Goal: Task Accomplishment & Management: Manage account settings

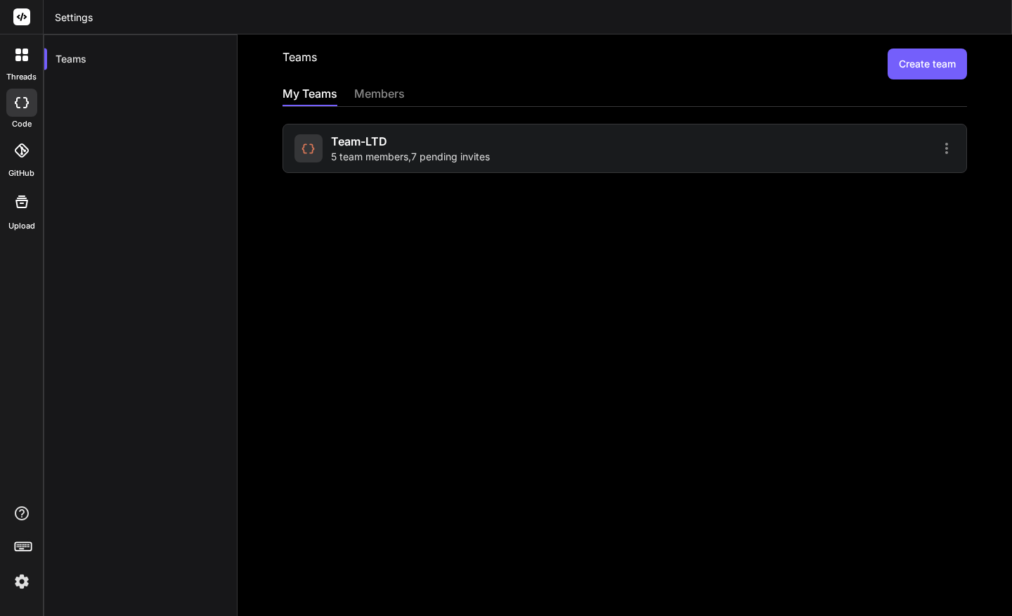
click at [410, 93] on div "My Teams members" at bounding box center [625, 95] width 685 height 21
click at [373, 92] on div "members" at bounding box center [379, 95] width 51 height 20
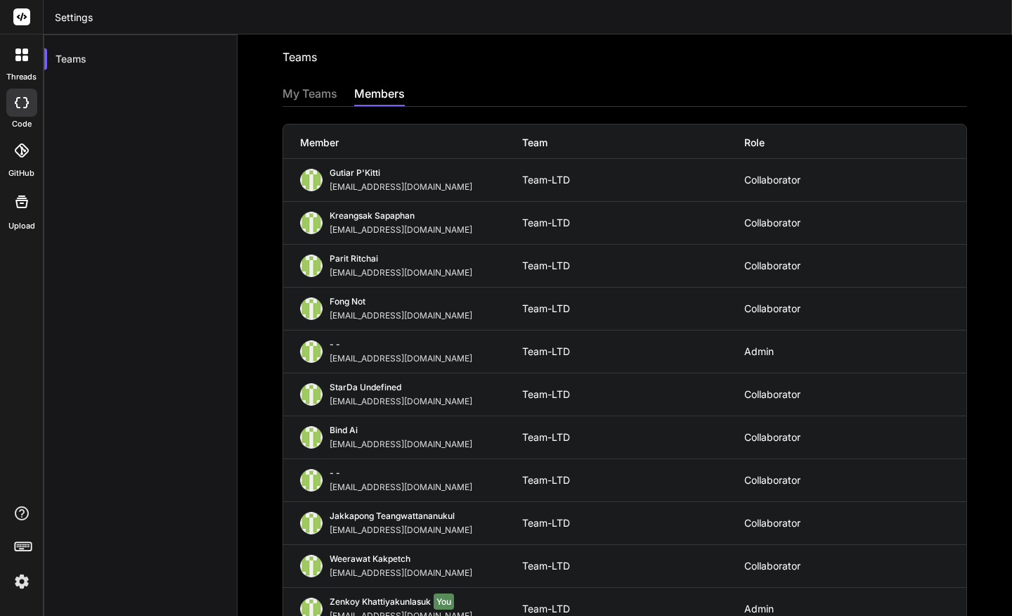
click at [297, 97] on div "My Teams" at bounding box center [310, 95] width 55 height 20
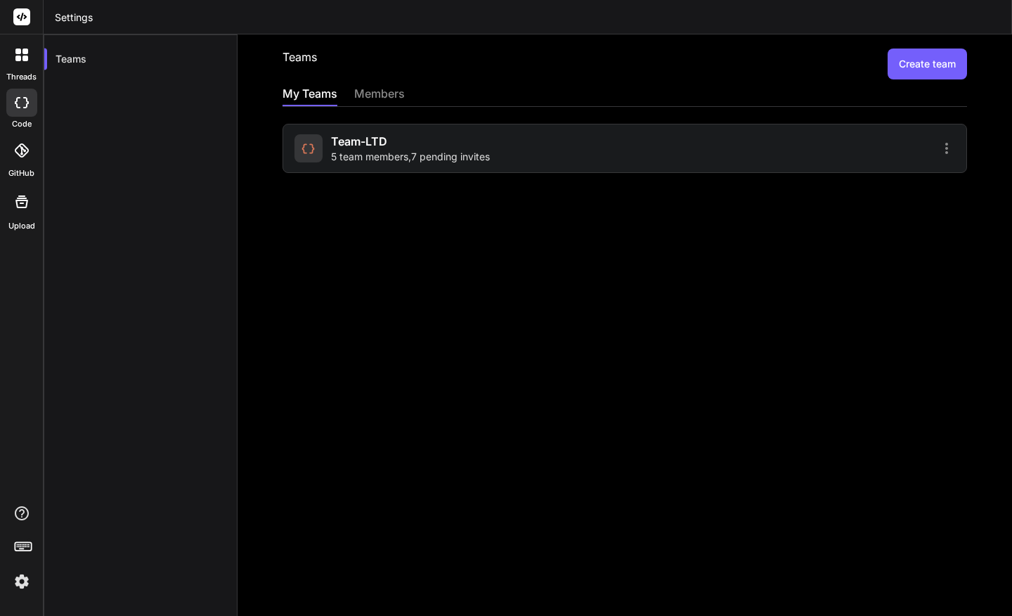
click at [366, 94] on div "members" at bounding box center [379, 95] width 51 height 20
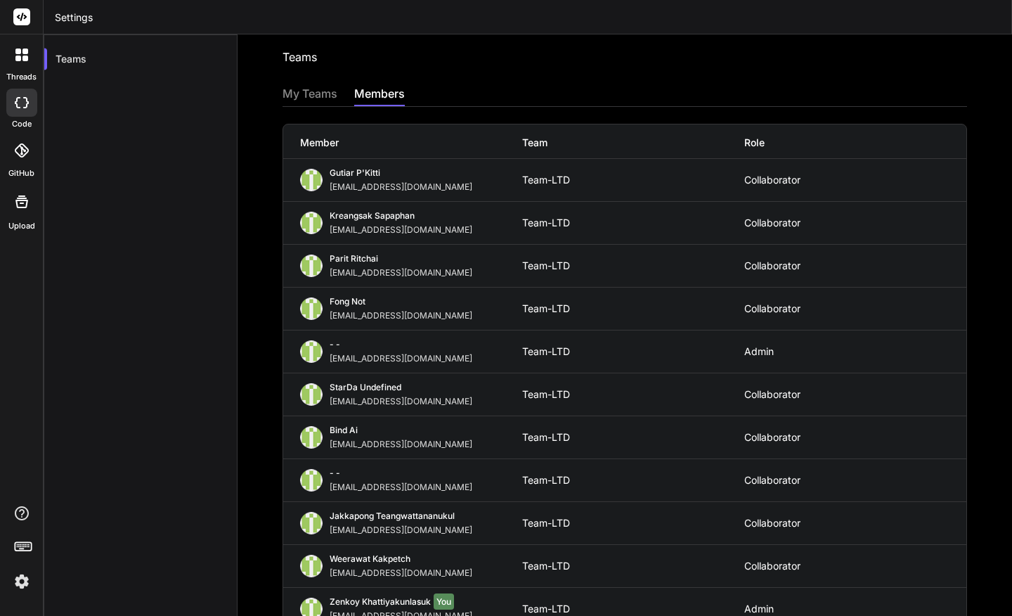
click at [296, 93] on div "My Teams" at bounding box center [310, 95] width 55 height 20
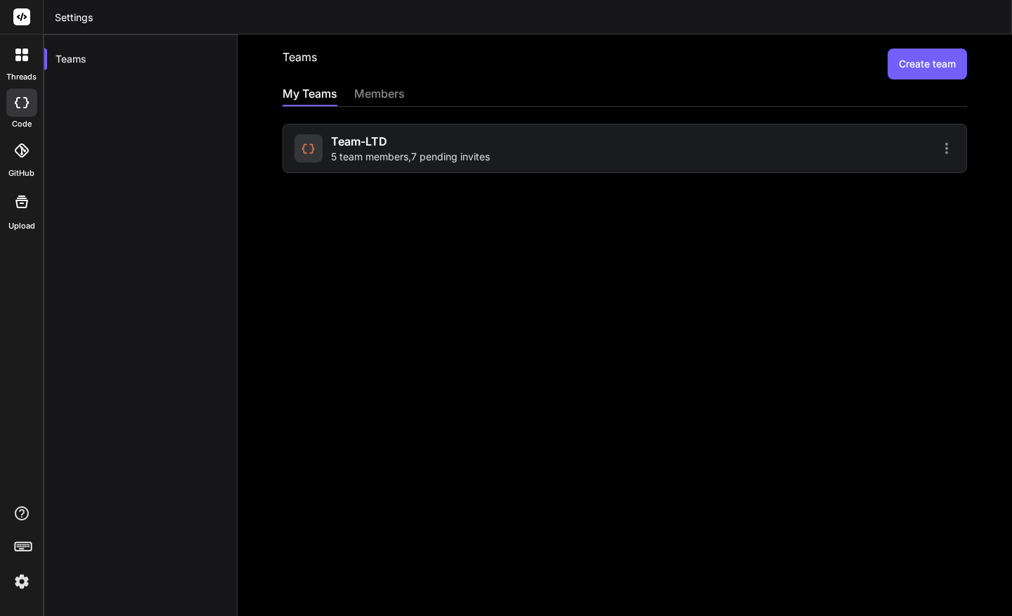
click at [379, 101] on div "members" at bounding box center [379, 95] width 51 height 20
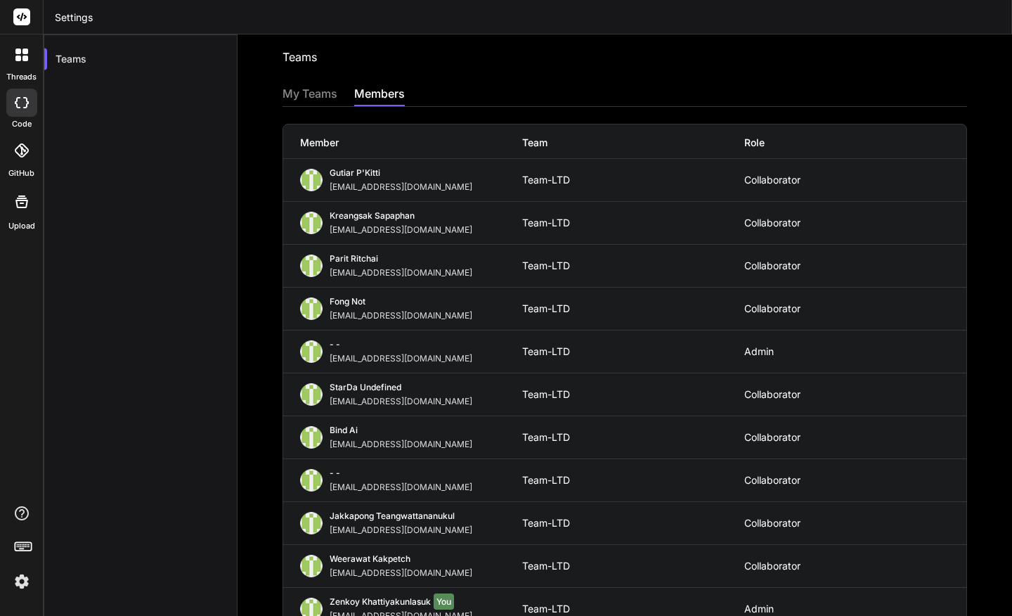
click at [322, 91] on div "My Teams" at bounding box center [310, 95] width 55 height 20
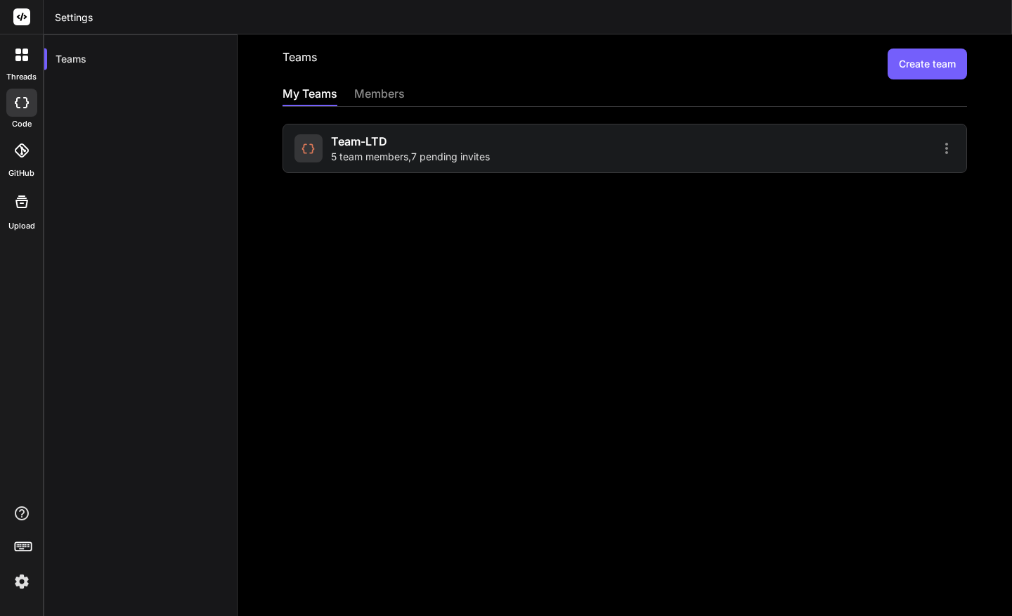
click at [18, 156] on icon at bounding box center [22, 150] width 14 height 14
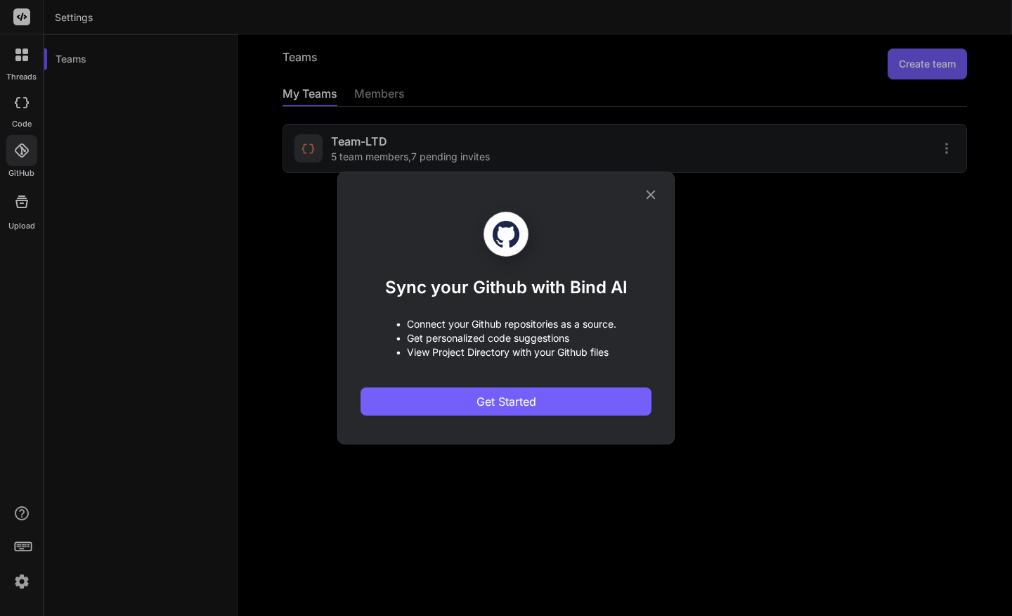
click at [654, 191] on icon at bounding box center [651, 195] width 9 height 9
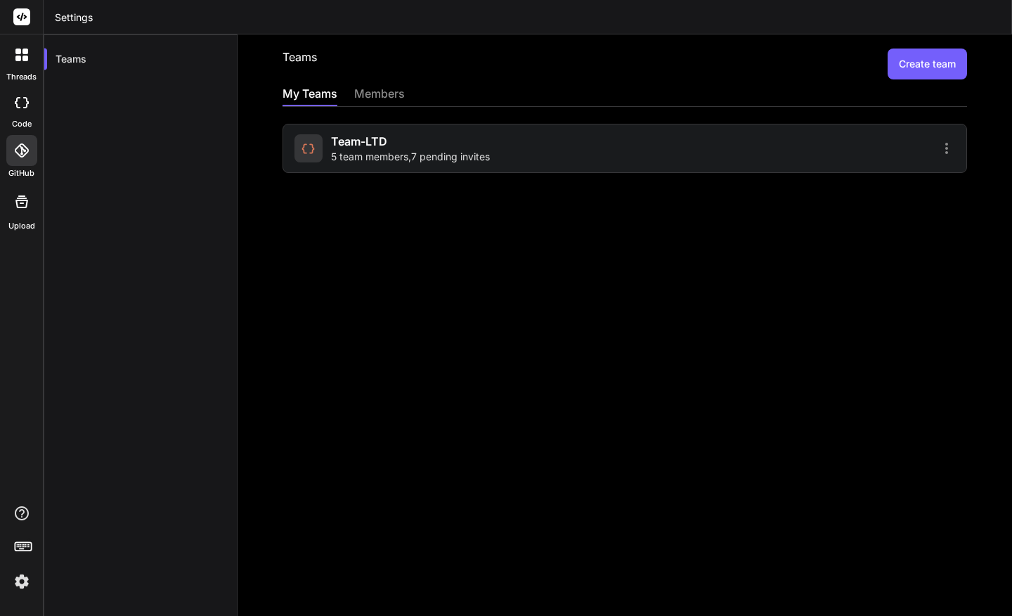
click at [20, 205] on icon at bounding box center [21, 201] width 17 height 17
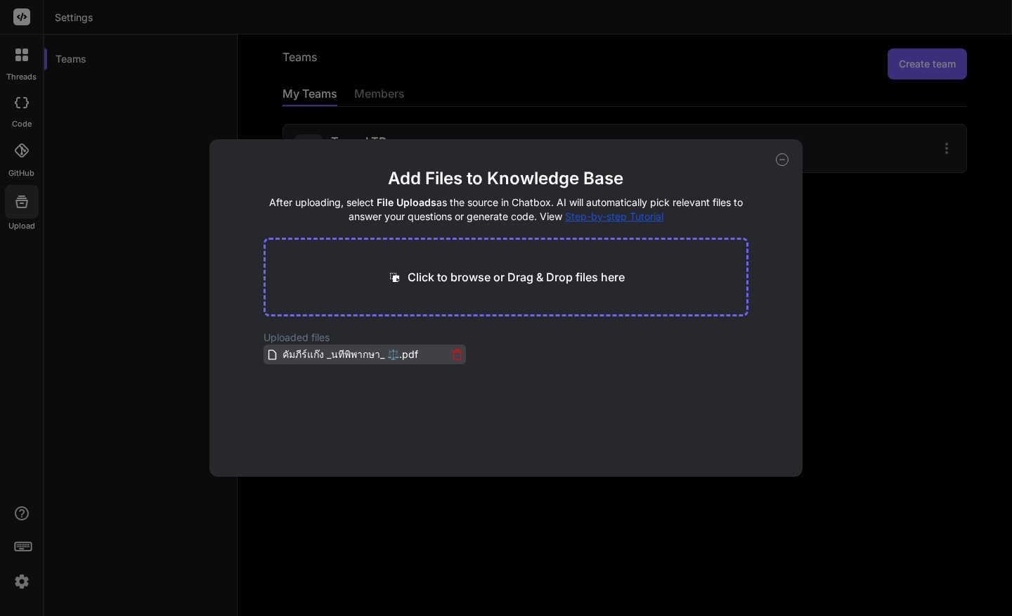
click at [322, 356] on span "คัมภีร์แก๊ง _นทีพิพากษา_ ⚖️.pdf" at bounding box center [350, 354] width 138 height 17
click at [696, 87] on div "Add Files to Knowledge Base After uploading, select File Uploads as the source …" at bounding box center [506, 308] width 1012 height 616
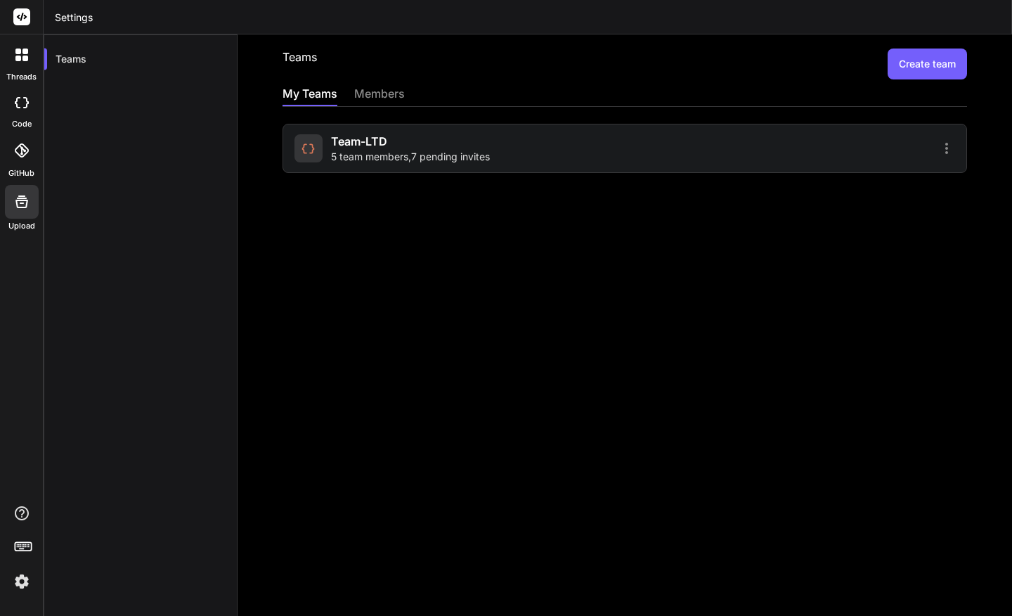
click at [22, 583] on img at bounding box center [22, 581] width 24 height 24
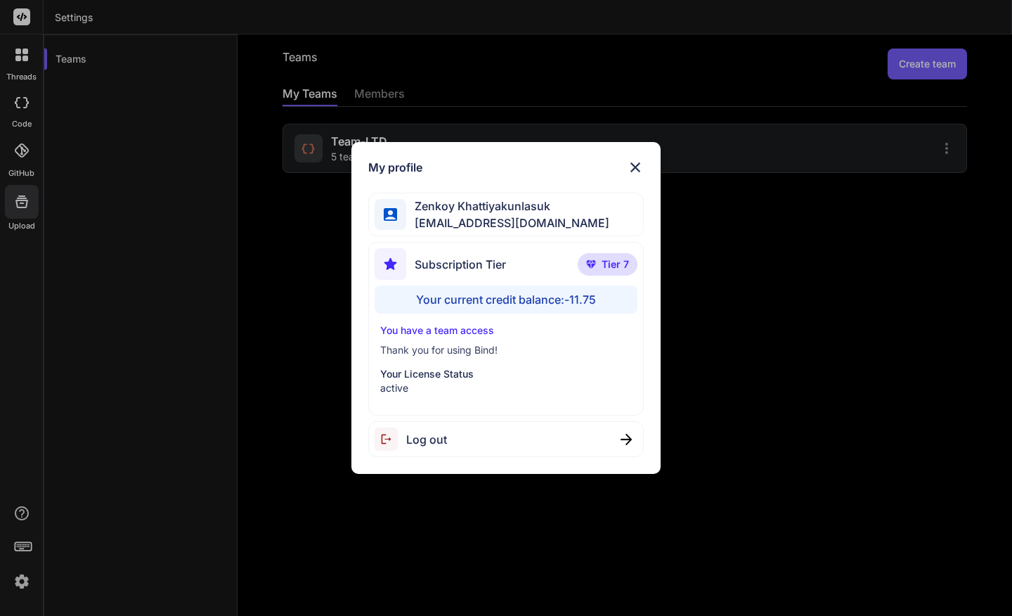
click at [640, 162] on img at bounding box center [635, 167] width 17 height 17
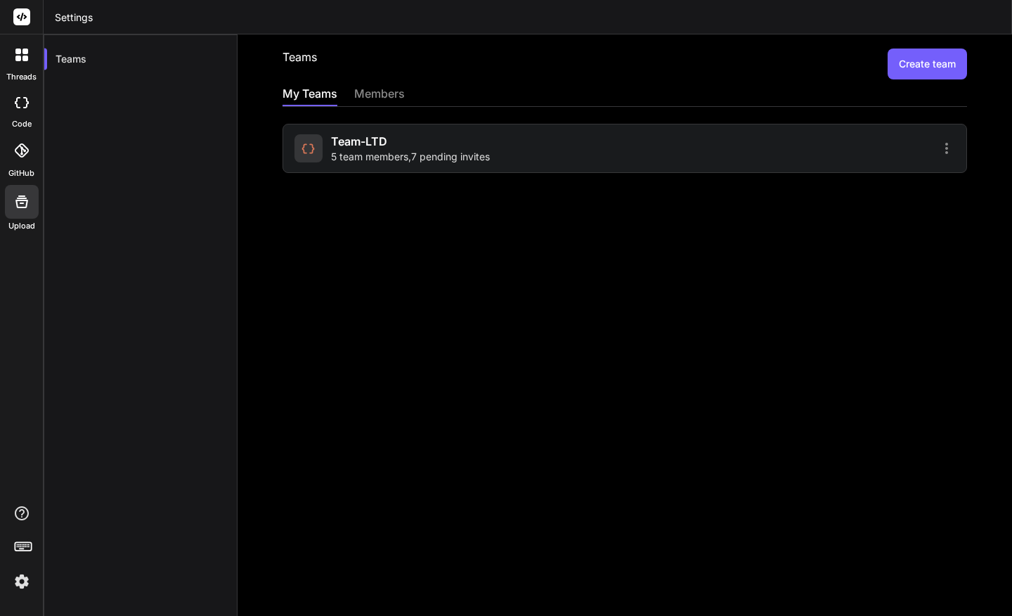
click at [23, 56] on icon at bounding box center [25, 59] width 6 height 6
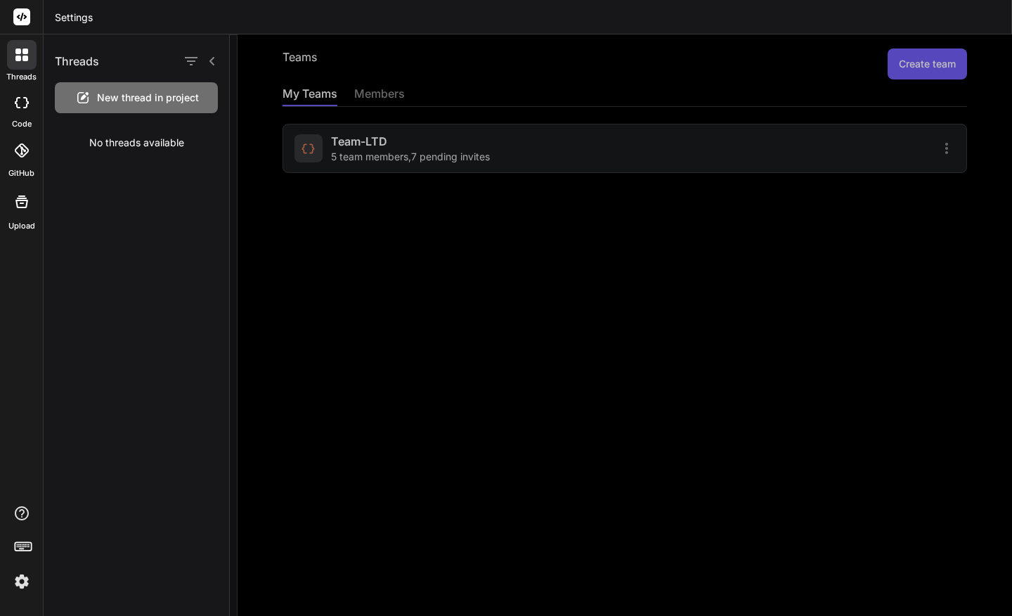
click at [25, 105] on icon at bounding box center [22, 102] width 14 height 11
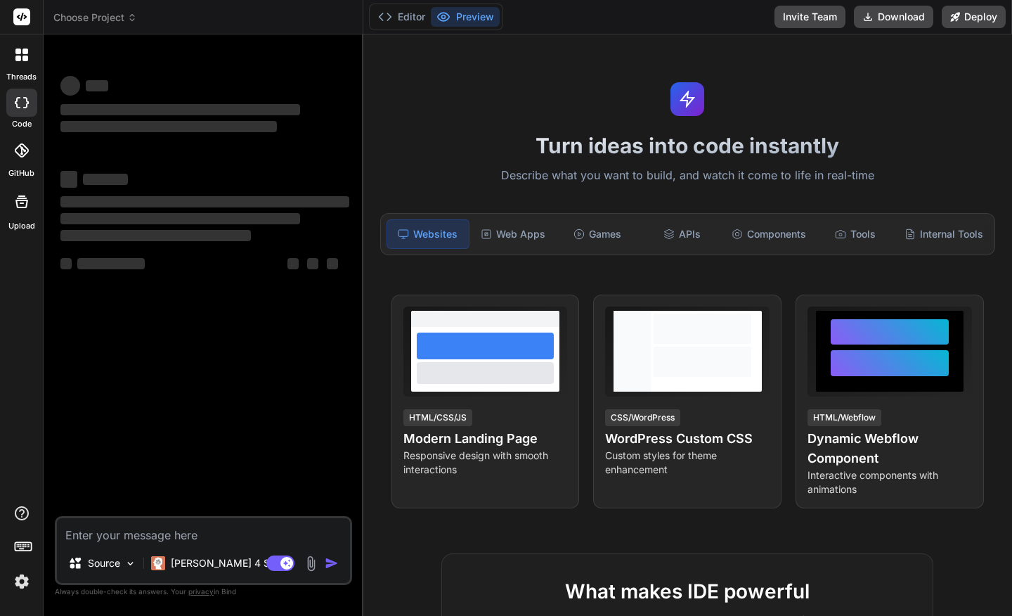
click at [20, 146] on icon at bounding box center [21, 150] width 14 height 14
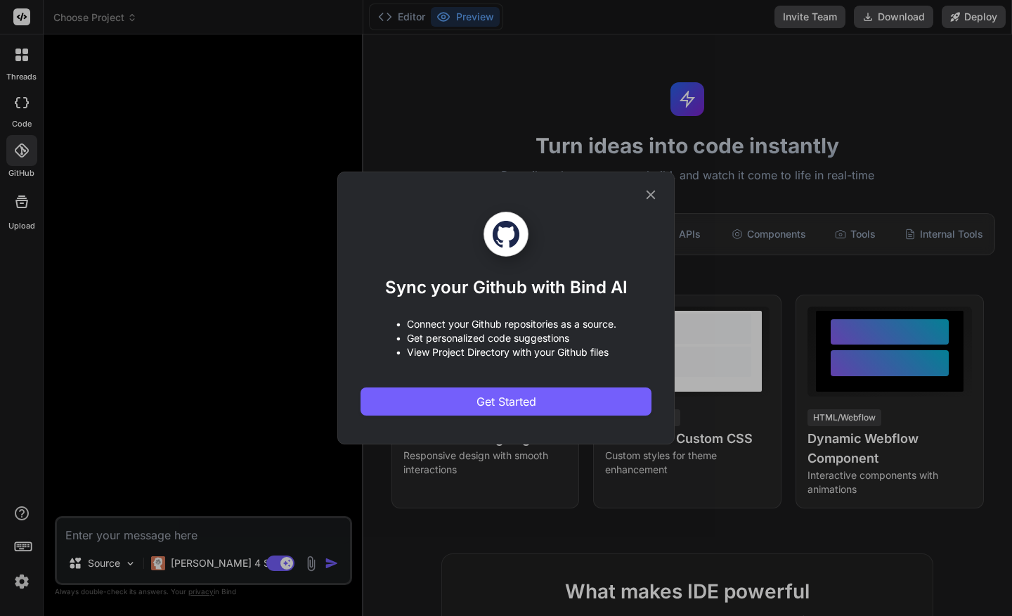
click at [652, 195] on icon at bounding box center [651, 195] width 9 height 9
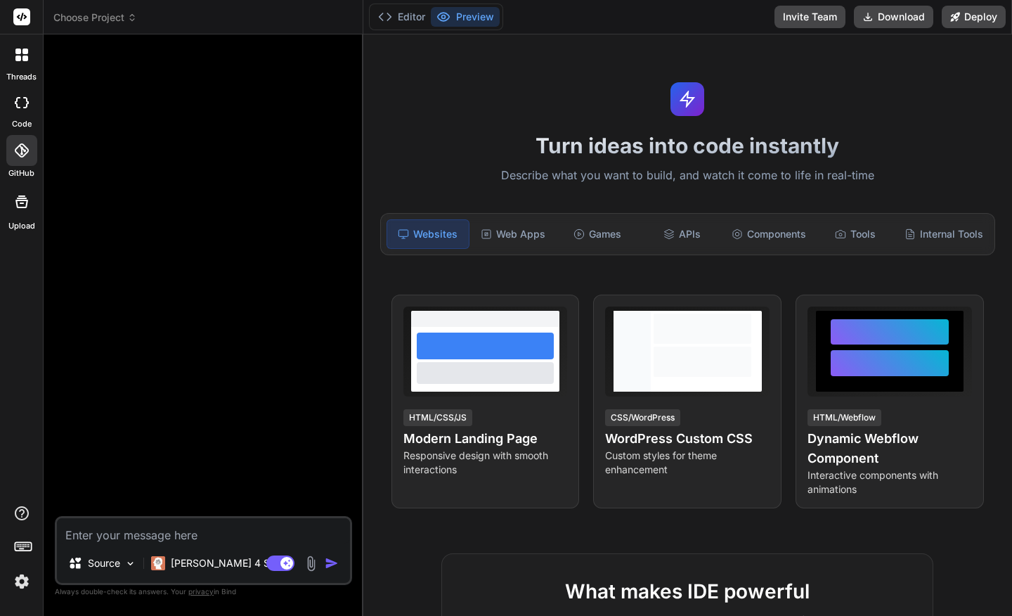
click at [21, 202] on icon at bounding box center [21, 201] width 13 height 13
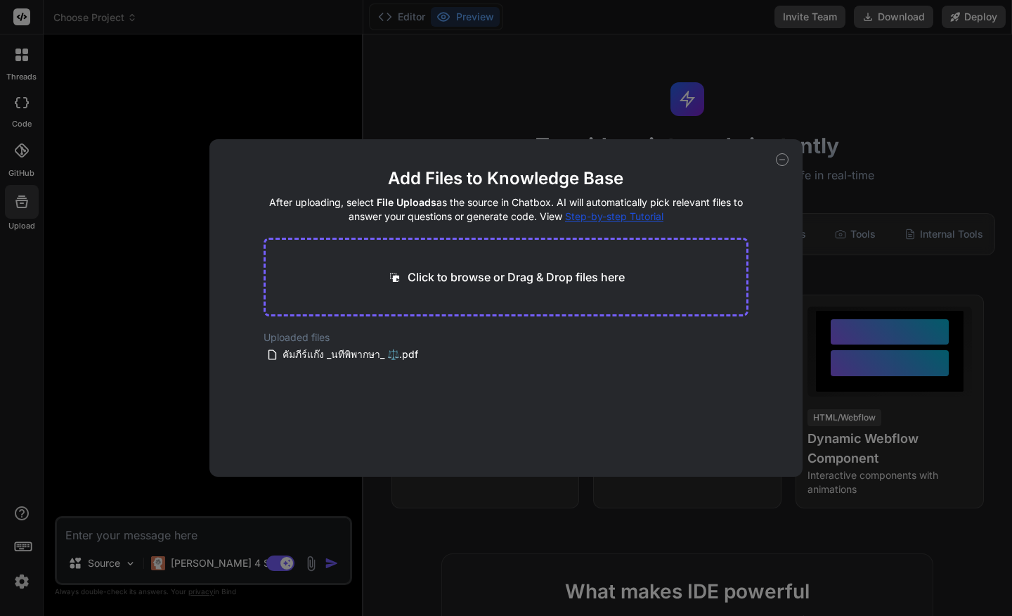
click at [553, 96] on div "Add Files to Knowledge Base After uploading, select File Uploads as the source …" at bounding box center [506, 308] width 1012 height 616
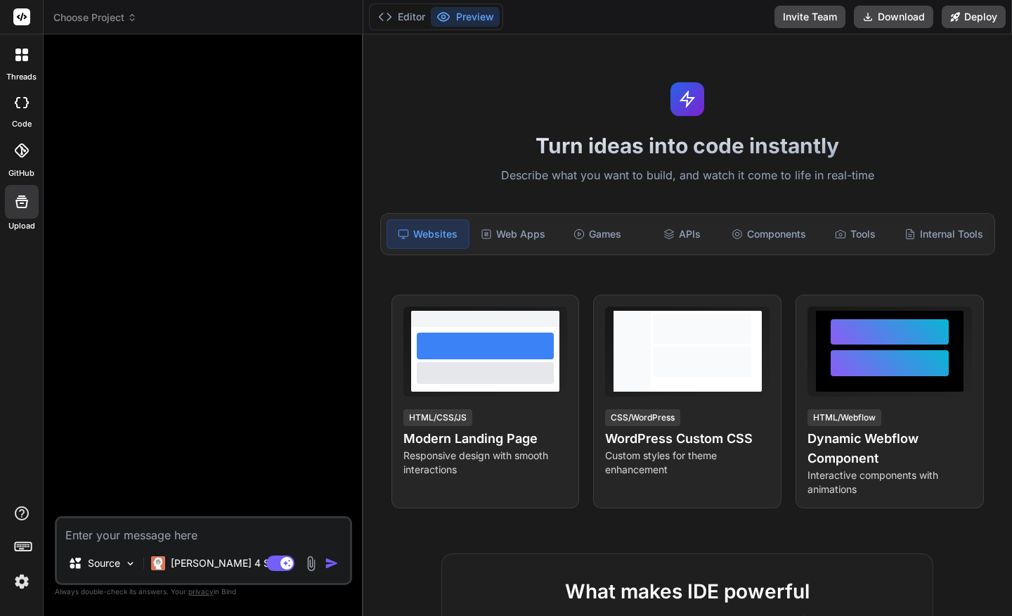
click at [475, 16] on button "Preview" at bounding box center [465, 17] width 69 height 20
click at [891, 19] on button "Download" at bounding box center [893, 17] width 79 height 22
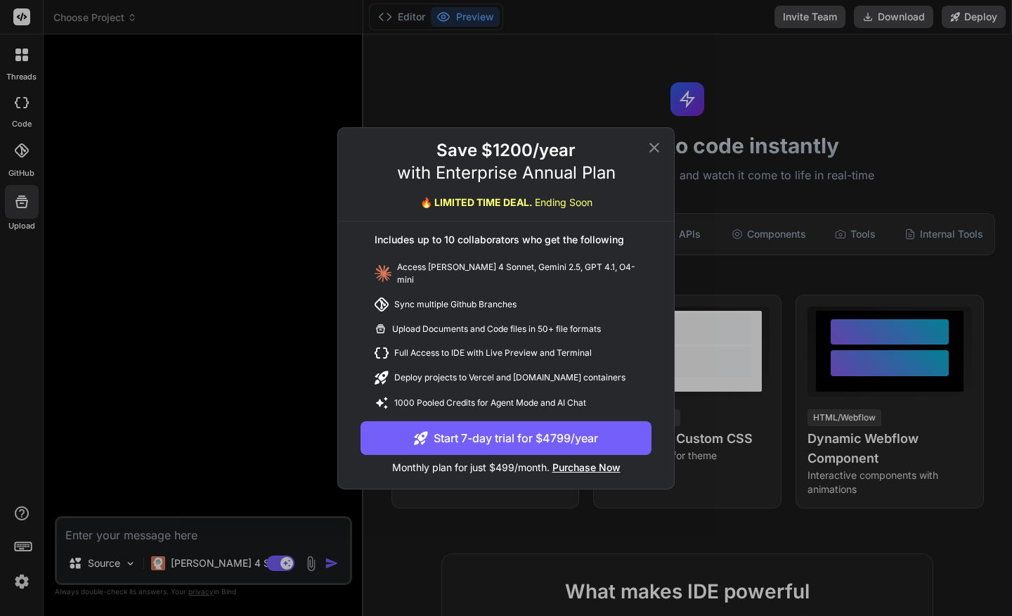
click at [655, 147] on icon at bounding box center [654, 147] width 17 height 17
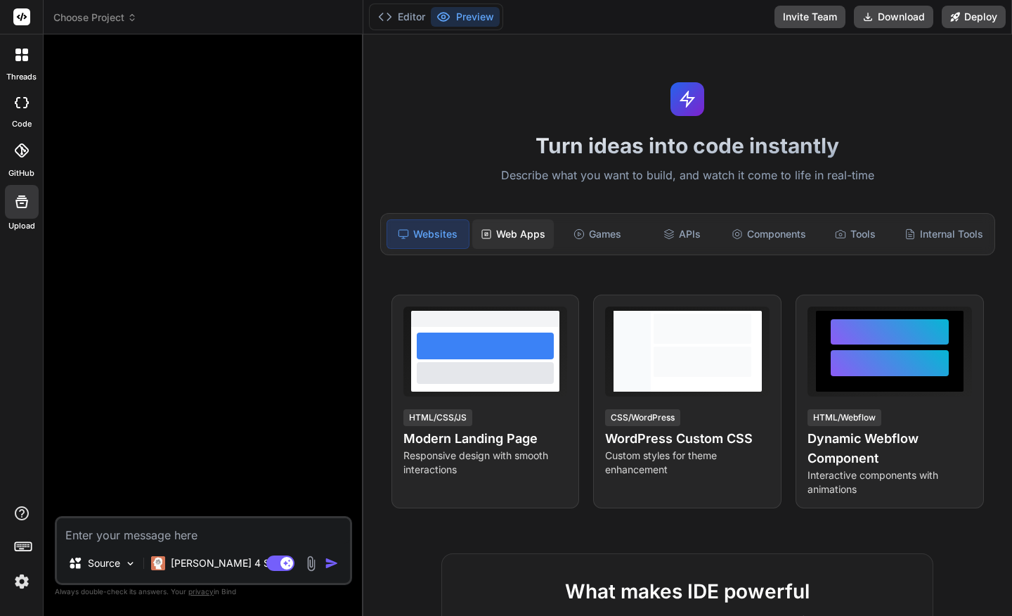
click at [497, 228] on div "Web Apps" at bounding box center [513, 234] width 82 height 30
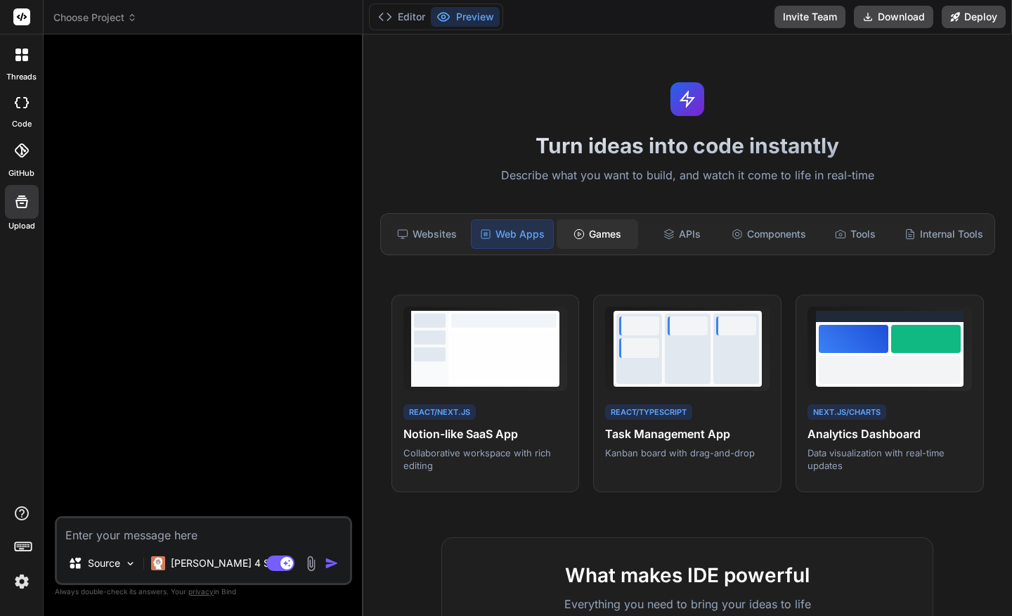
click at [595, 226] on div "Games" at bounding box center [598, 234] width 82 height 30
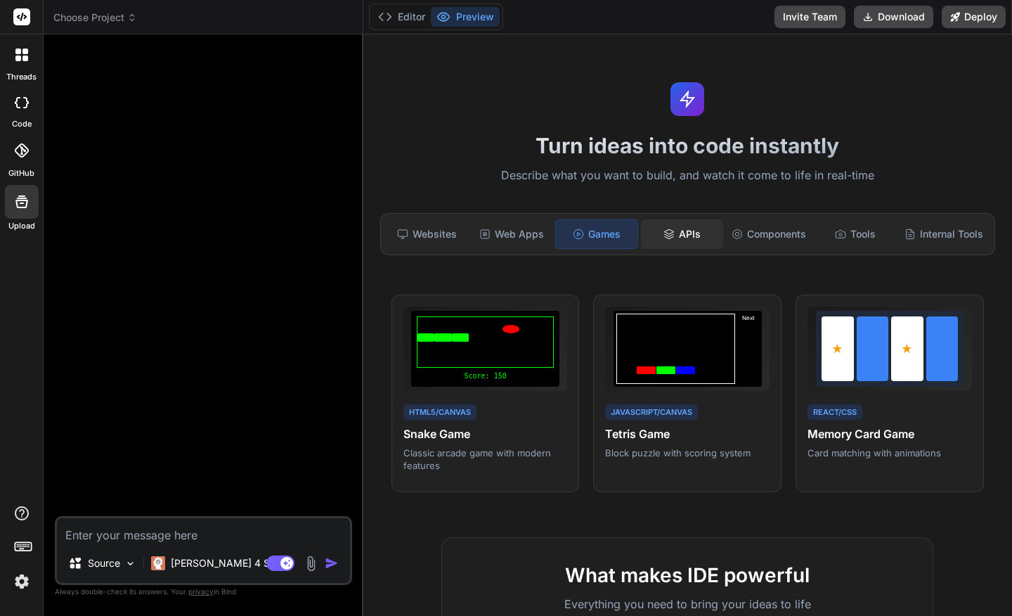
click at [685, 227] on div "APIs" at bounding box center [682, 234] width 82 height 30
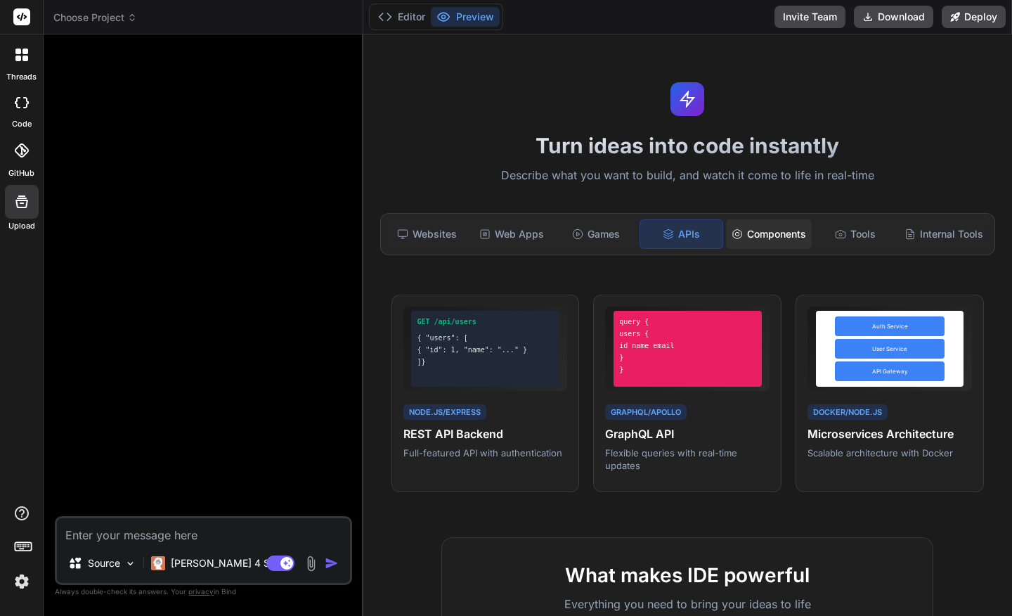
click at [782, 227] on div "Components" at bounding box center [769, 234] width 86 height 30
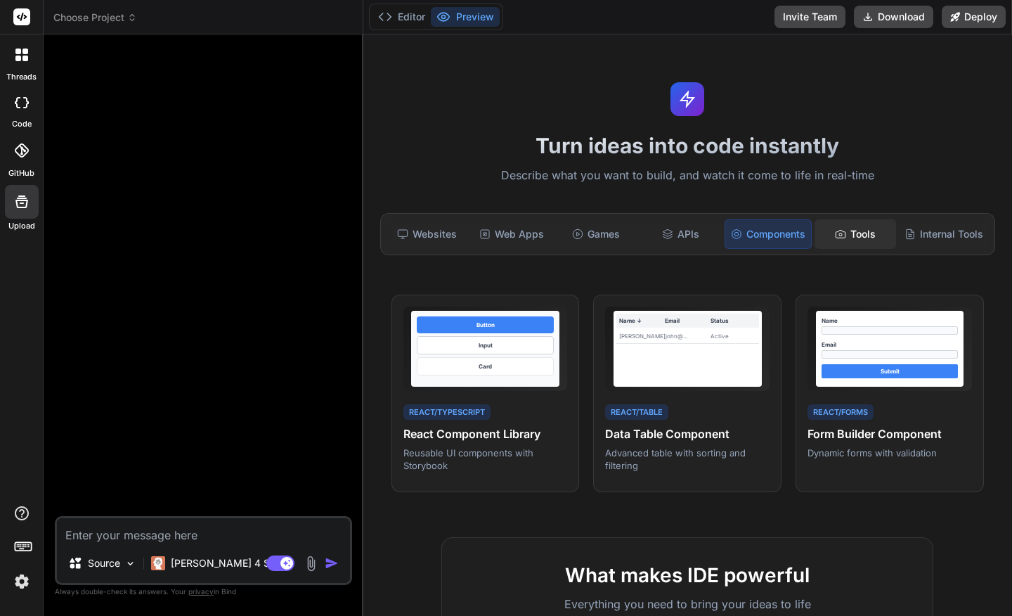
click at [872, 227] on div "Tools" at bounding box center [856, 234] width 82 height 30
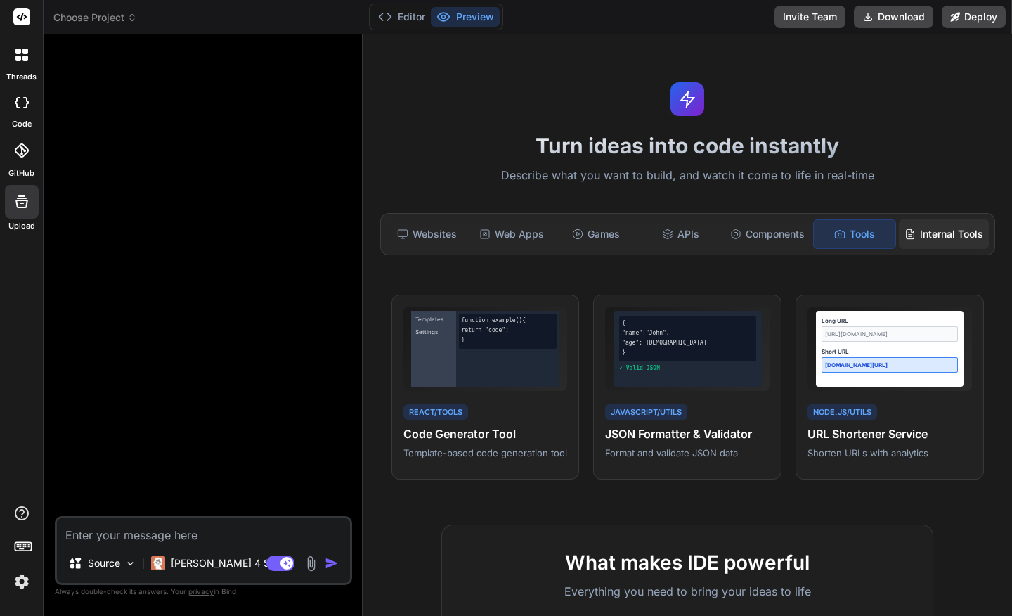
click at [921, 237] on div "Internal Tools" at bounding box center [944, 234] width 90 height 30
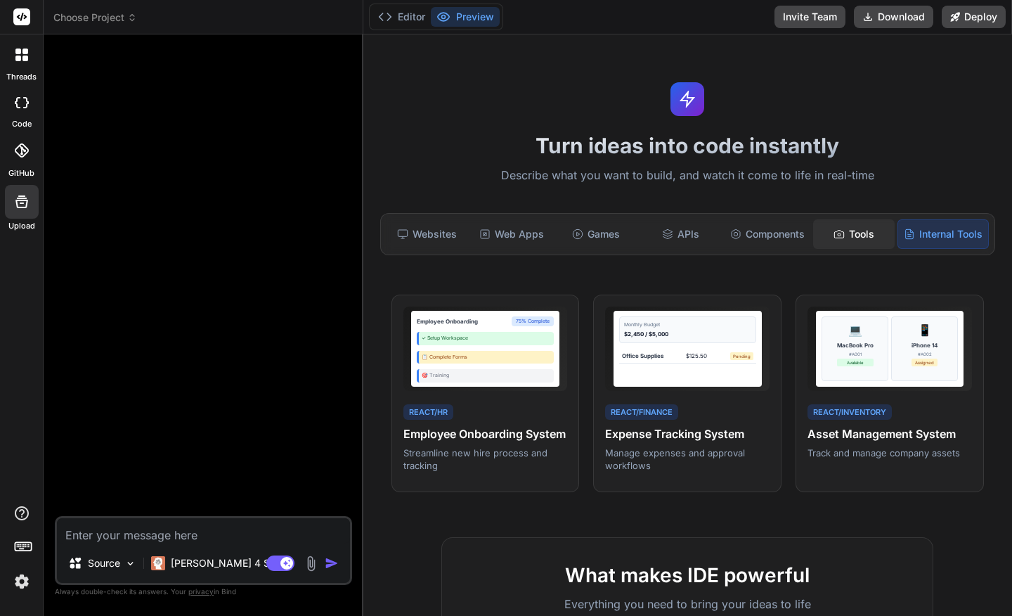
click at [846, 234] on div "Tools" at bounding box center [854, 234] width 82 height 30
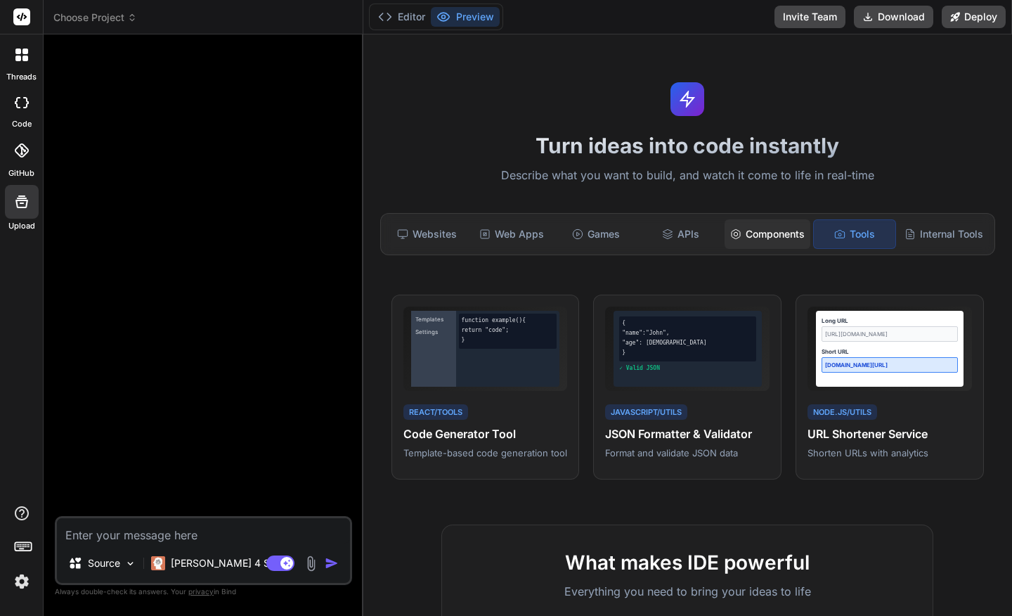
click at [773, 236] on div "Components" at bounding box center [768, 234] width 86 height 30
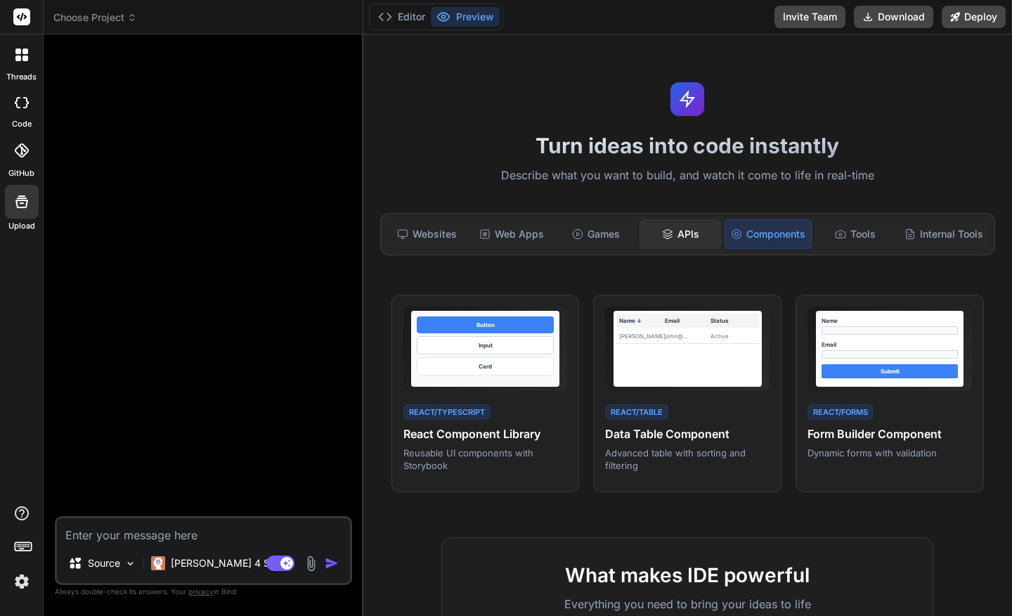
click at [686, 233] on div "APIs" at bounding box center [681, 234] width 82 height 30
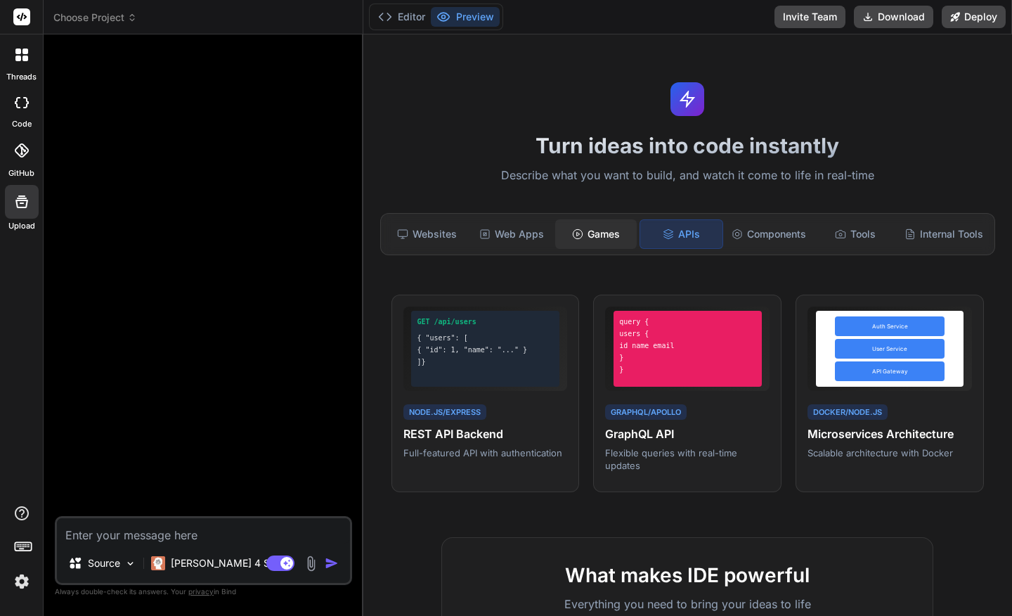
click at [594, 231] on div "Games" at bounding box center [596, 234] width 82 height 30
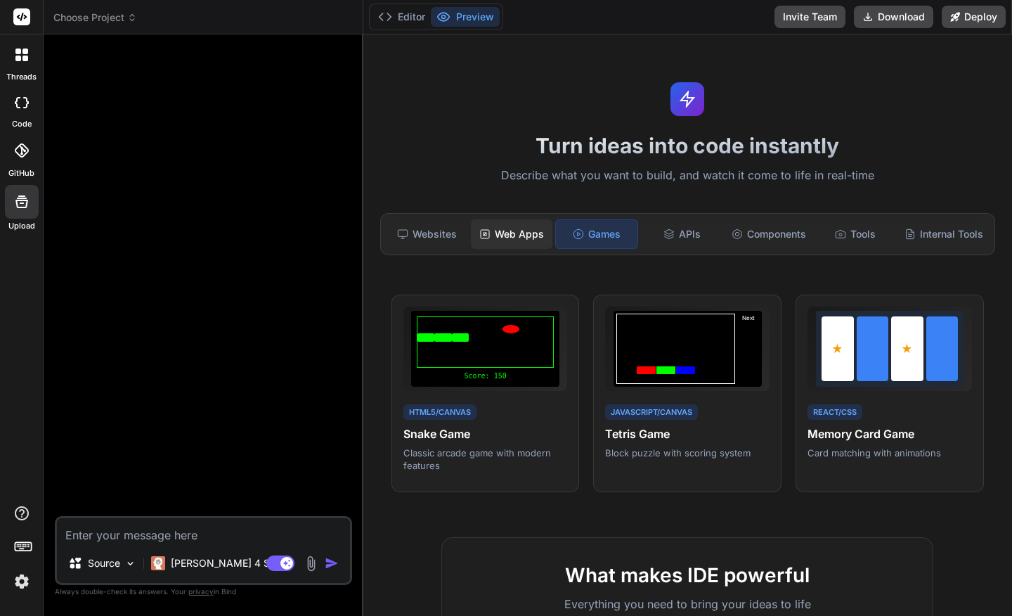
click at [519, 236] on div "Web Apps" at bounding box center [512, 234] width 82 height 30
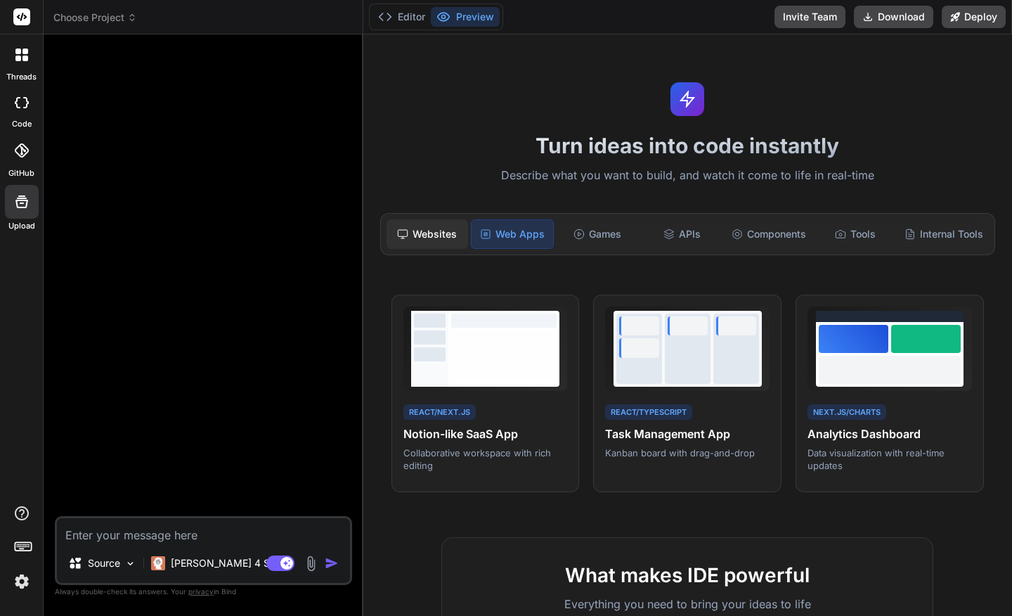
click at [420, 235] on div "Websites" at bounding box center [428, 234] width 82 height 30
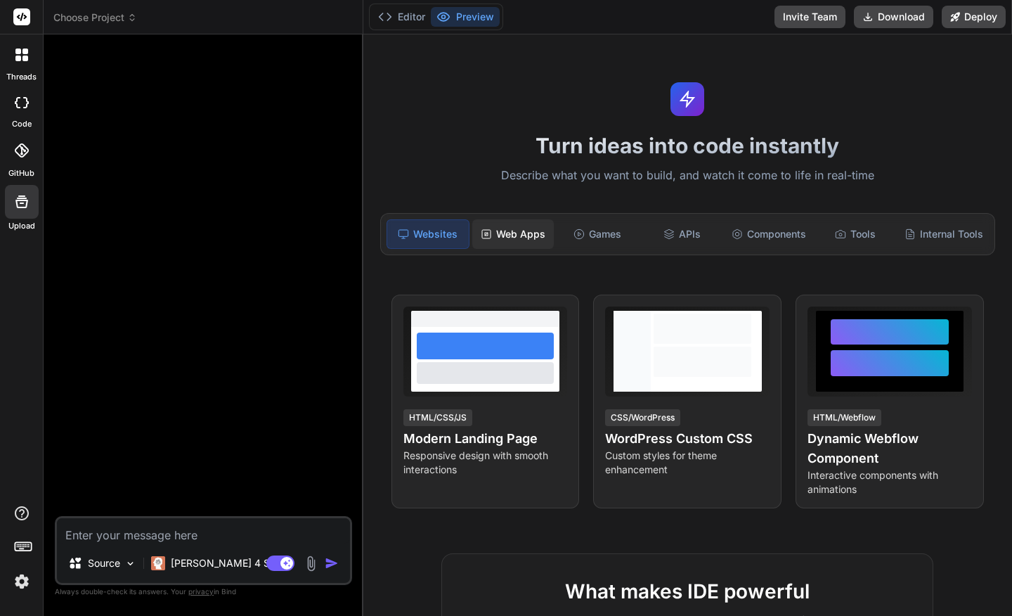
click at [494, 238] on div "Web Apps" at bounding box center [513, 234] width 82 height 30
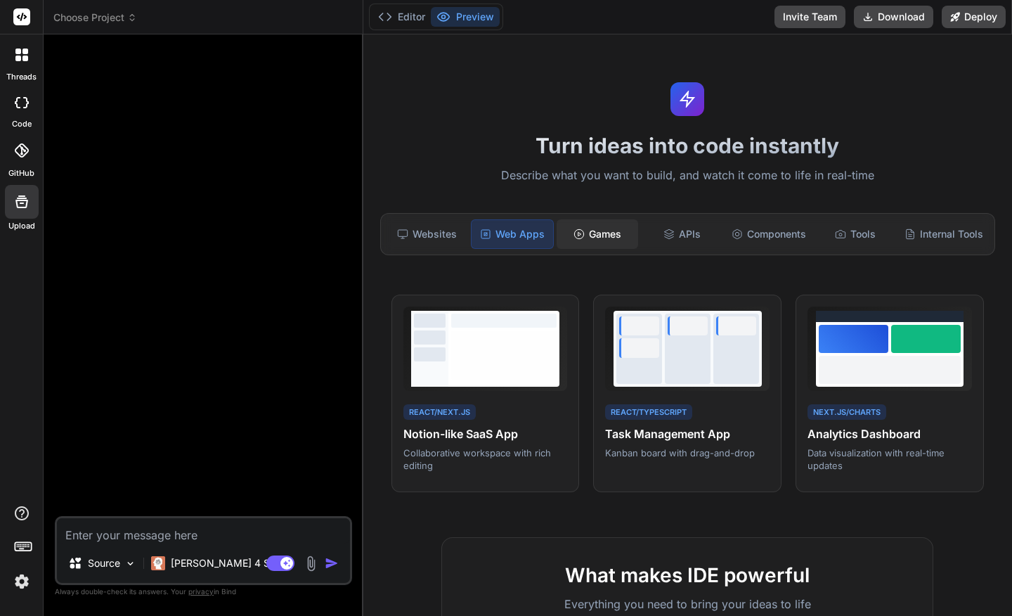
click at [599, 236] on div "Games" at bounding box center [598, 234] width 82 height 30
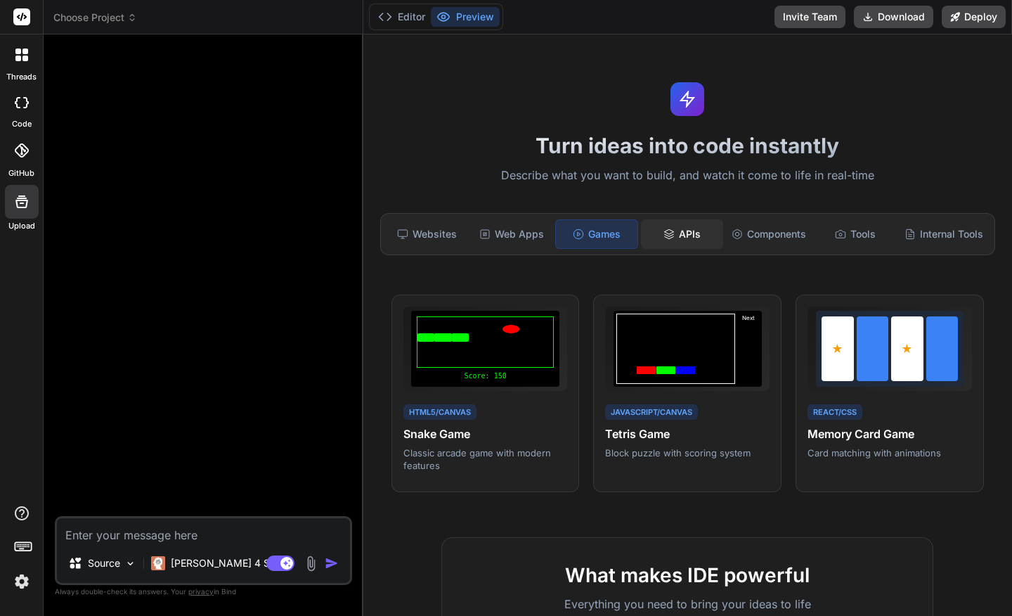
click at [691, 233] on div "APIs" at bounding box center [682, 234] width 82 height 30
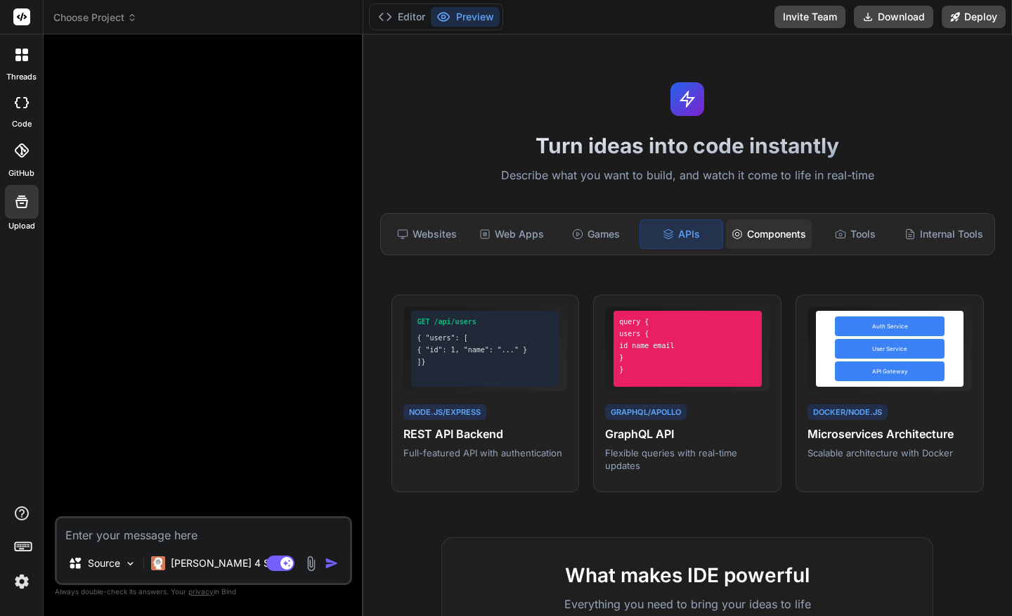
click at [757, 231] on div "Components" at bounding box center [769, 234] width 86 height 30
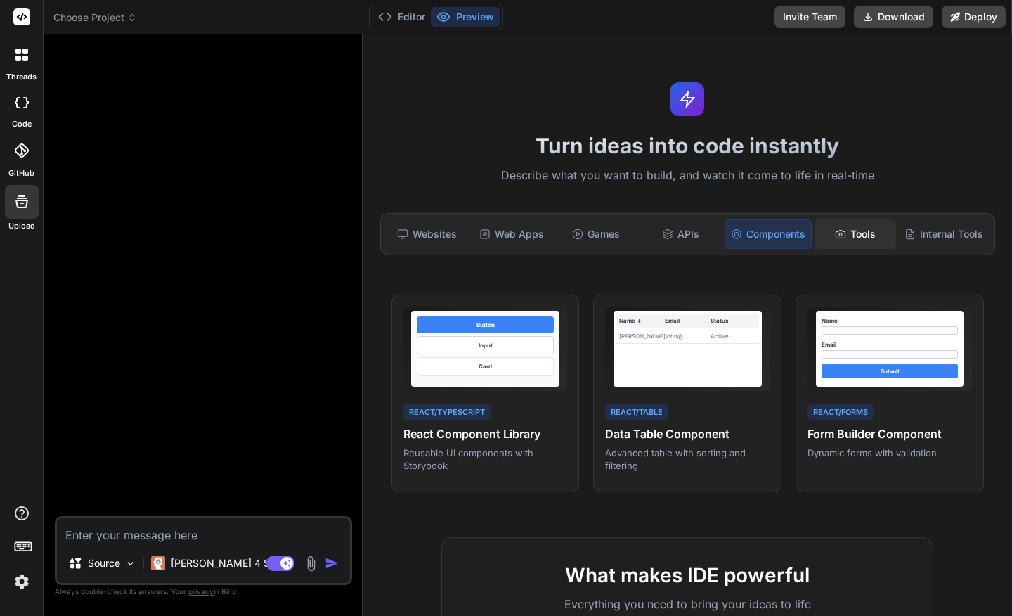
click at [848, 232] on div "Tools" at bounding box center [856, 234] width 82 height 30
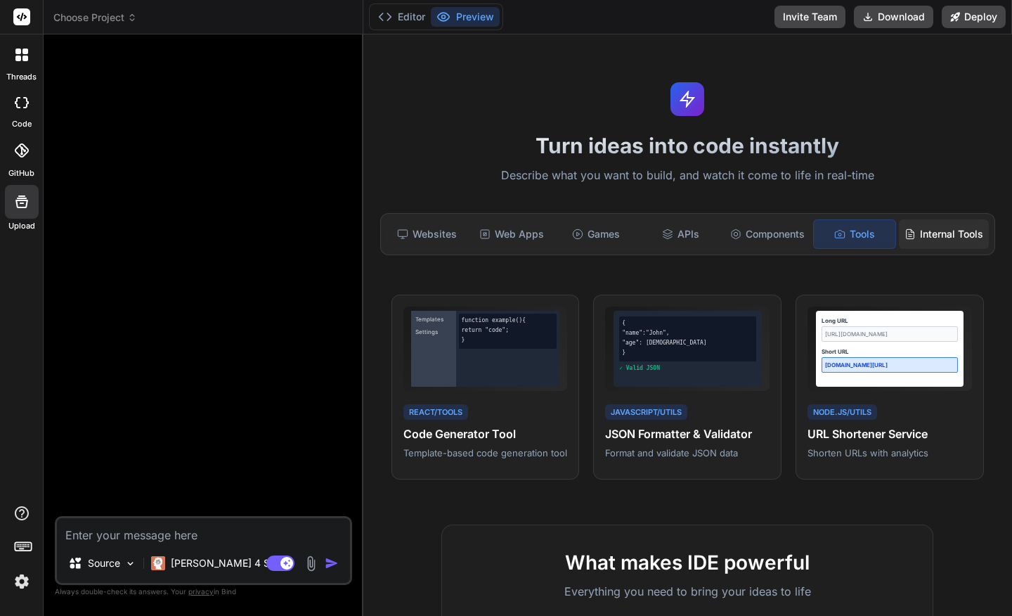
click at [942, 237] on div "Internal Tools" at bounding box center [944, 234] width 90 height 30
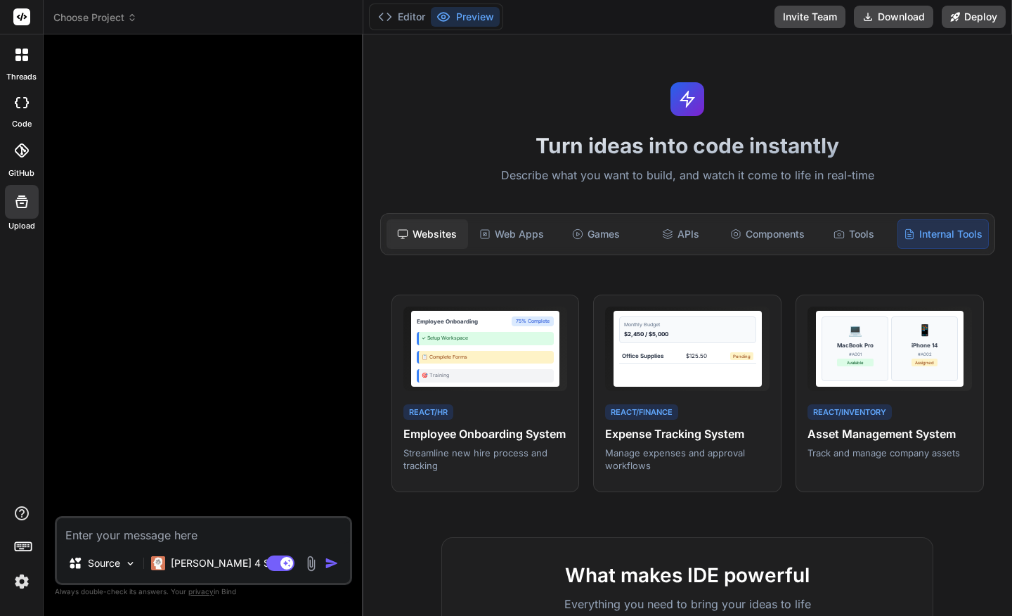
click at [439, 227] on div "Websites" at bounding box center [428, 234] width 82 height 30
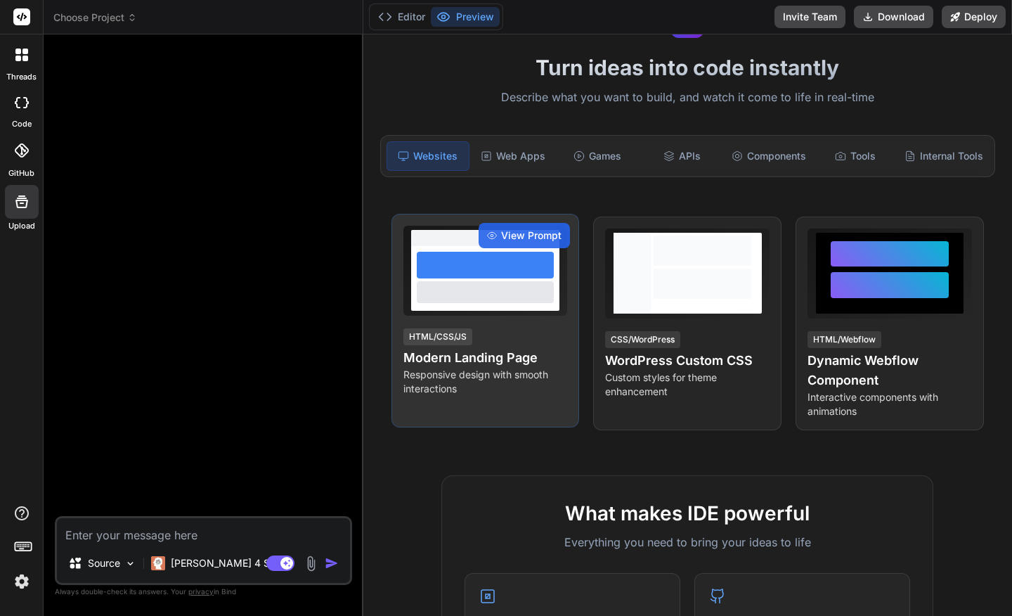
scroll to position [80, 0]
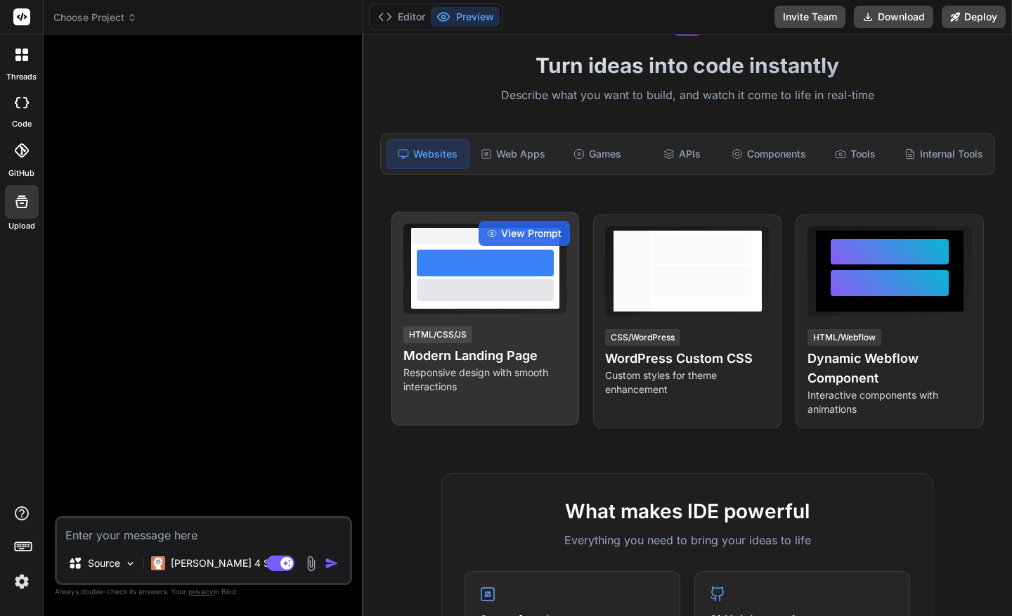
click at [494, 368] on p "Responsive design with smooth interactions" at bounding box center [486, 380] width 165 height 28
click at [479, 290] on div at bounding box center [485, 289] width 136 height 21
click at [454, 354] on h4 "Modern Landing Page" at bounding box center [486, 356] width 165 height 20
click at [533, 350] on h4 "Modern Landing Page" at bounding box center [486, 356] width 165 height 20
click at [527, 359] on h4 "Modern Landing Page" at bounding box center [486, 356] width 165 height 20
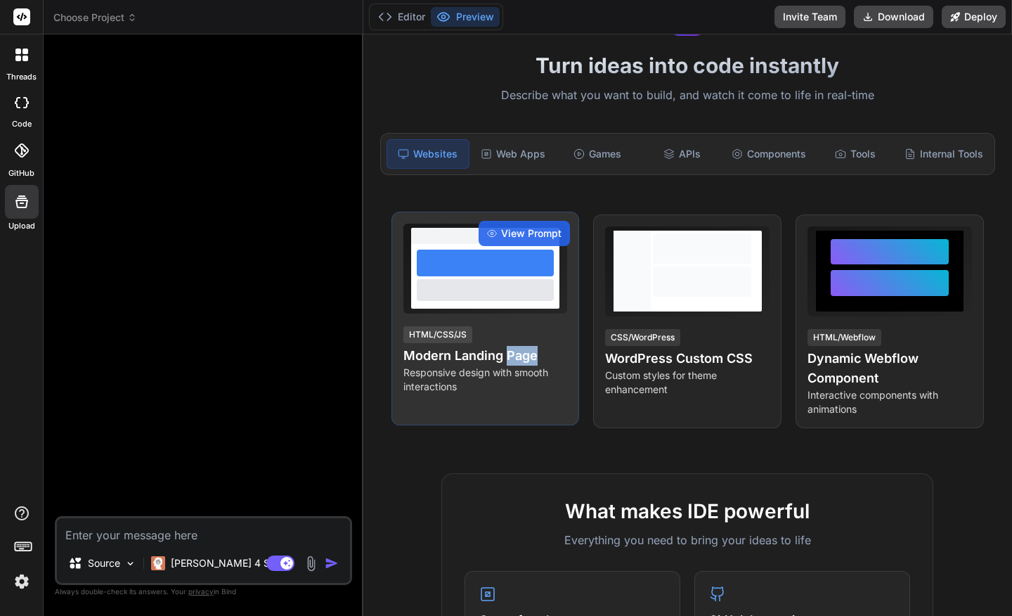
click at [527, 359] on h4 "Modern Landing Page" at bounding box center [486, 356] width 165 height 20
click at [482, 380] on p "Responsive design with smooth interactions" at bounding box center [486, 380] width 165 height 28
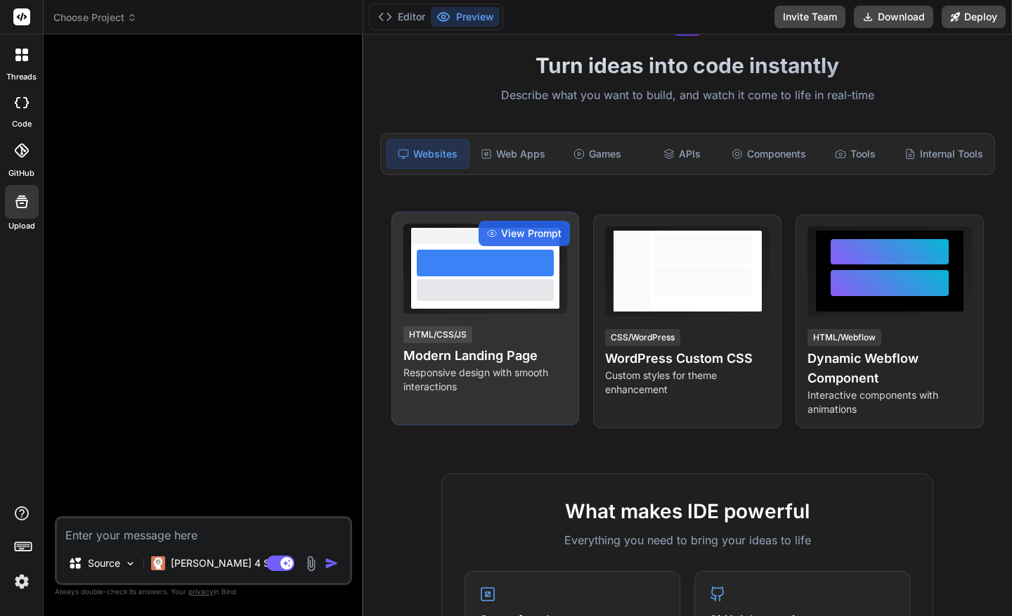
click at [510, 352] on h4 "Modern Landing Page" at bounding box center [486, 356] width 165 height 20
click at [528, 227] on span "View Prompt" at bounding box center [531, 233] width 60 height 14
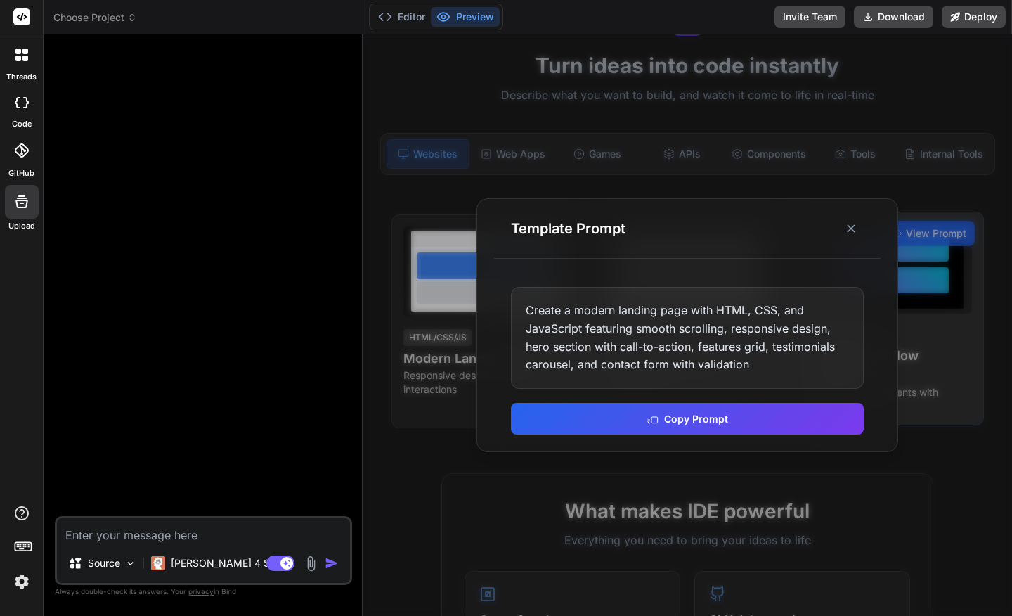
click at [852, 226] on line at bounding box center [851, 228] width 7 height 7
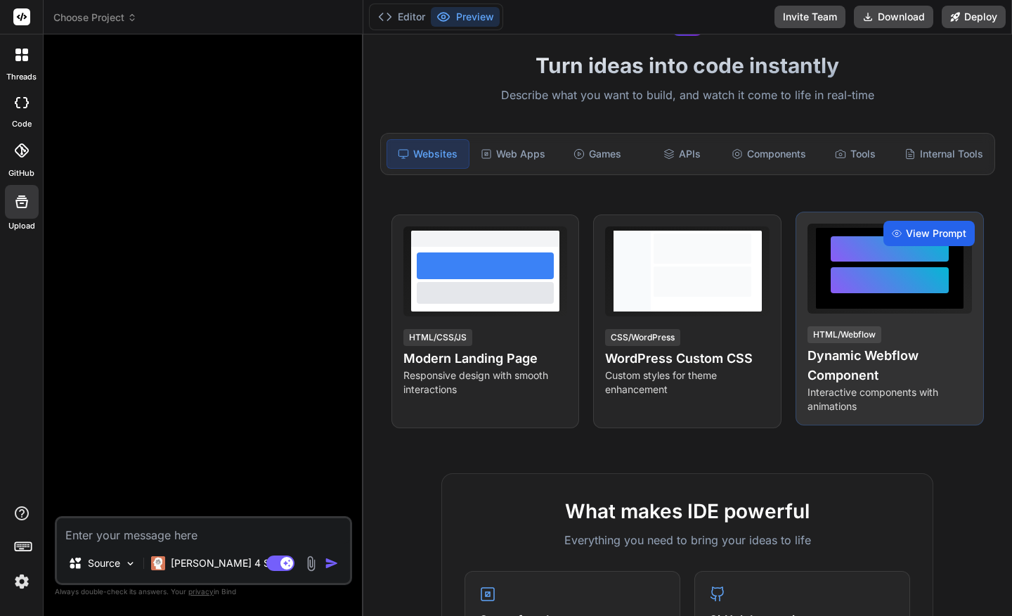
click at [927, 236] on span "View Prompt" at bounding box center [936, 233] width 60 height 14
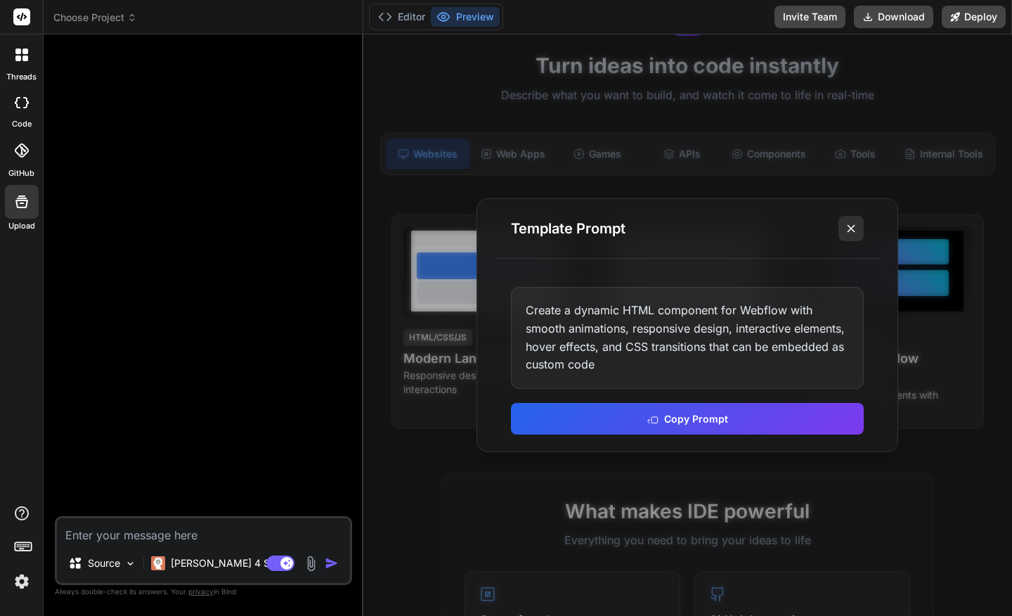
click at [856, 234] on icon at bounding box center [851, 228] width 14 height 14
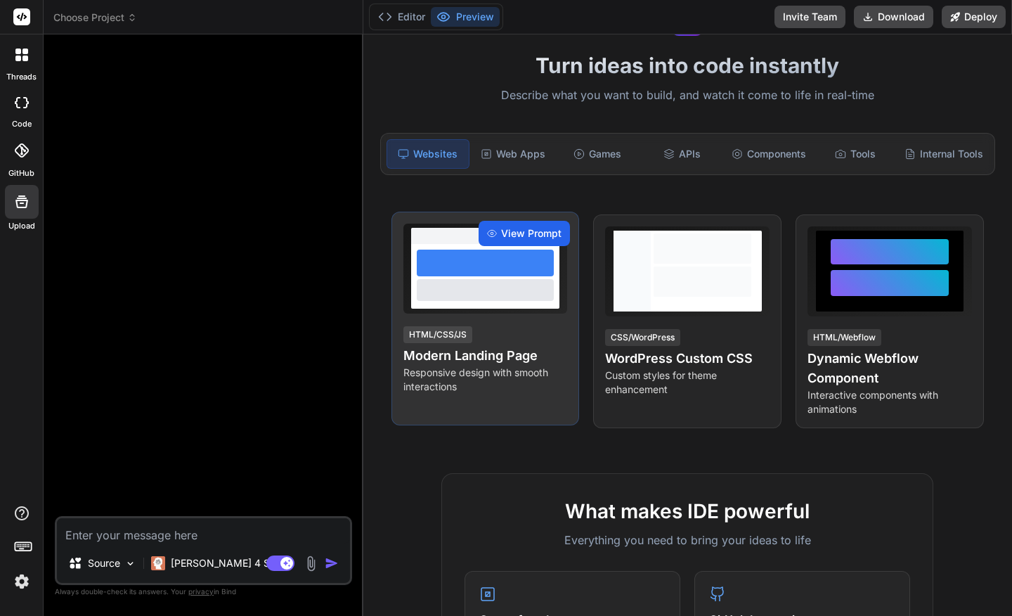
click at [522, 232] on span "View Prompt" at bounding box center [531, 233] width 60 height 14
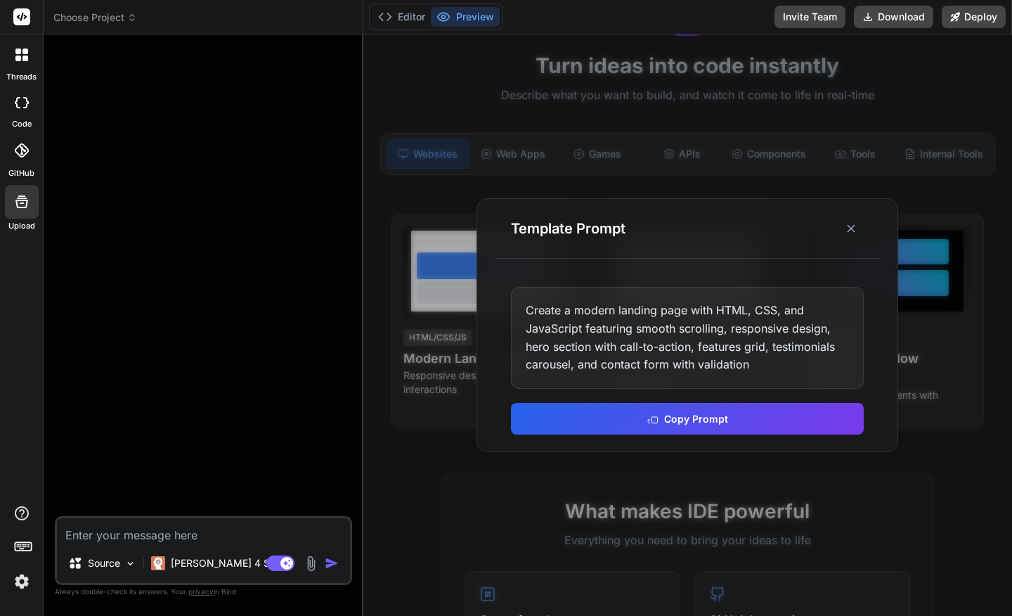
click at [705, 199] on div "Template Prompt" at bounding box center [687, 229] width 387 height 60
click at [853, 227] on line at bounding box center [851, 228] width 7 height 7
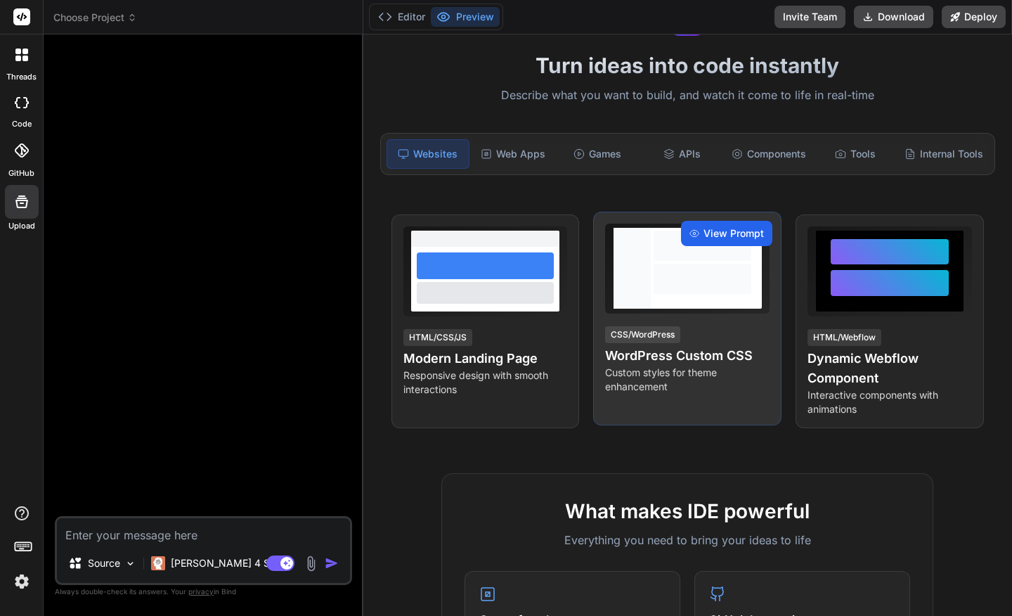
click at [721, 237] on span "View Prompt" at bounding box center [734, 233] width 60 height 14
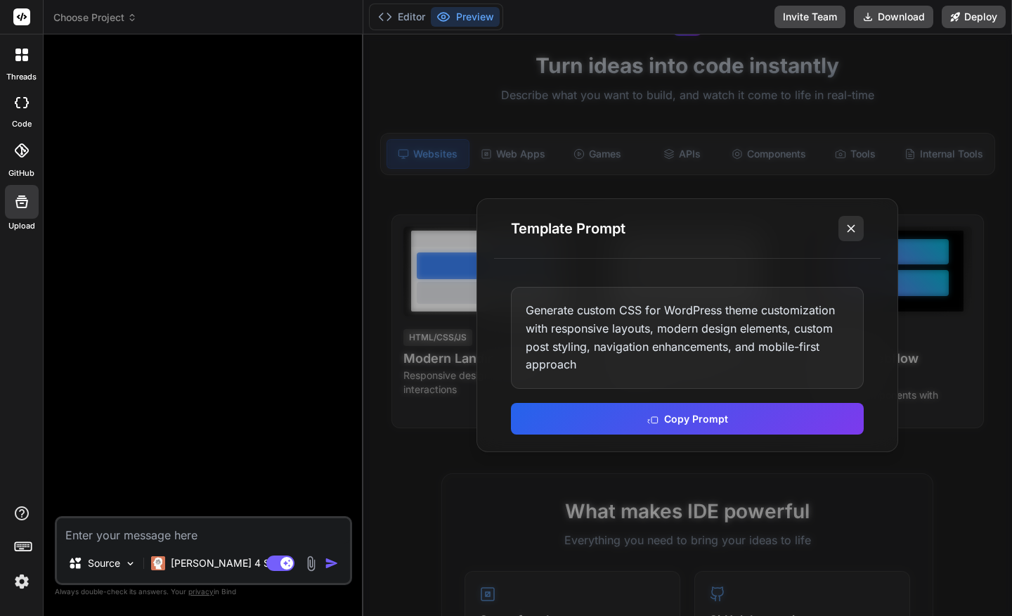
click at [851, 225] on icon at bounding box center [851, 228] width 14 height 14
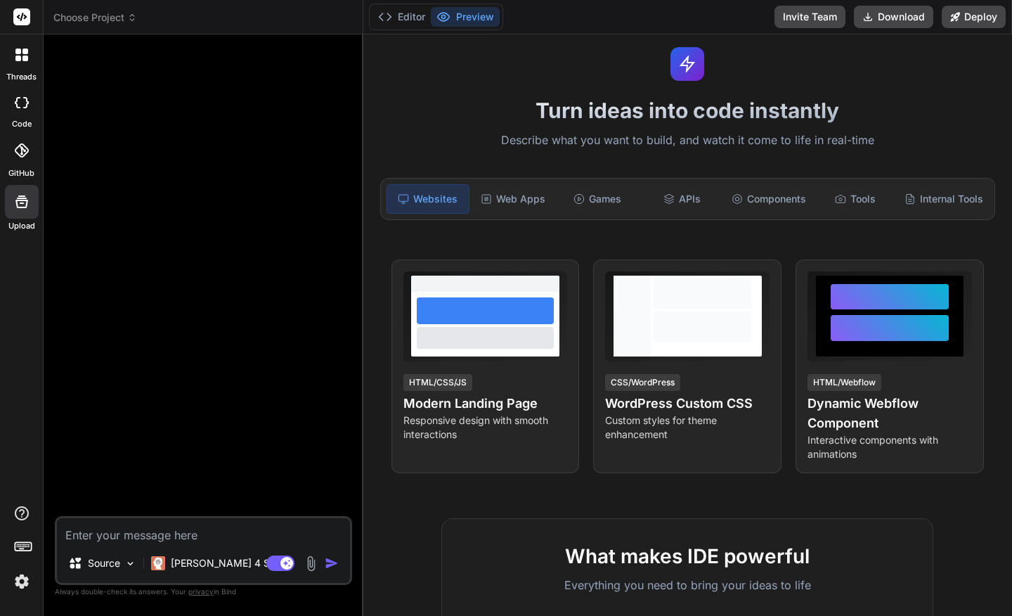
scroll to position [0, 0]
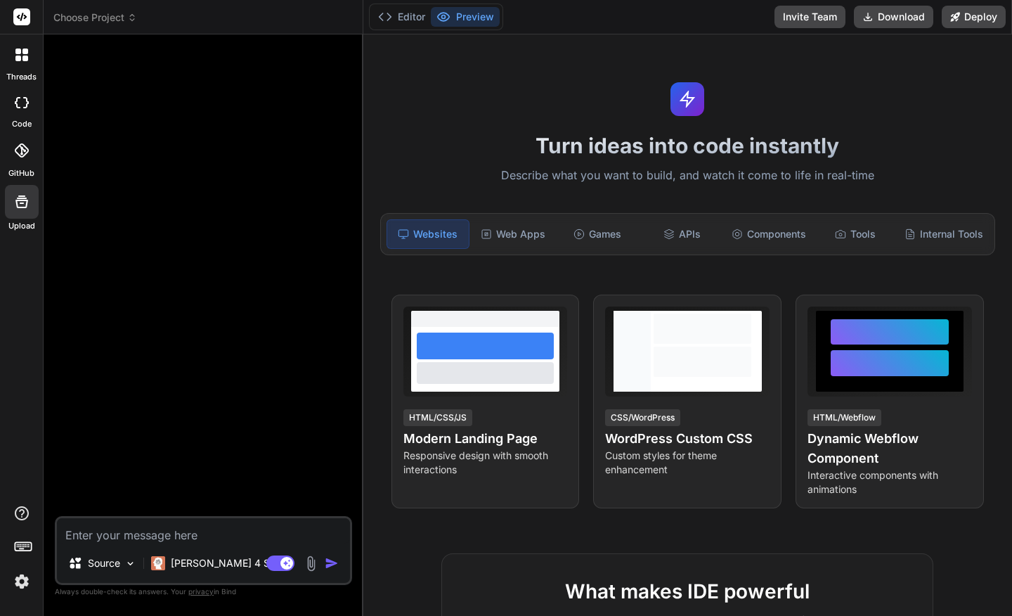
click at [20, 105] on icon at bounding box center [22, 102] width 14 height 11
click at [22, 53] on icon at bounding box center [25, 52] width 6 height 6
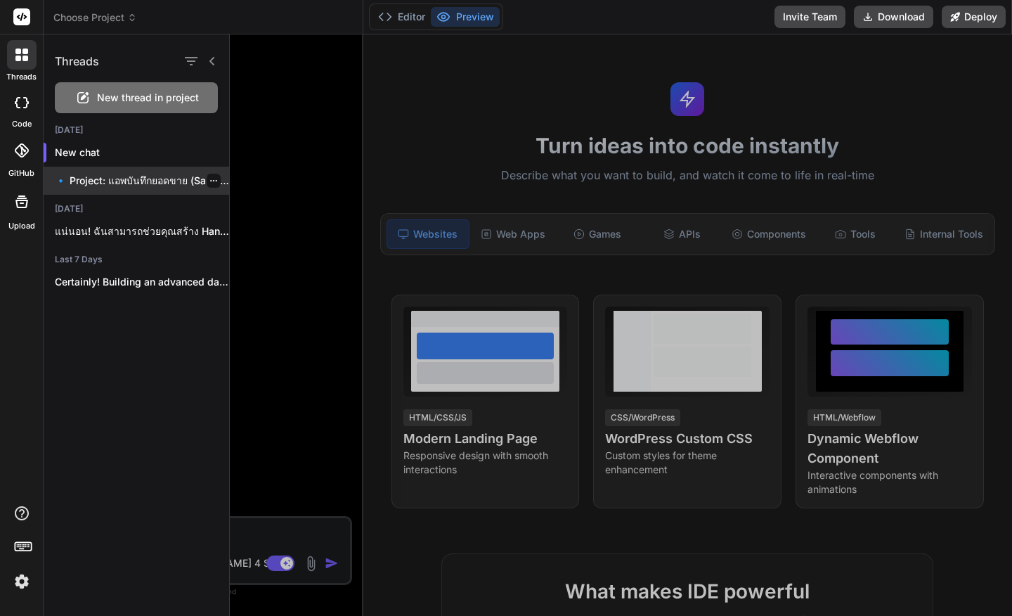
click at [137, 179] on p "🔹 Project: แอพบันทึกยอดขาย (Sales Logger) 🔧 Tech..." at bounding box center [142, 181] width 174 height 14
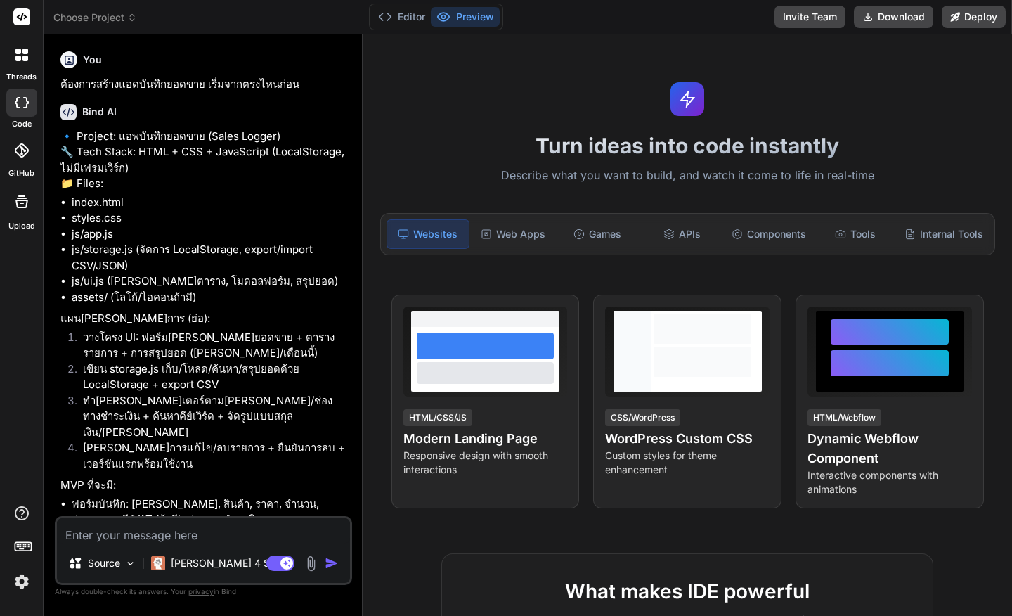
click at [25, 56] on icon at bounding box center [25, 59] width 6 height 6
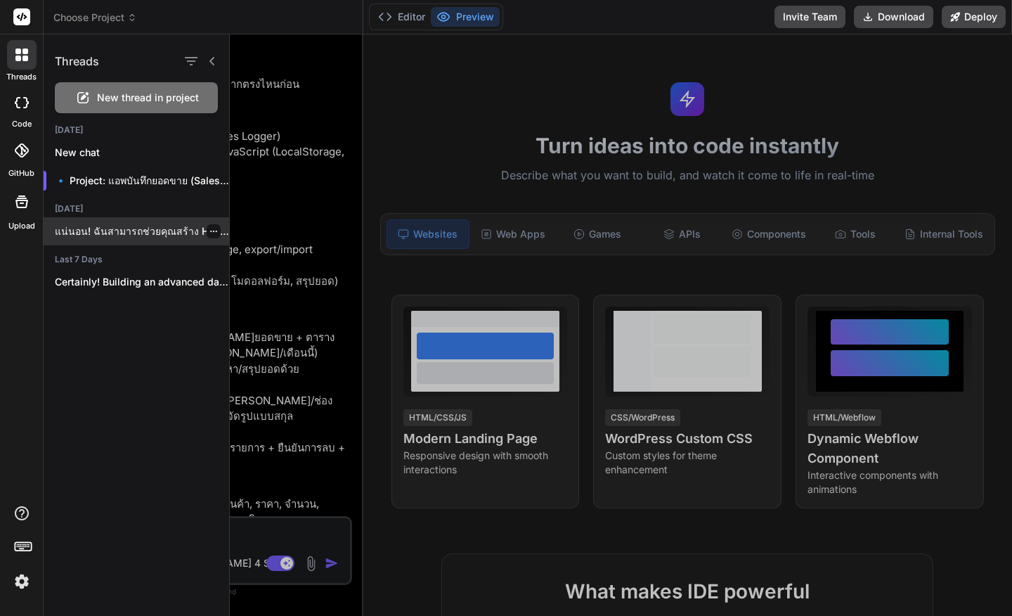
click at [131, 228] on p "แน่นอน! ฉันสามารถช่วยคุณสร้าง Hand Range Selector + Visualizer..." at bounding box center [142, 231] width 174 height 14
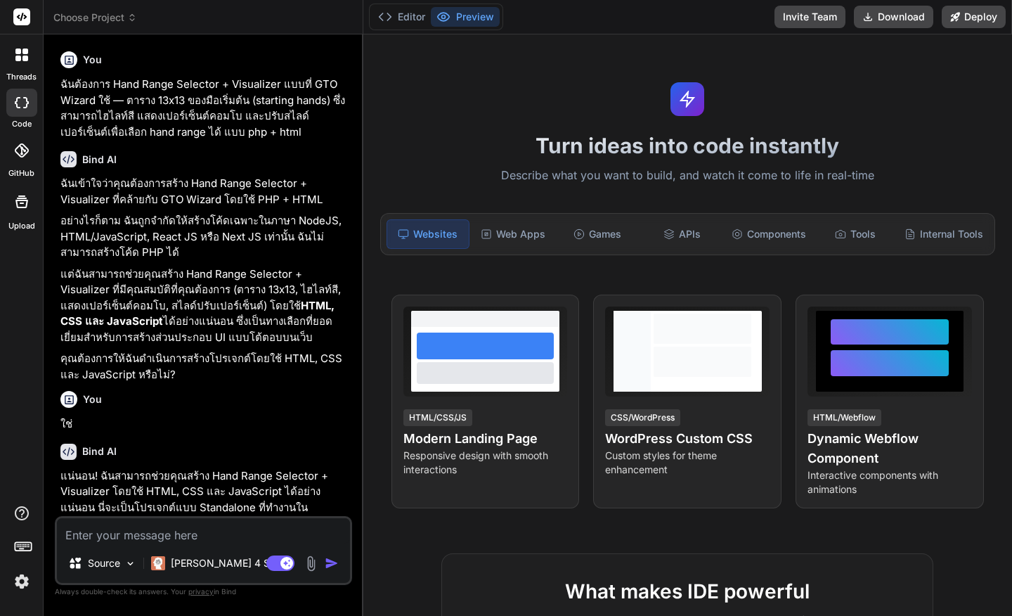
click at [470, 17] on button "Preview" at bounding box center [465, 17] width 69 height 20
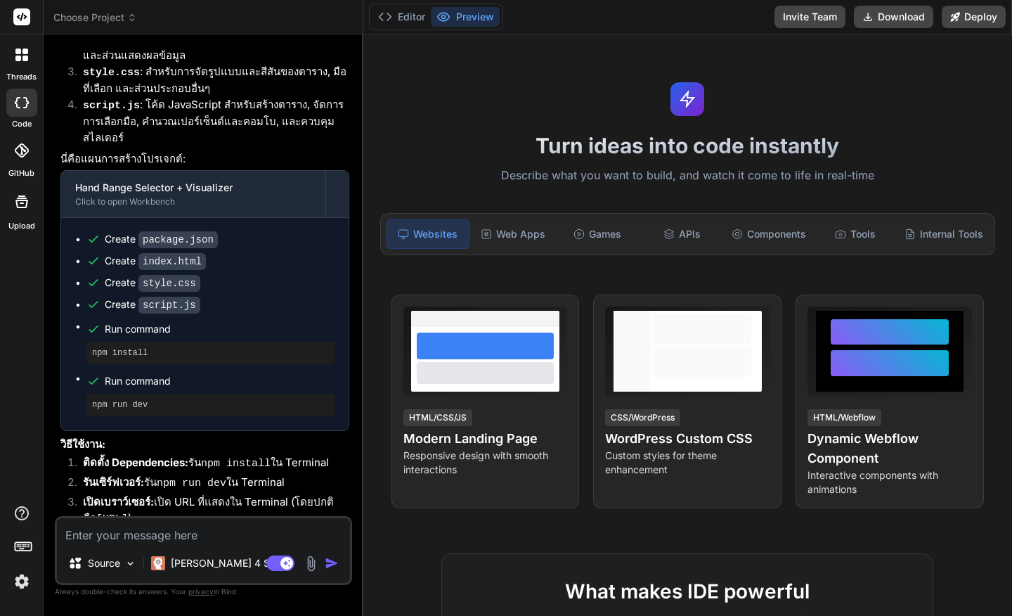
scroll to position [688, 0]
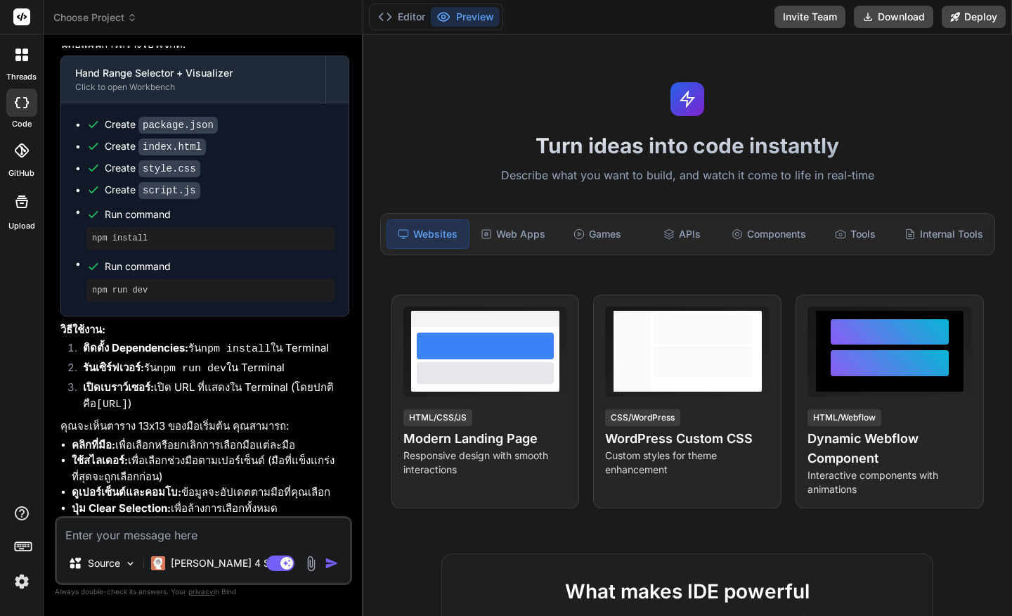
click at [358, 40] on div "Bind AI Web Search Created with Pixso. Code Generator You ฉันต้องการ Hand Range…" at bounding box center [204, 324] width 320 height 581
click at [17, 59] on icon at bounding box center [18, 59] width 6 height 6
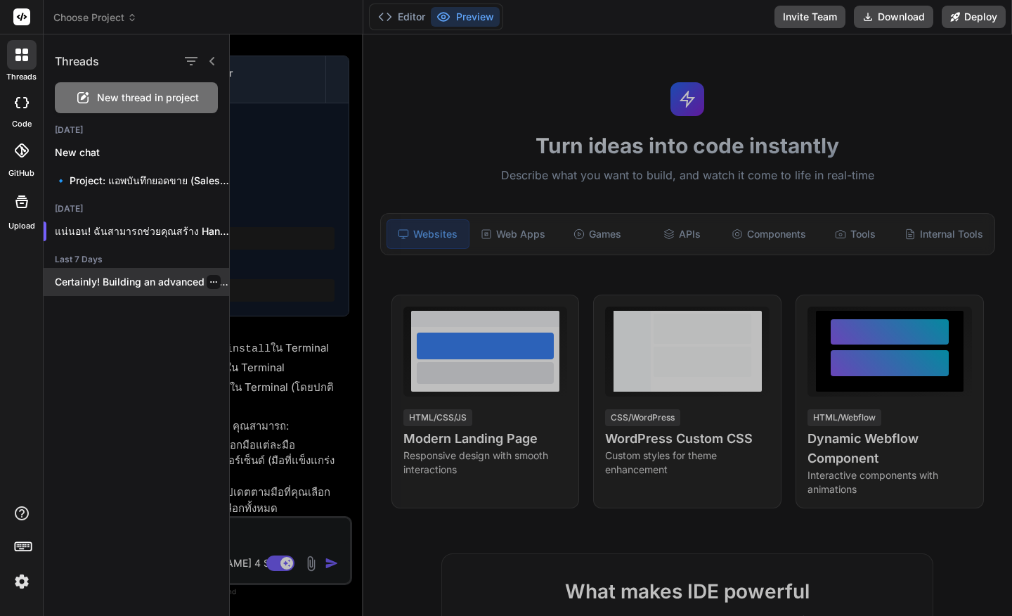
click at [100, 280] on p "Certainly! Building an advanced data table component..." at bounding box center [142, 282] width 174 height 14
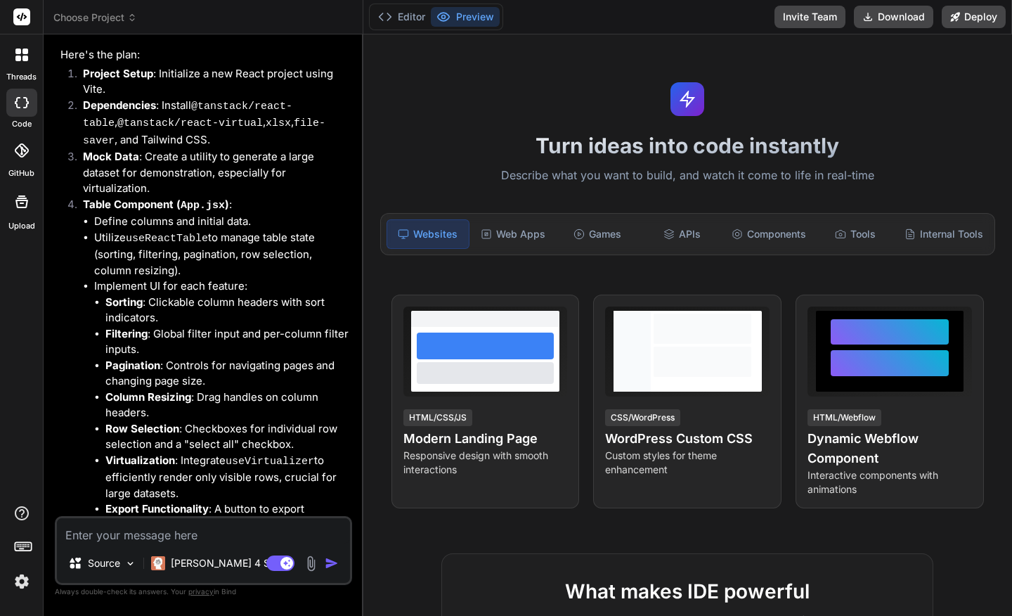
scroll to position [0, 0]
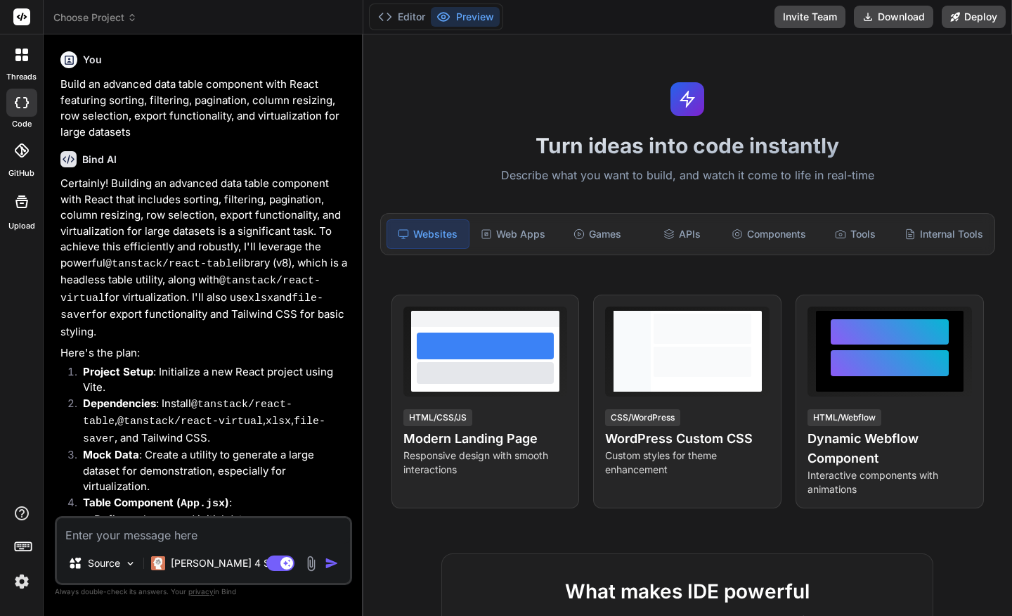
click at [21, 53] on icon at bounding box center [21, 55] width 13 height 13
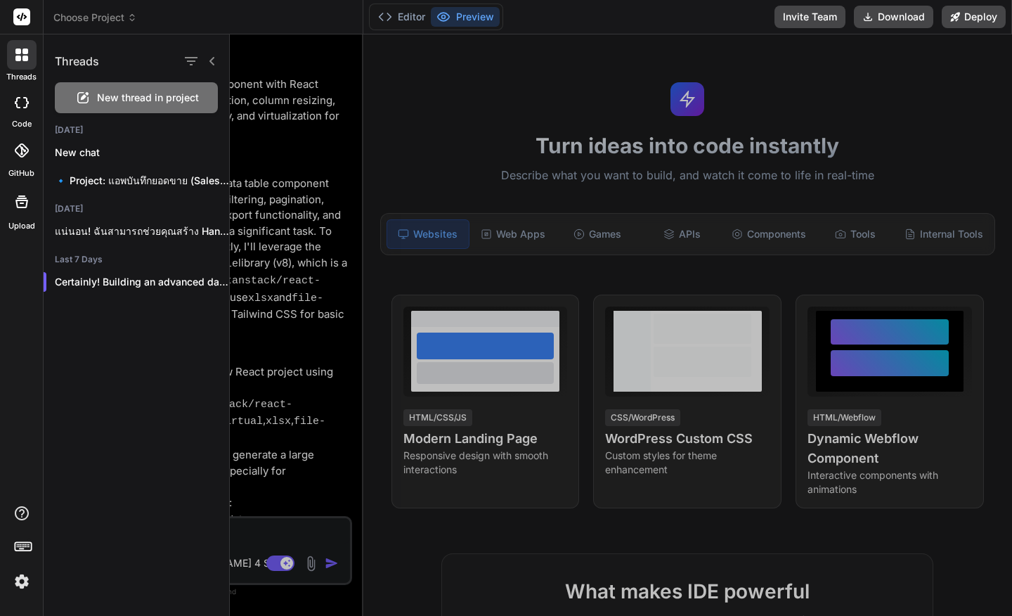
click at [18, 105] on icon at bounding box center [22, 102] width 14 height 11
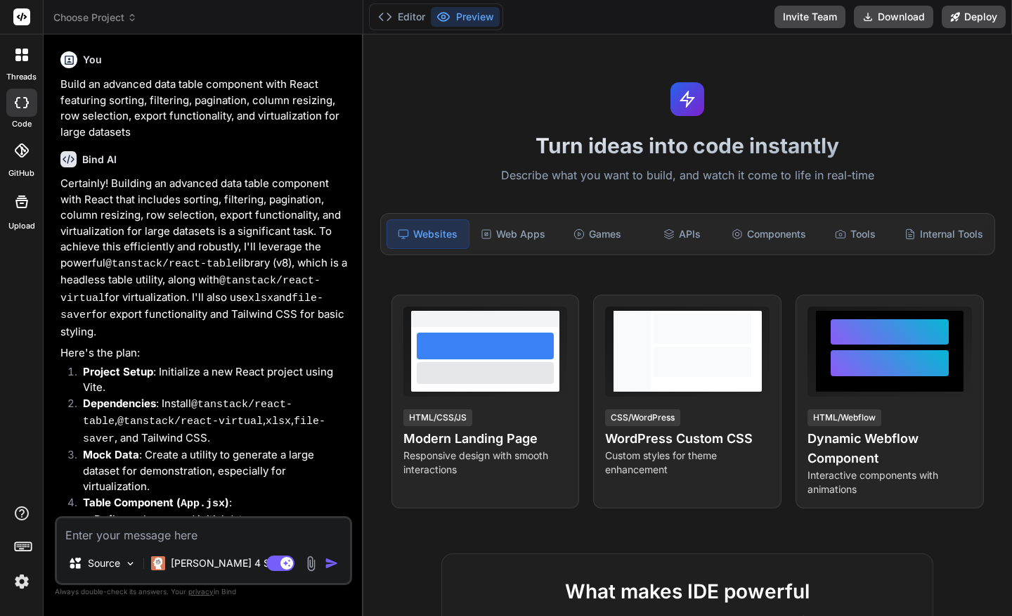
click at [20, 153] on icon at bounding box center [21, 150] width 14 height 14
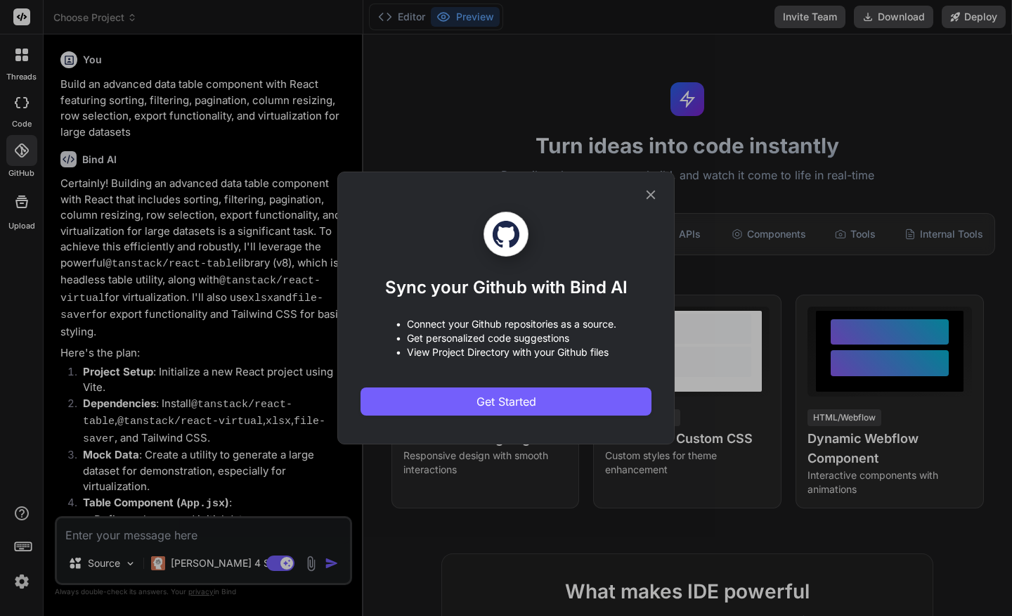
click at [653, 193] on icon at bounding box center [651, 195] width 9 height 9
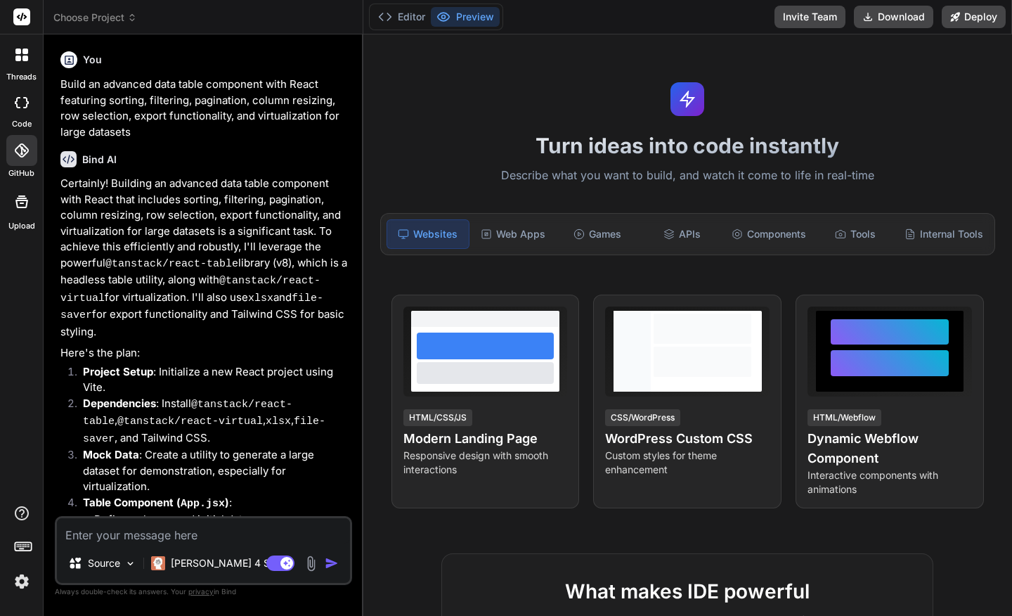
click at [20, 200] on icon at bounding box center [21, 201] width 13 height 13
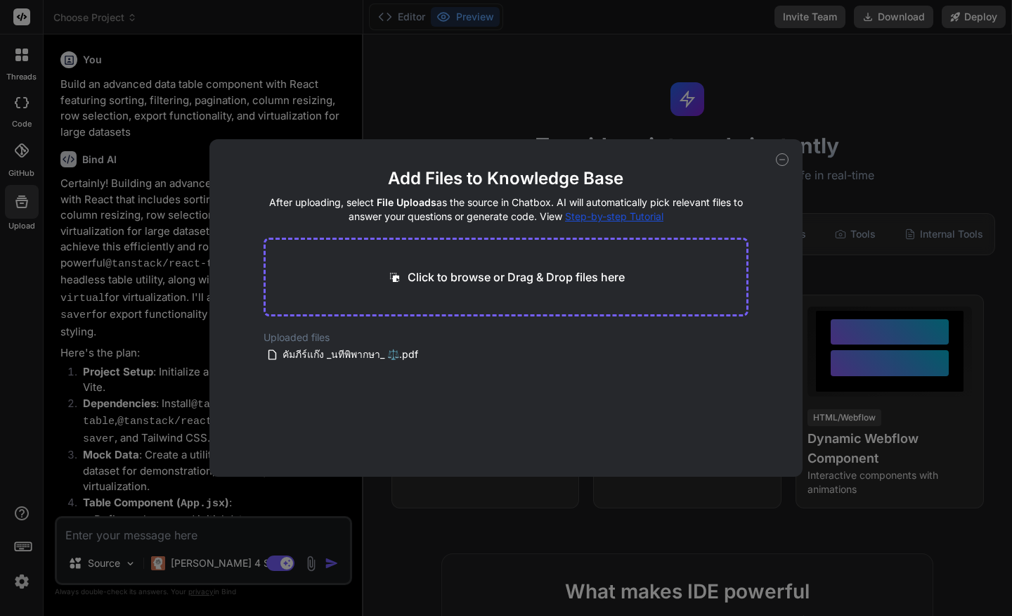
click at [786, 160] on icon at bounding box center [782, 159] width 13 height 13
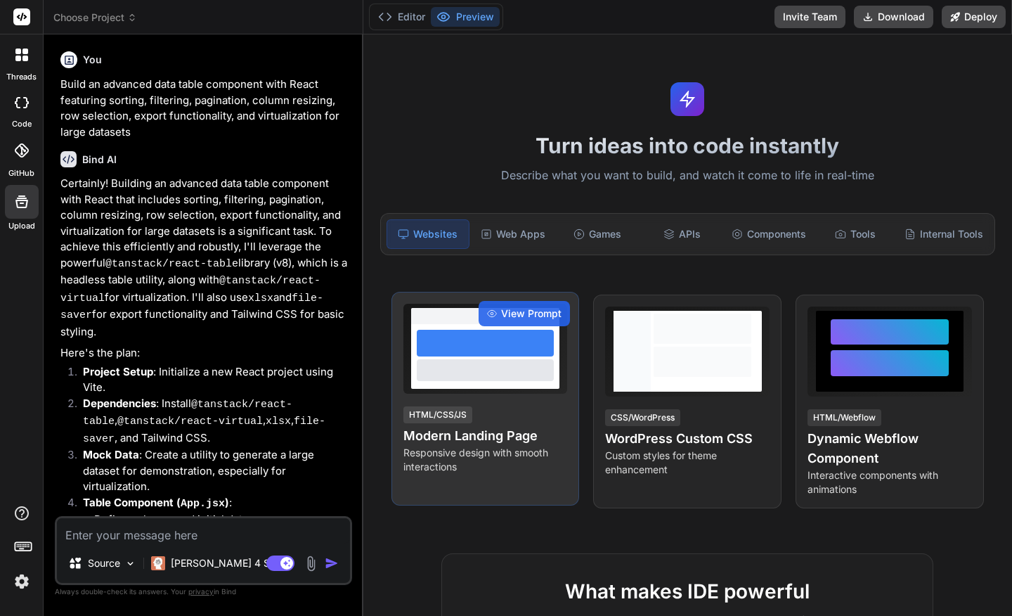
click at [508, 335] on div at bounding box center [485, 343] width 136 height 27
click at [513, 311] on span "View Prompt" at bounding box center [531, 314] width 60 height 14
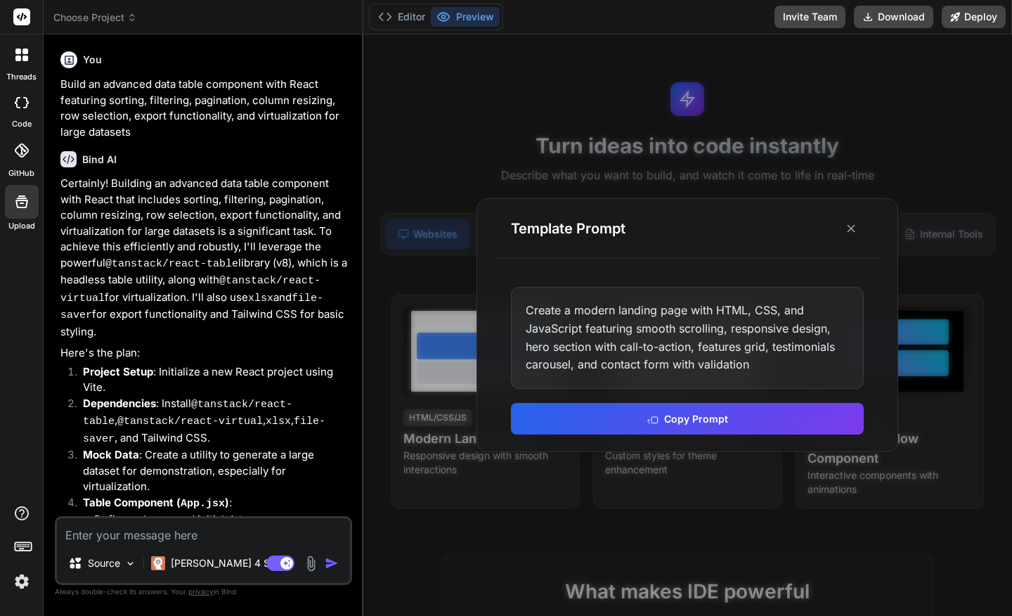
click at [22, 60] on icon at bounding box center [21, 55] width 13 height 13
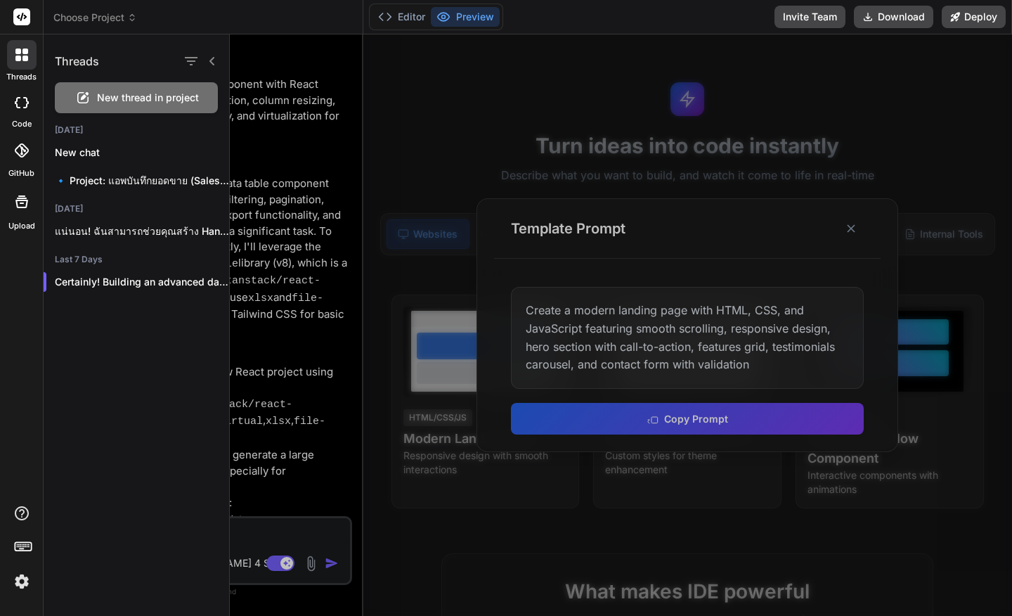
click at [20, 109] on div at bounding box center [21, 103] width 31 height 28
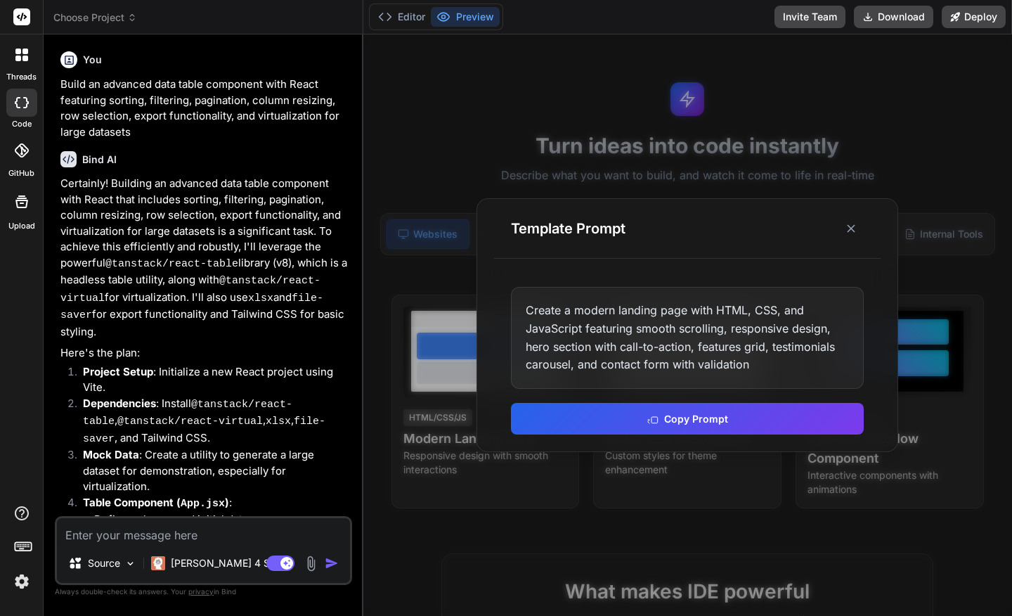
click at [22, 16] on rect at bounding box center [21, 16] width 17 height 17
click at [20, 58] on icon at bounding box center [21, 55] width 13 height 13
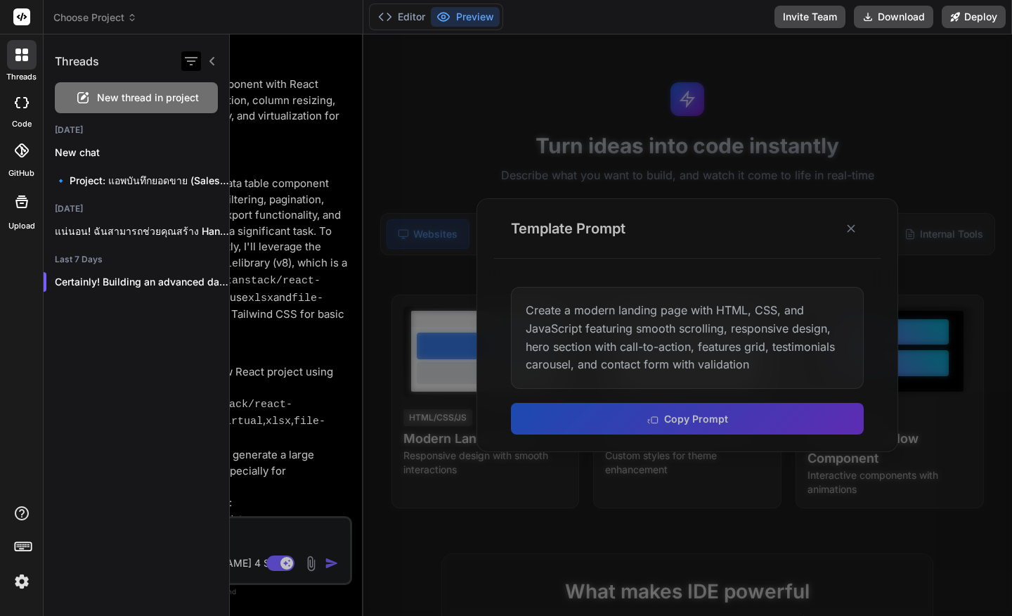
click at [190, 61] on icon "button" at bounding box center [191, 61] width 13 height 8
click at [188, 58] on icon "button" at bounding box center [191, 61] width 13 height 8
click at [149, 96] on span "New thread in project" at bounding box center [148, 98] width 102 height 14
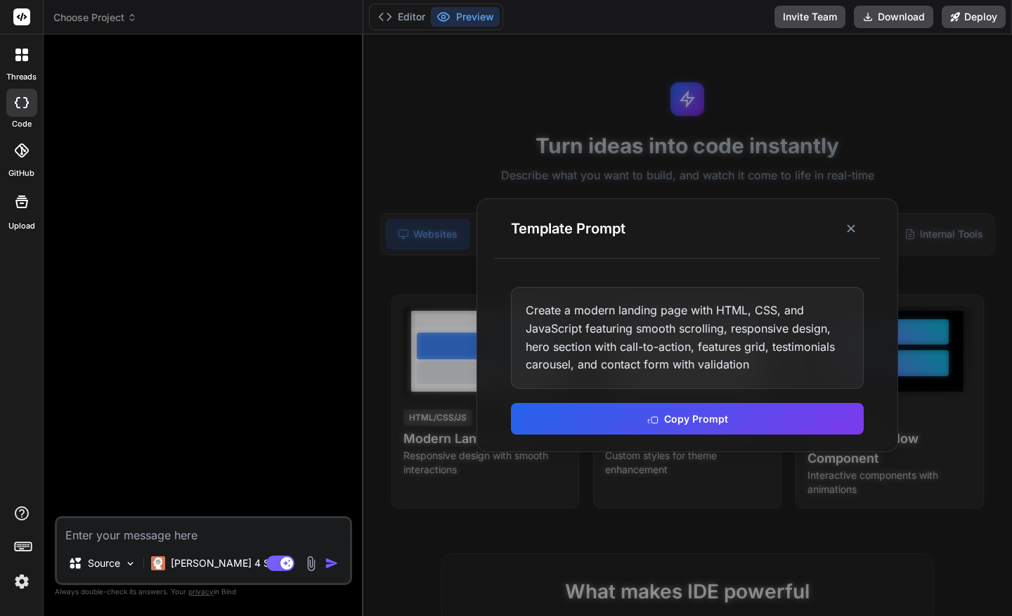
click at [233, 534] on textarea at bounding box center [203, 530] width 293 height 25
paste textarea "Create a sales page selling a psychology class to discover your identity by pre…"
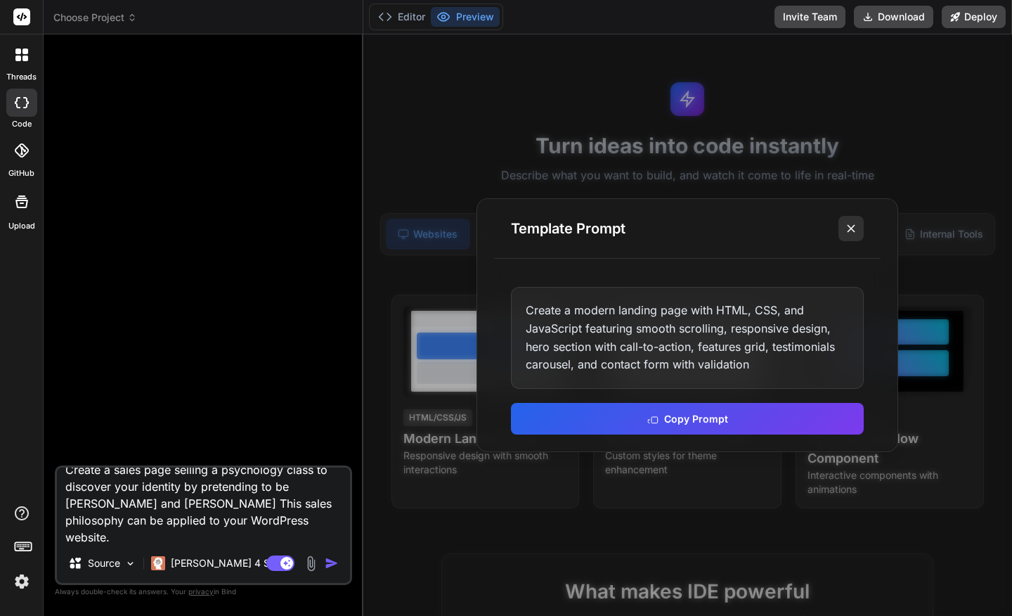
type textarea "Create a sales page selling a psychology class to discover your identity by pre…"
click at [854, 229] on icon at bounding box center [851, 228] width 14 height 14
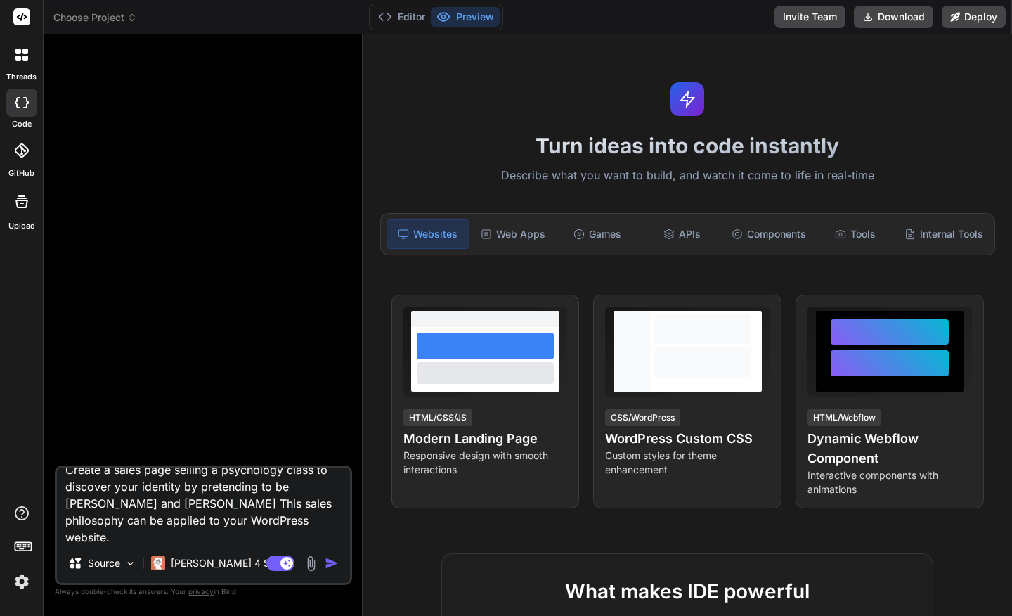
click at [333, 560] on img "button" at bounding box center [332, 563] width 14 height 14
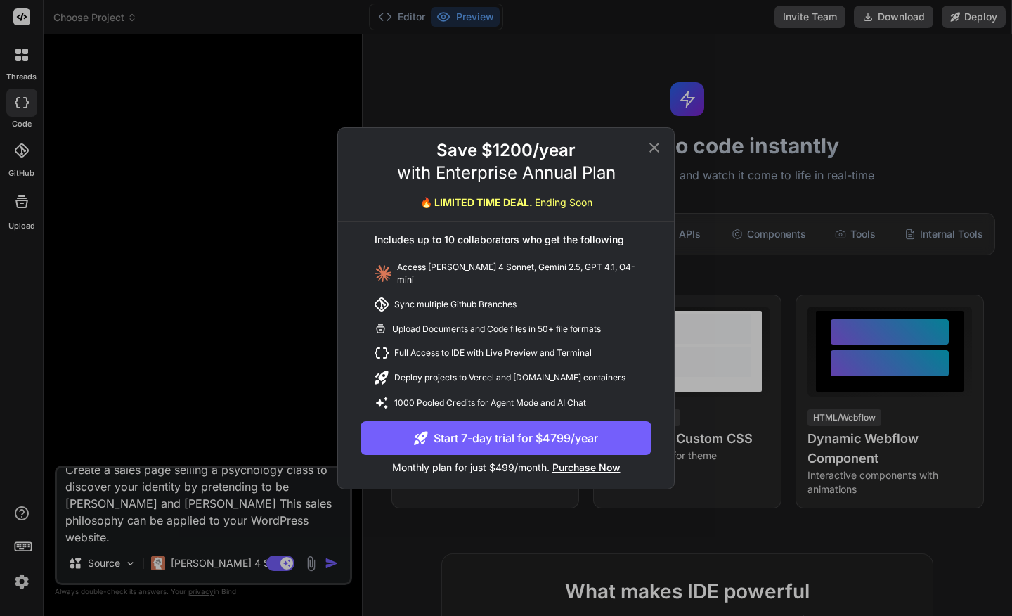
click at [658, 148] on icon at bounding box center [654, 147] width 17 height 17
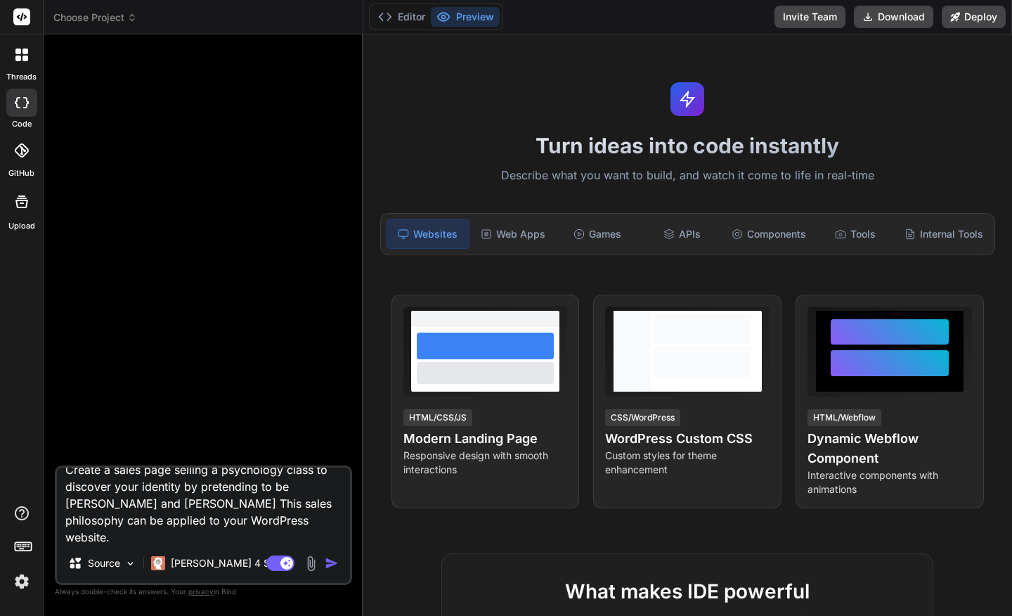
click at [22, 583] on img at bounding box center [22, 581] width 24 height 24
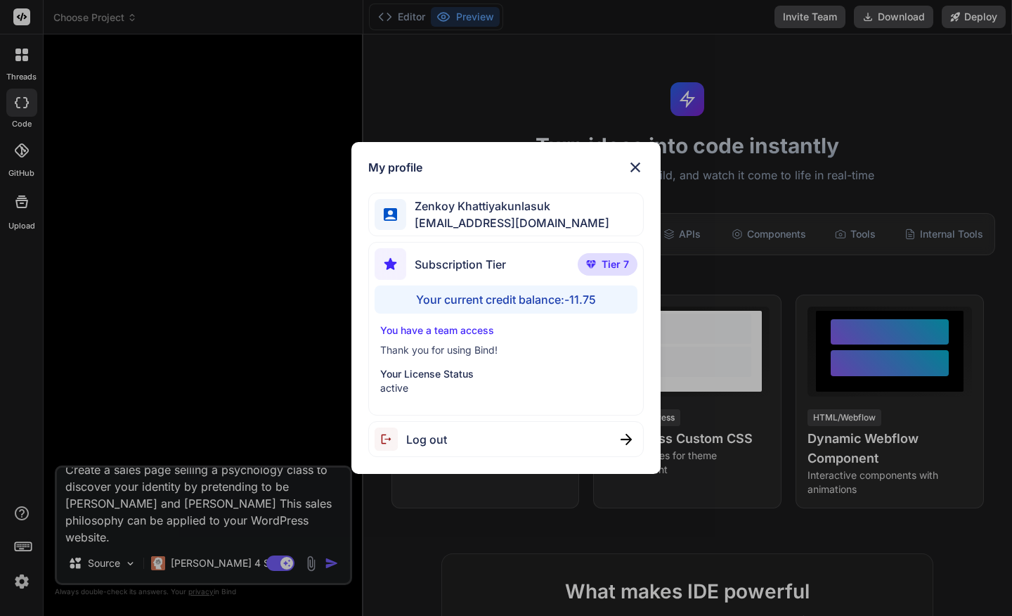
click at [449, 377] on p "Your License Status" at bounding box center [506, 374] width 252 height 14
click at [637, 165] on img at bounding box center [635, 167] width 17 height 17
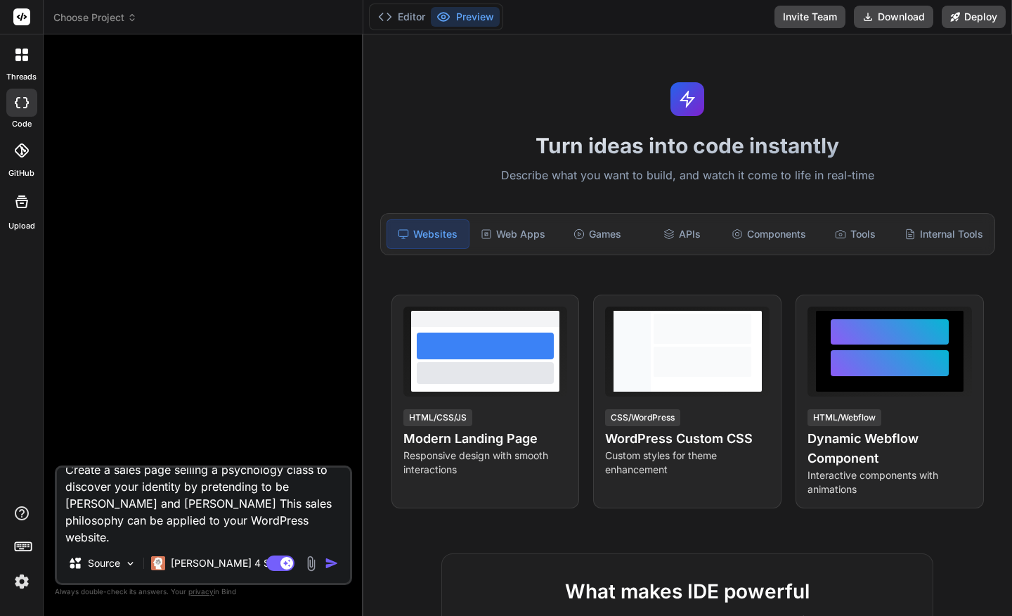
click at [334, 564] on img "button" at bounding box center [332, 563] width 14 height 14
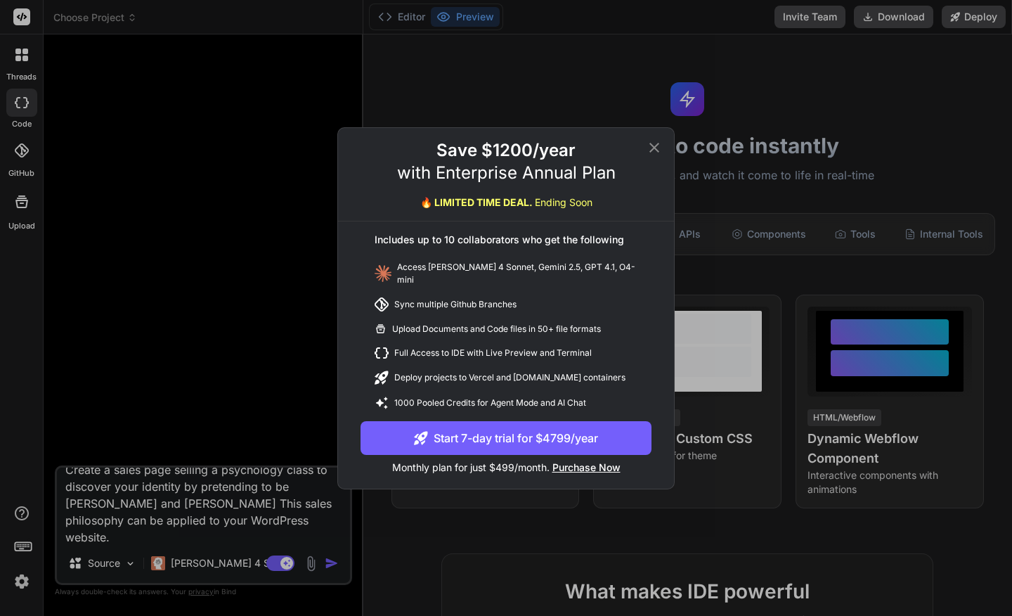
click at [653, 152] on icon at bounding box center [655, 147] width 10 height 10
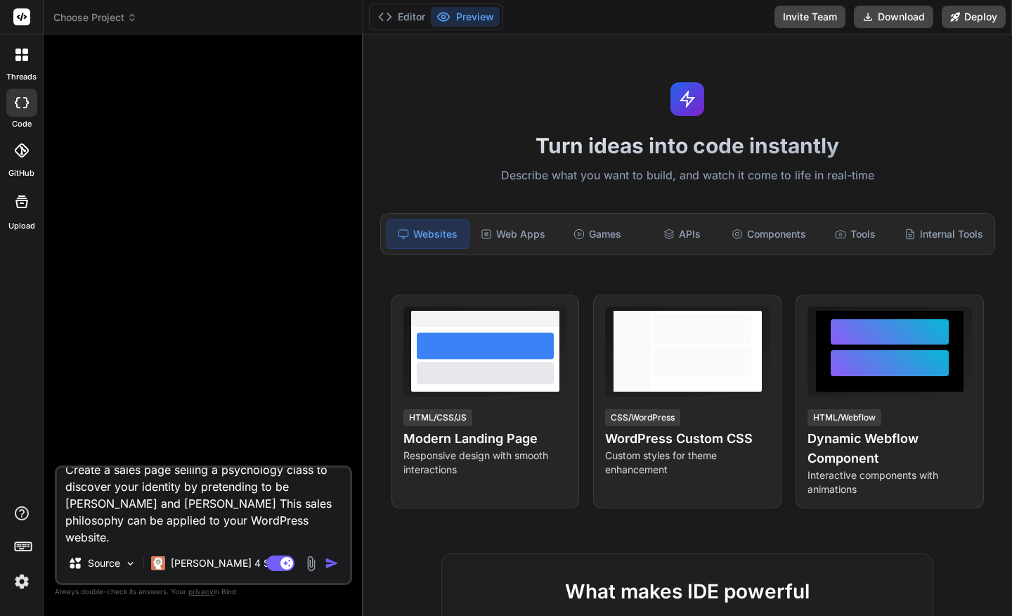
click at [25, 50] on icon at bounding box center [25, 52] width 6 height 6
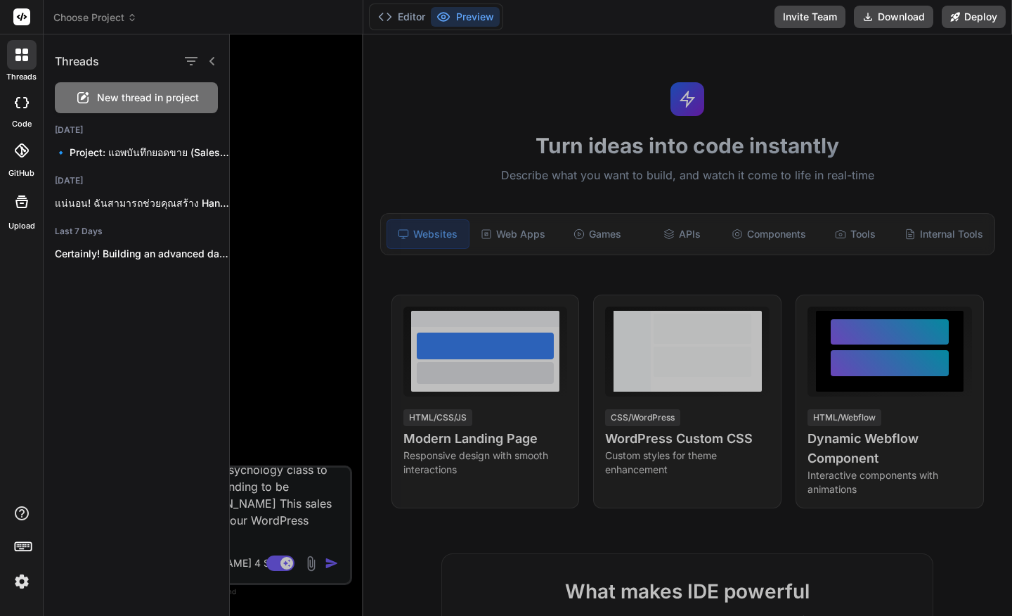
click at [24, 112] on div at bounding box center [21, 103] width 31 height 28
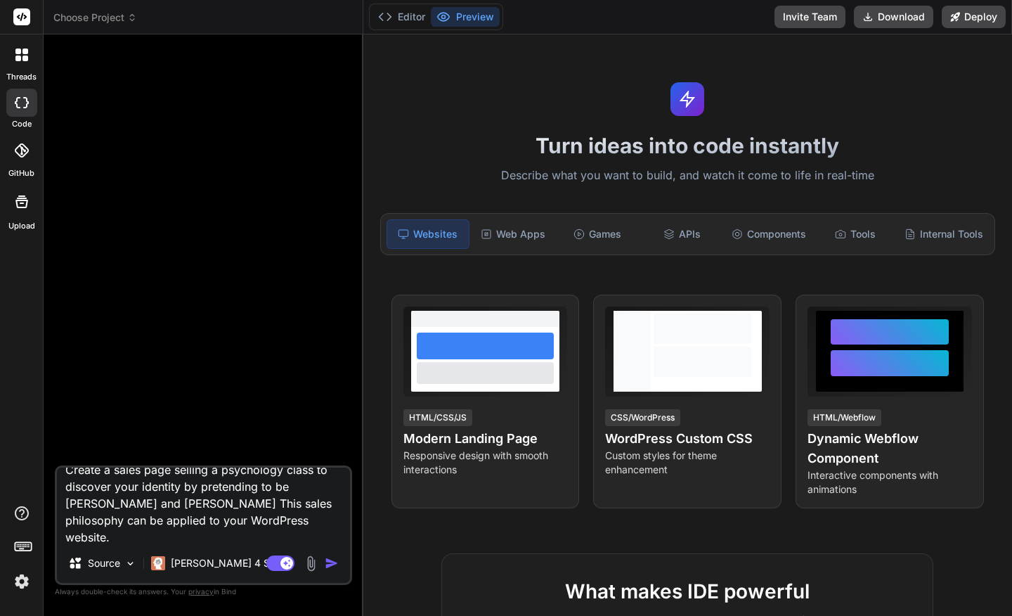
click at [28, 156] on div at bounding box center [21, 150] width 31 height 31
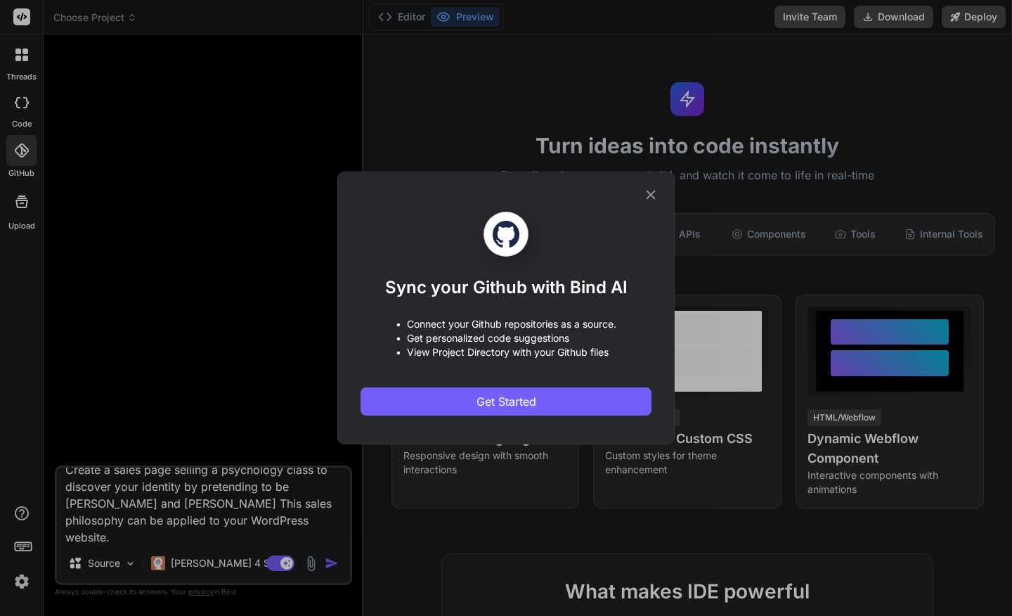
click at [23, 203] on div "Sync your Github with Bind AI • Connect your Github repositories as a source. •…" at bounding box center [506, 308] width 1012 height 616
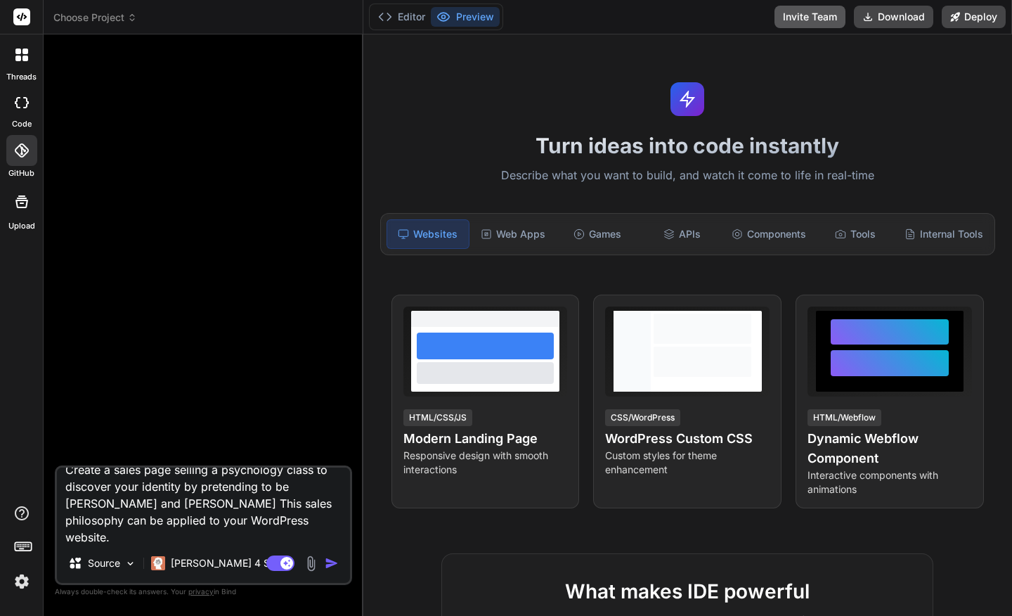
click at [807, 14] on button "Invite Team" at bounding box center [810, 17] width 71 height 22
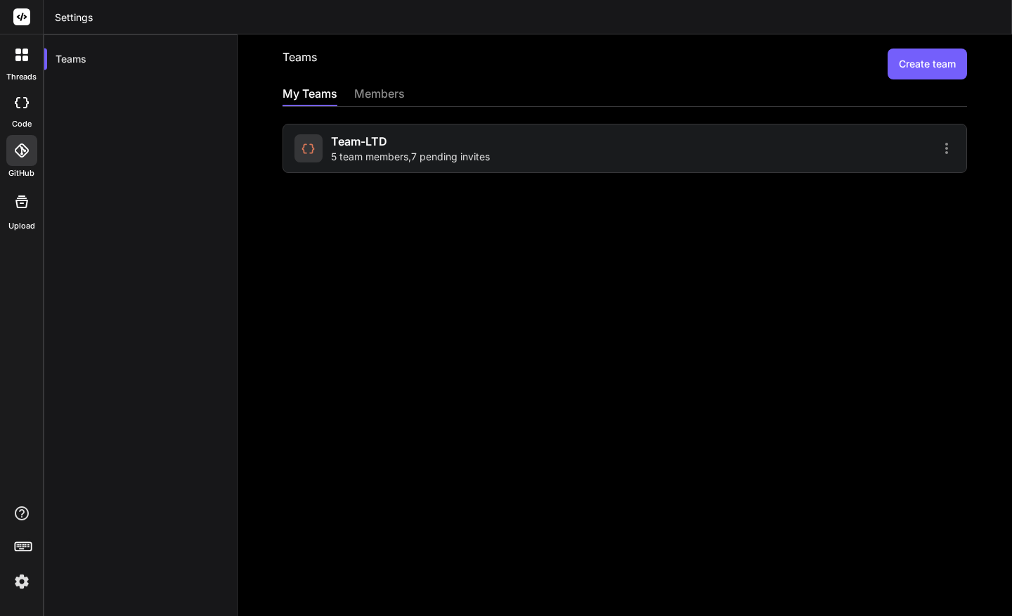
click at [616, 145] on div "Team-LTD 5 team members , 7 pending invites" at bounding box center [625, 148] width 685 height 49
click at [307, 155] on div at bounding box center [309, 148] width 28 height 28
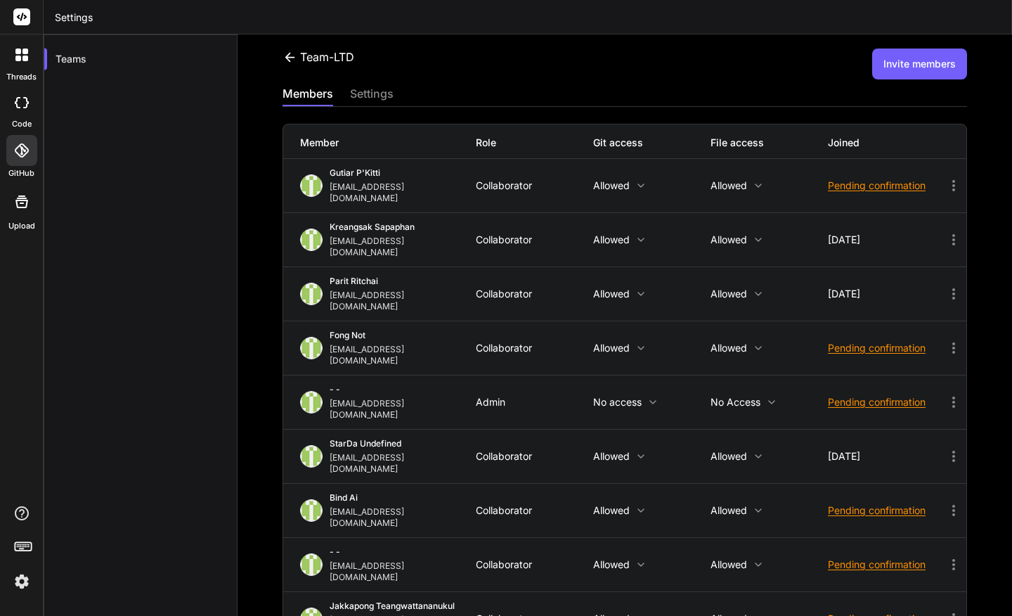
click at [19, 103] on icon at bounding box center [22, 102] width 14 height 11
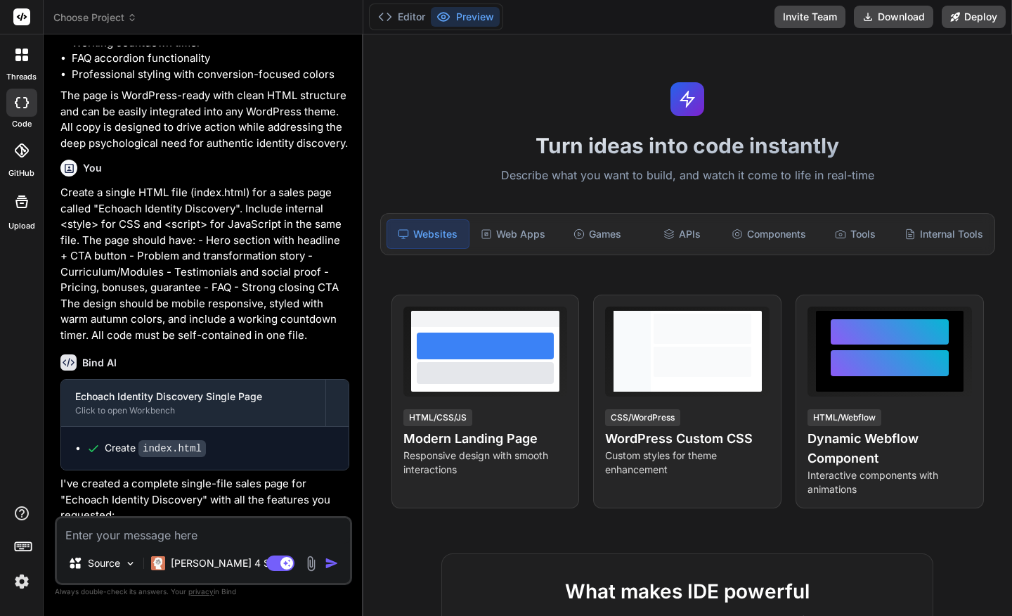
scroll to position [1452, 0]
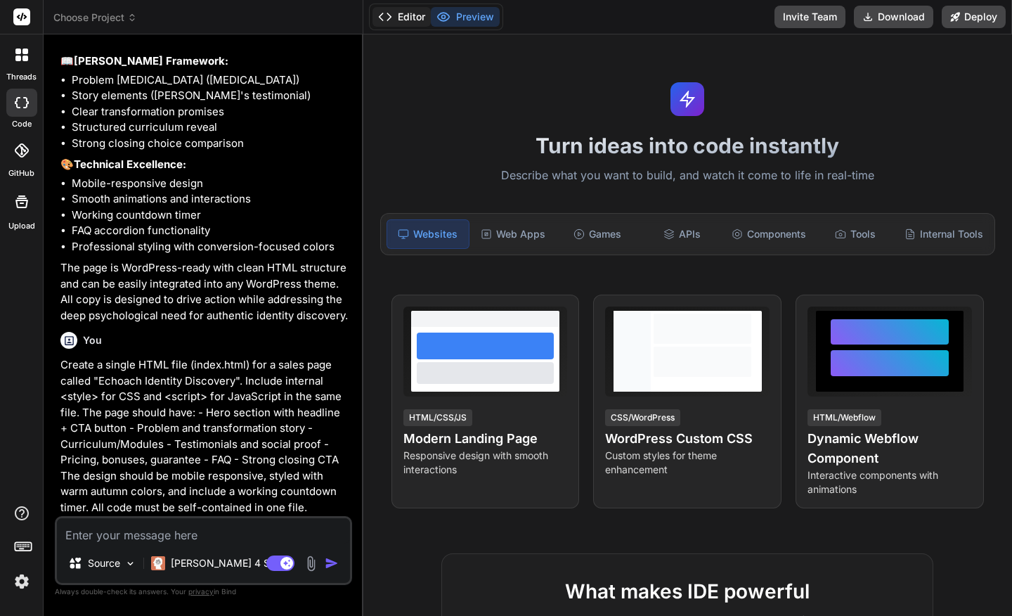
click at [415, 15] on button "Editor" at bounding box center [402, 17] width 58 height 20
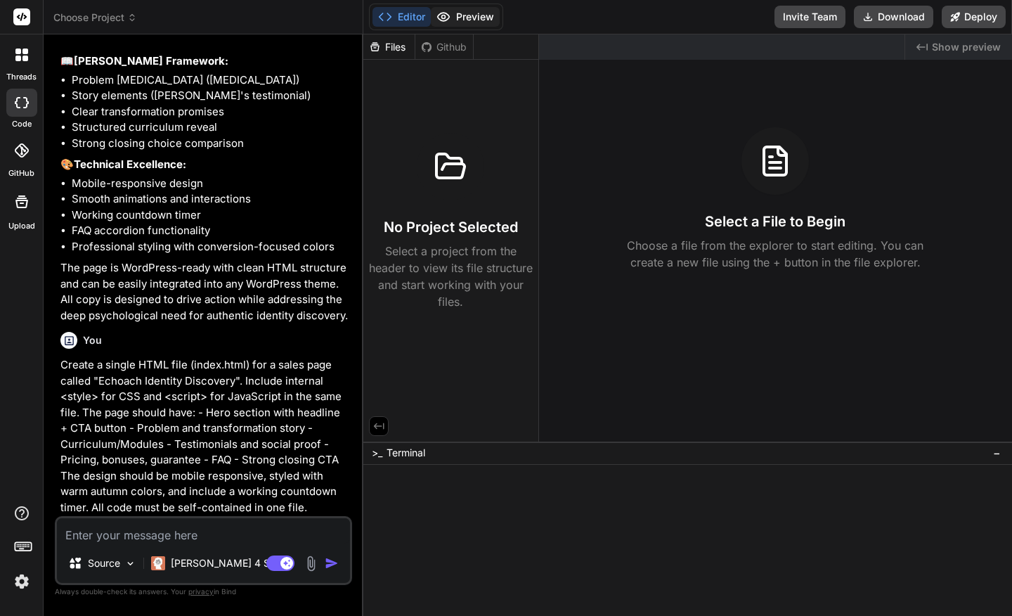
click at [456, 16] on button "Preview" at bounding box center [465, 17] width 69 height 20
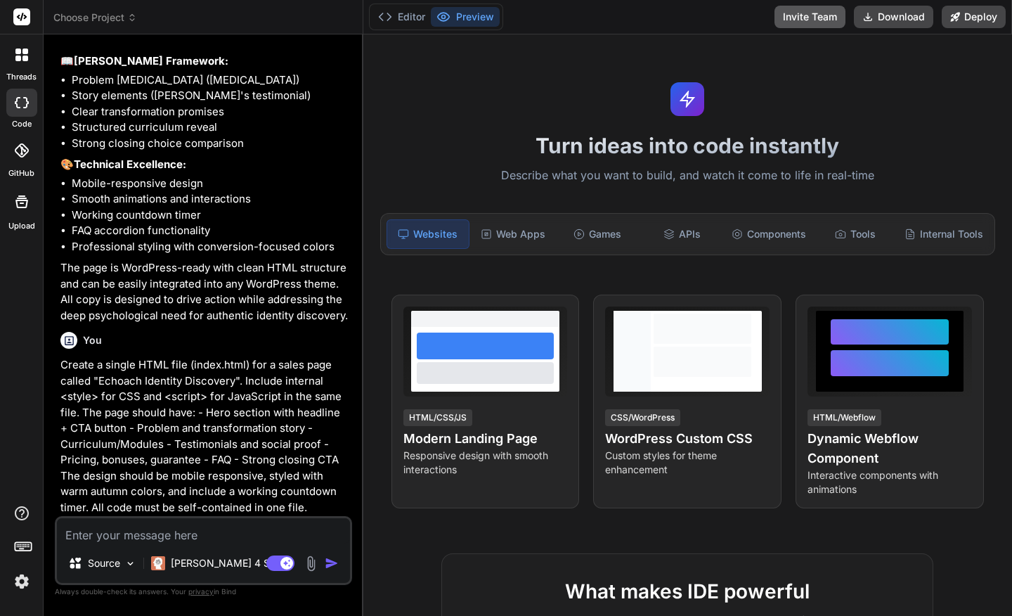
click at [807, 21] on button "Invite Team" at bounding box center [810, 17] width 71 height 22
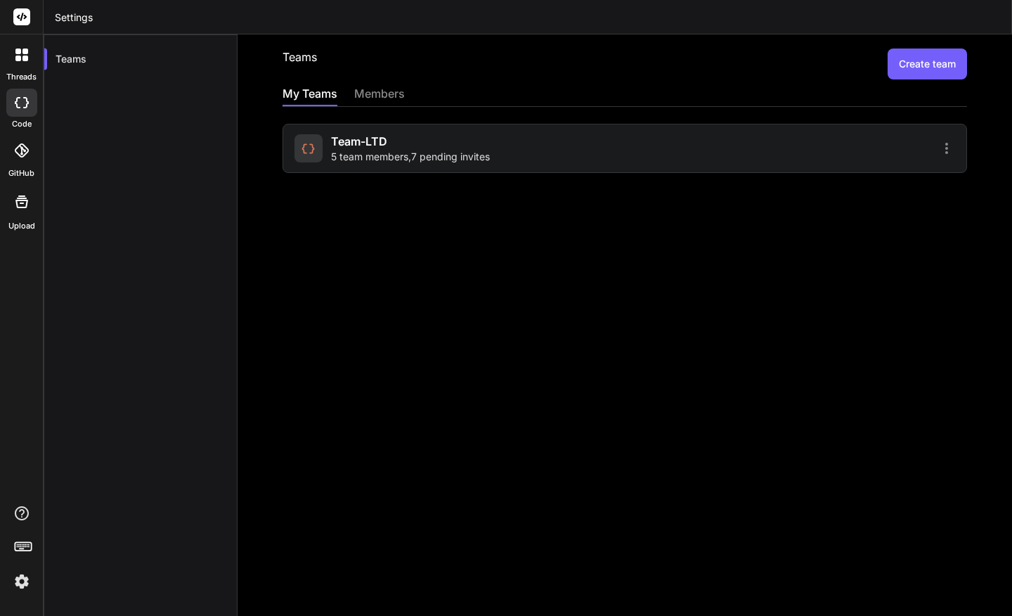
click at [536, 152] on div "Team-LTD 5 team members , 7 pending invites" at bounding box center [458, 148] width 326 height 31
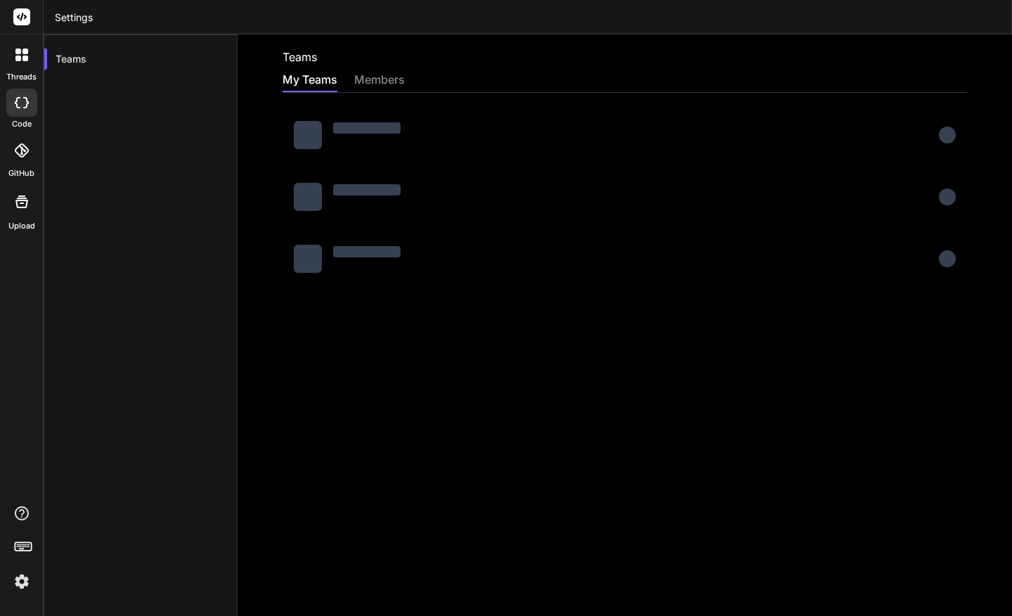
click at [20, 583] on img at bounding box center [22, 581] width 24 height 24
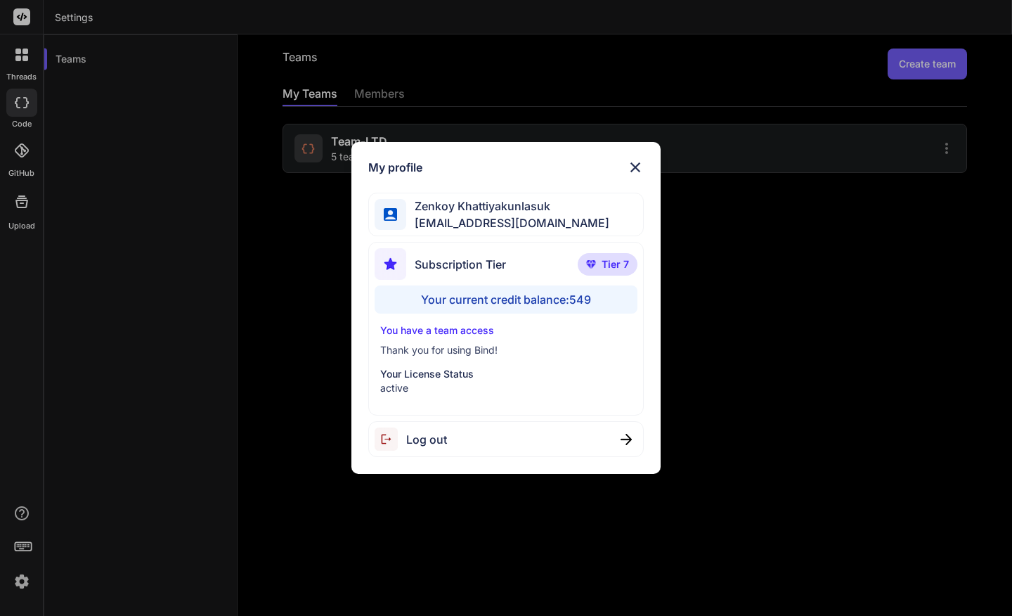
click at [516, 434] on div "Log out" at bounding box center [506, 439] width 276 height 36
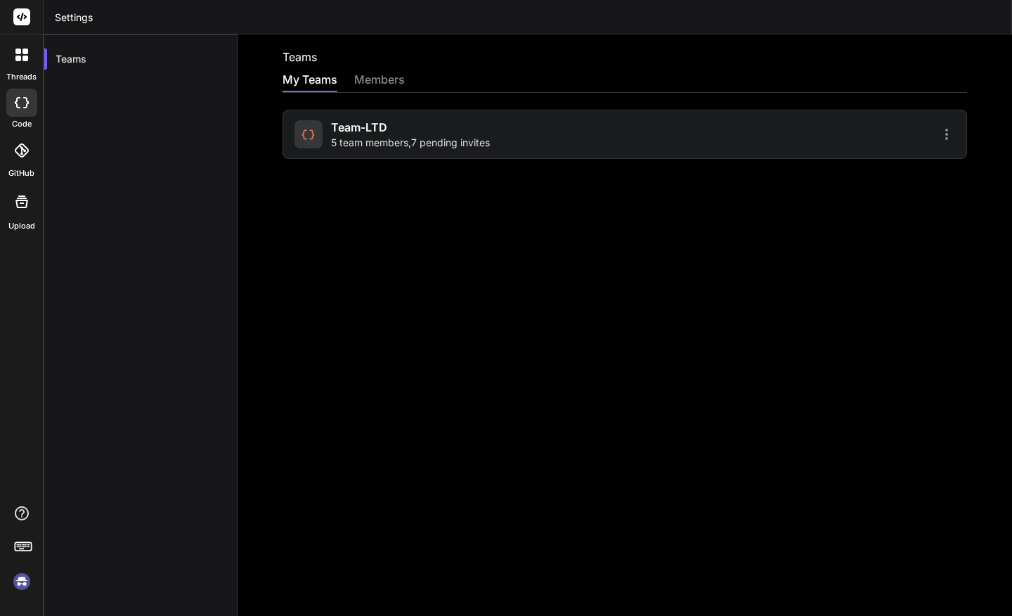
click at [22, 581] on img at bounding box center [22, 581] width 24 height 24
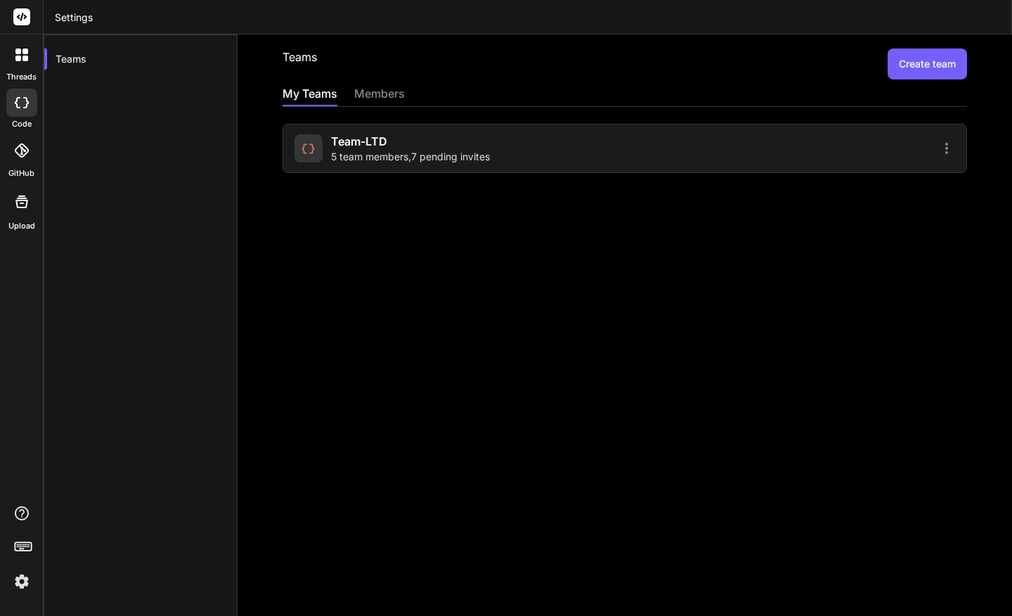
click at [610, 149] on div "Team-LTD 5 team members , 7 pending invites" at bounding box center [458, 148] width 326 height 31
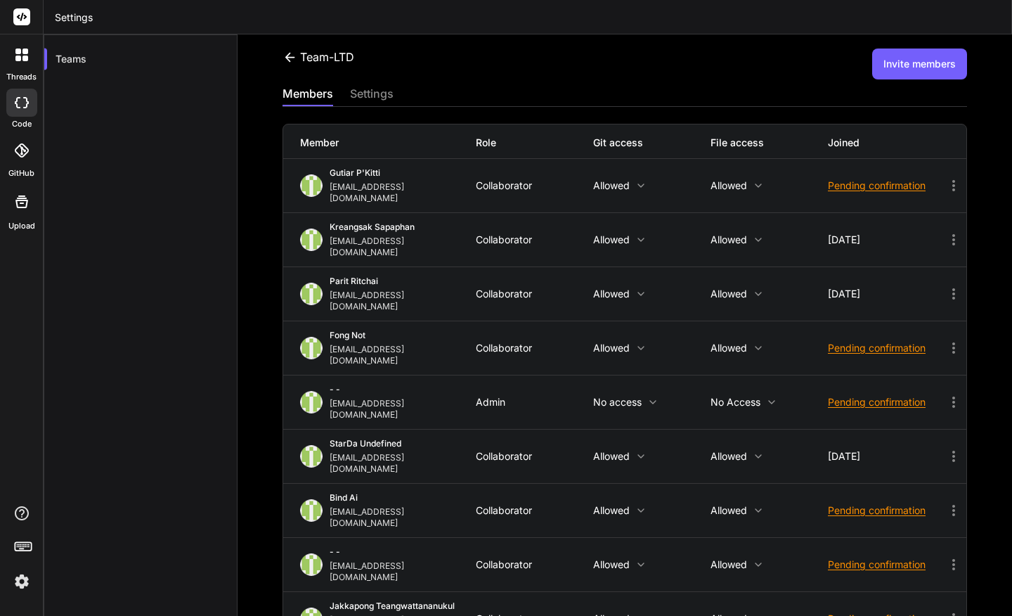
click at [19, 102] on icon at bounding box center [22, 102] width 14 height 11
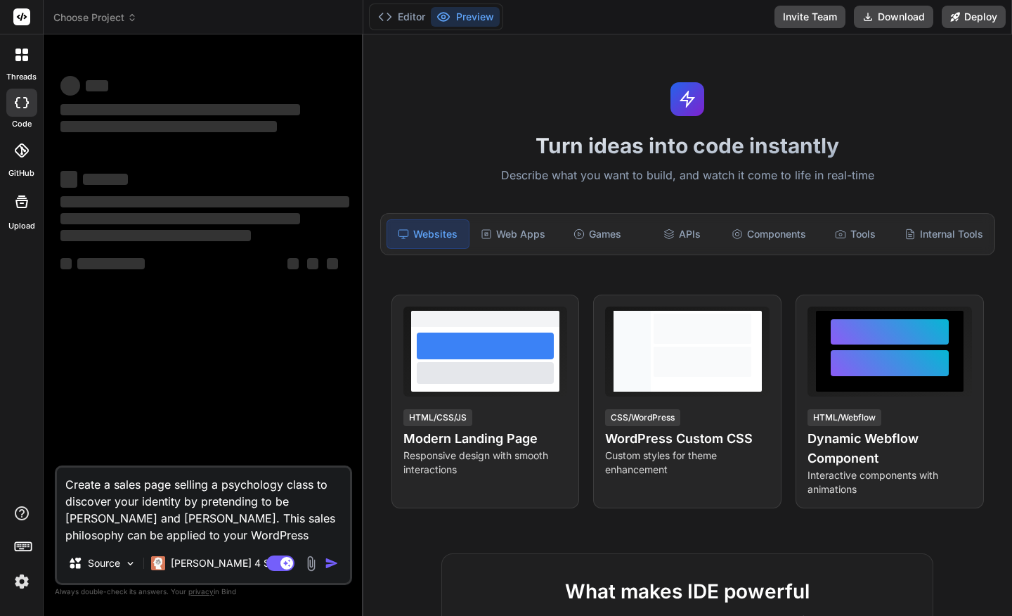
scroll to position [17, 0]
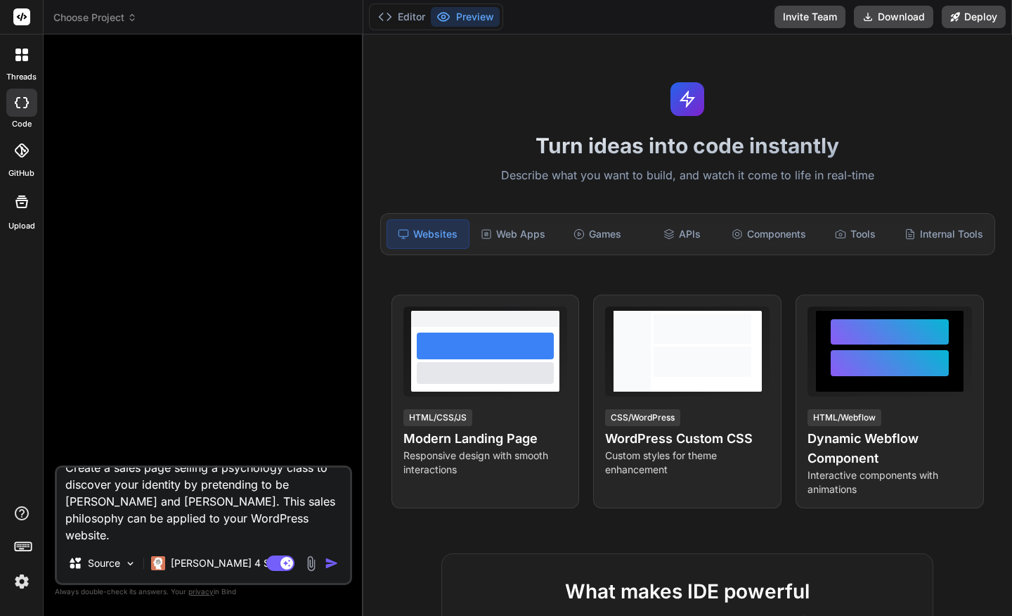
click at [328, 561] on img "button" at bounding box center [332, 563] width 14 height 14
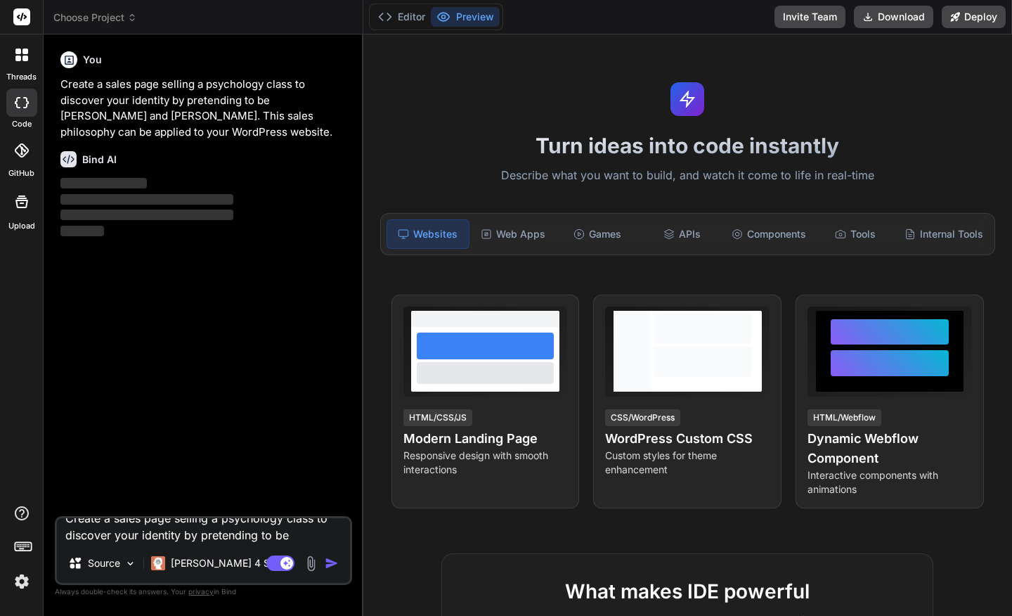
scroll to position [0, 0]
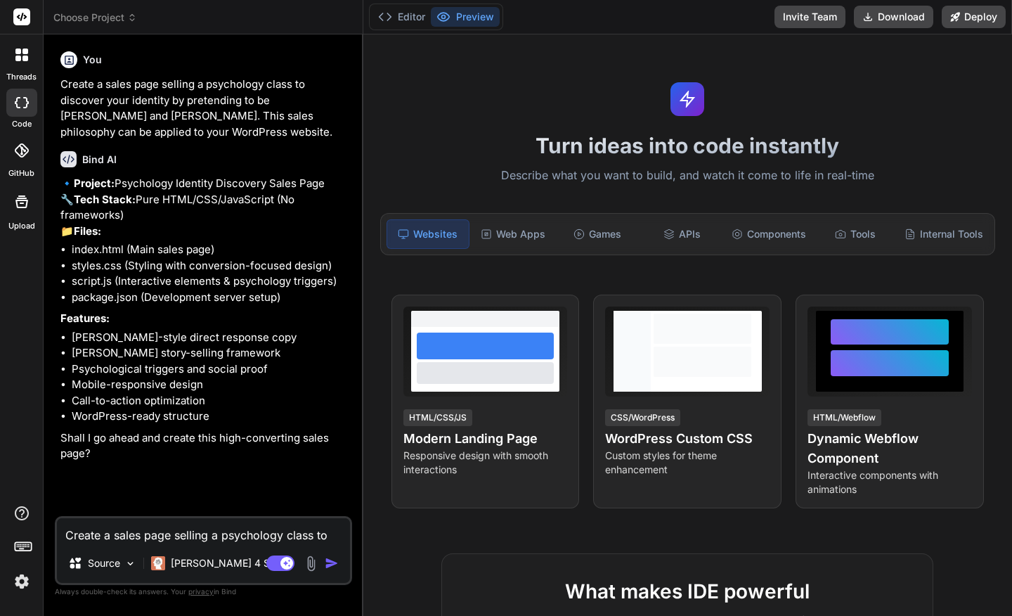
click at [333, 564] on img "button" at bounding box center [332, 563] width 14 height 14
click at [477, 17] on button "Preview" at bounding box center [465, 17] width 69 height 20
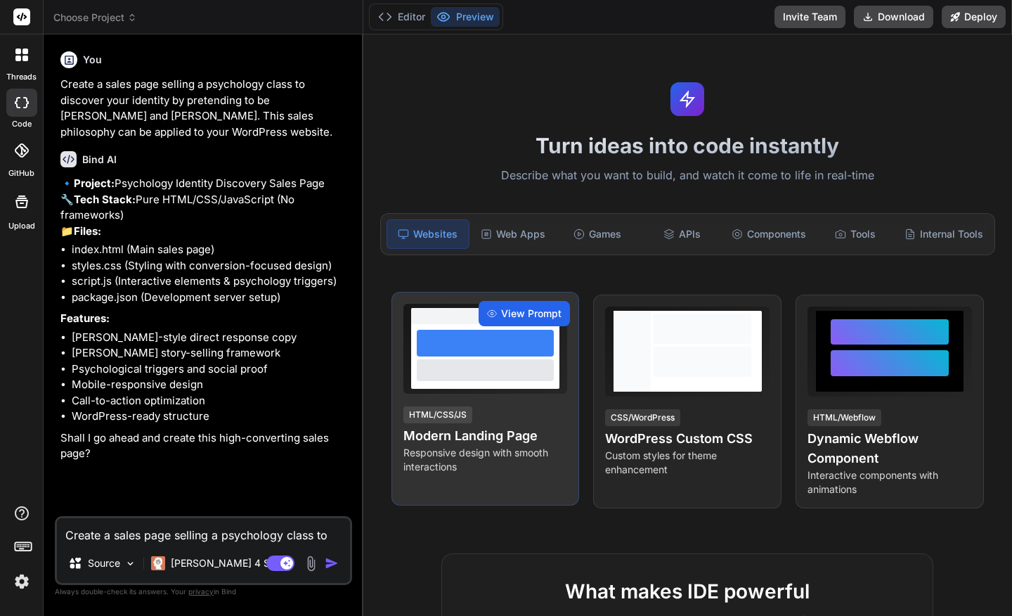
click at [541, 312] on span "View Prompt" at bounding box center [531, 314] width 60 height 14
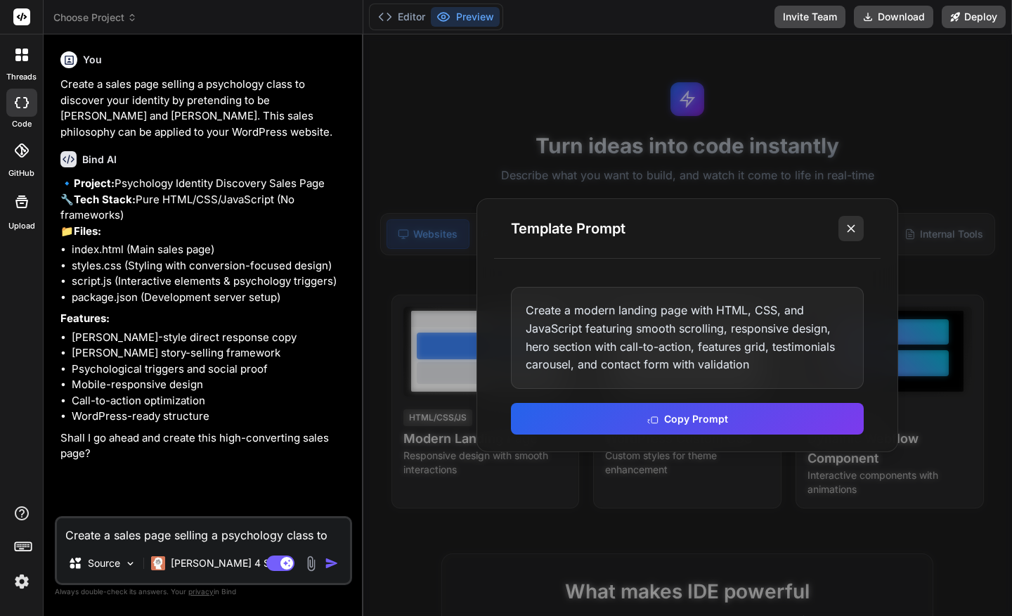
click at [856, 226] on icon at bounding box center [851, 228] width 14 height 14
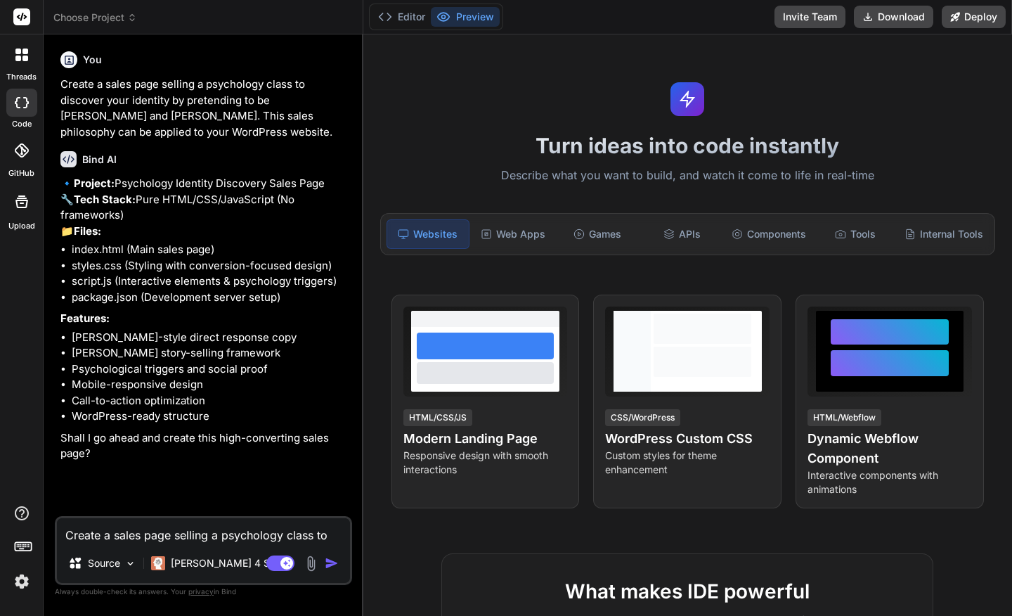
click at [469, 22] on button "Preview" at bounding box center [465, 17] width 69 height 20
click at [331, 563] on img "button" at bounding box center [332, 563] width 14 height 14
click at [251, 540] on textarea "Create a sales page selling a psychology class to discover your identity by pre…" at bounding box center [203, 530] width 293 height 25
paste textarea "Loremi d sita-consectetu adipi elit sed d eiusmodtem incid utlabo "Etdolor Magn…"
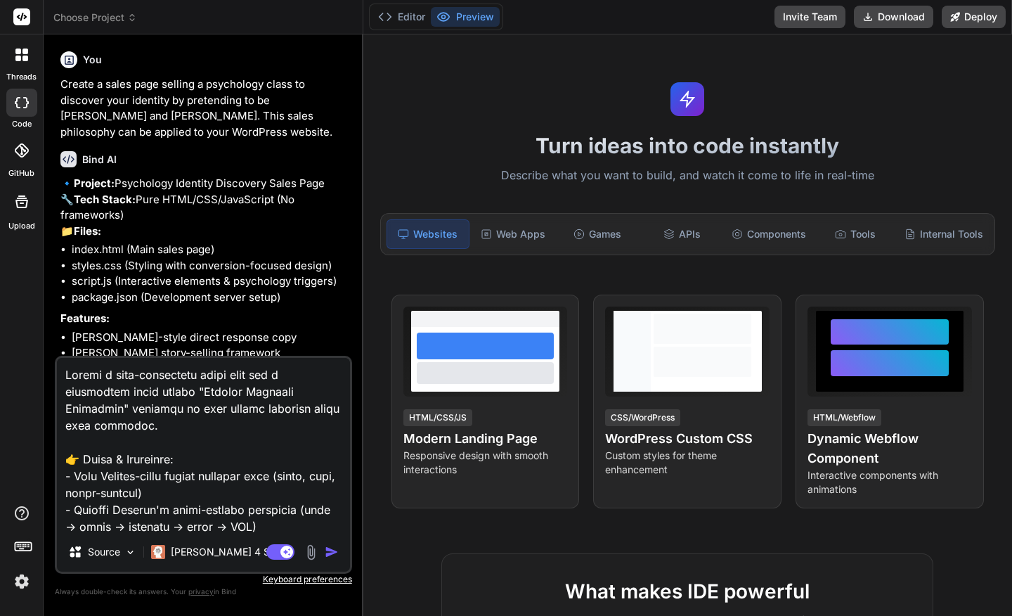
scroll to position [692, 0]
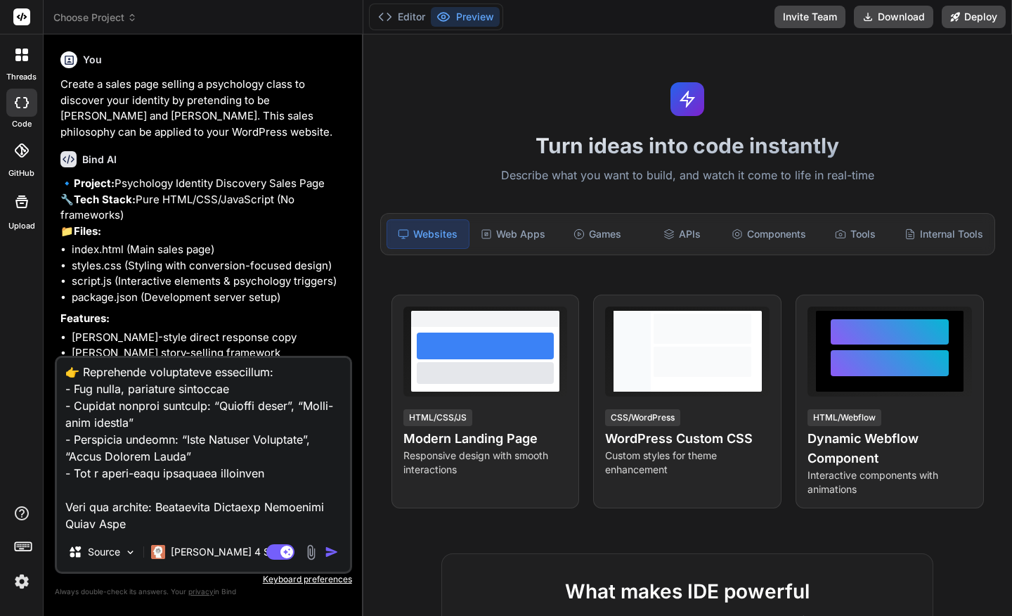
type textarea "Loremi d sita-consectetu adipi elit sed d eiusmodtem incid utlabo "Etdolor Magn…"
click at [329, 551] on img "button" at bounding box center [332, 552] width 14 height 14
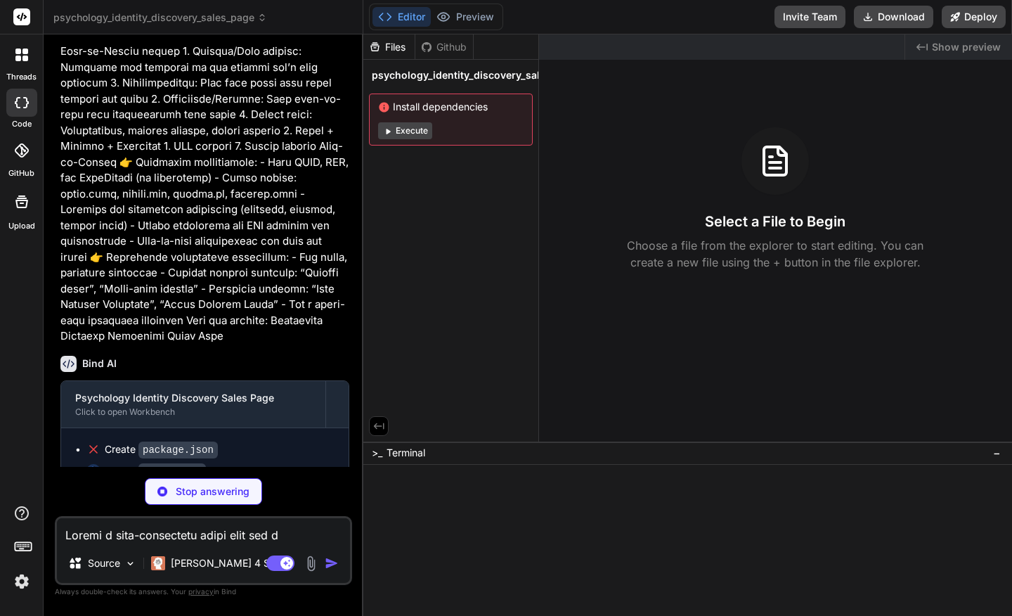
scroll to position [651, 0]
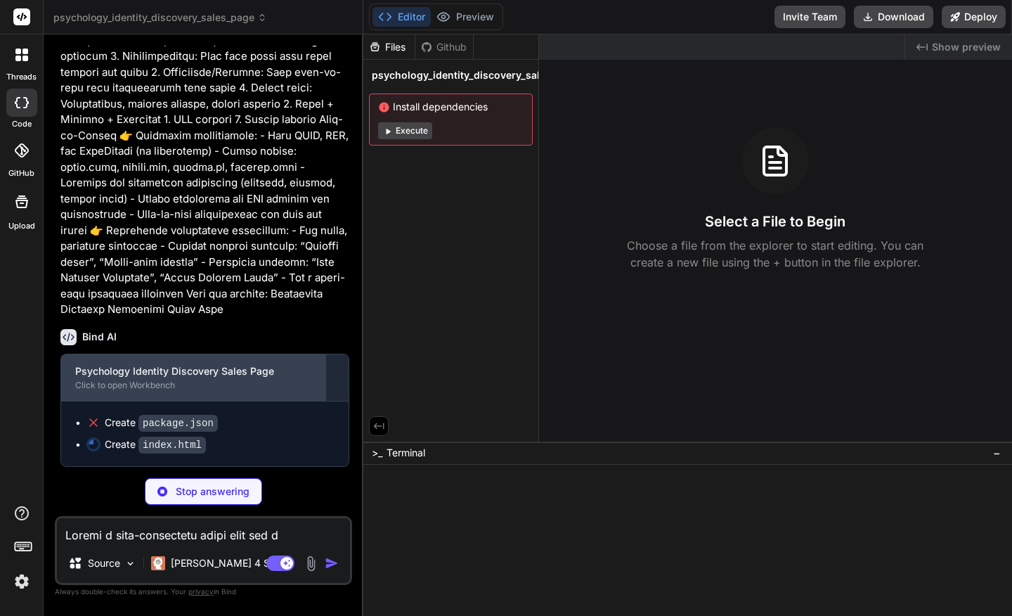
click at [230, 386] on div "Click to open Workbench" at bounding box center [193, 385] width 236 height 11
click at [150, 389] on div "Click to open Workbench" at bounding box center [193, 385] width 236 height 11
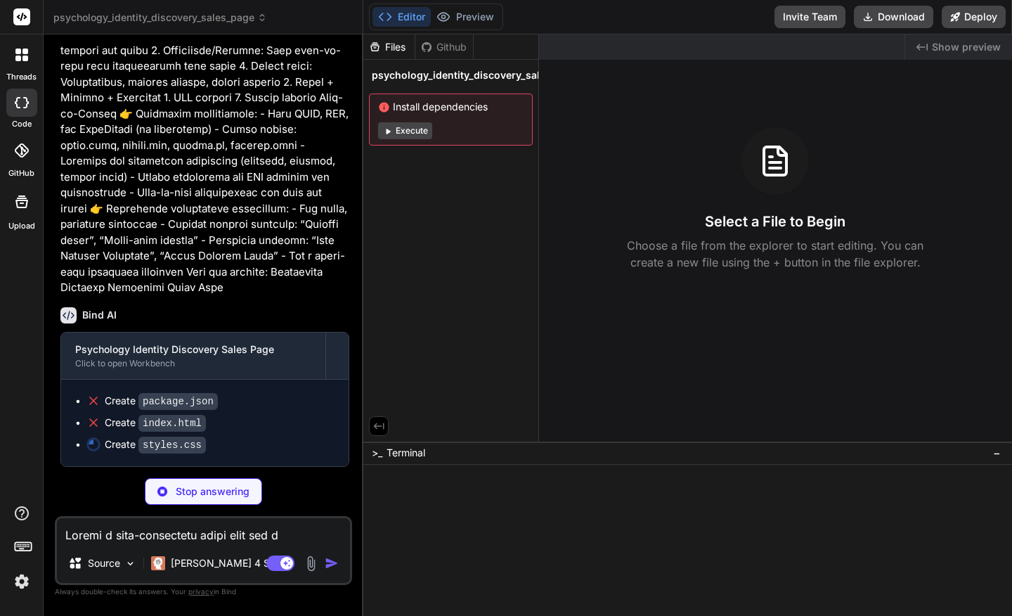
scroll to position [673, 0]
click at [613, 72] on div "Created with Pixso. Show preview Select a File to Begin Choose a file from the …" at bounding box center [775, 237] width 473 height 407
click at [446, 49] on div "Github" at bounding box center [444, 47] width 58 height 14
click at [388, 49] on div "Files" at bounding box center [388, 47] width 51 height 14
click at [452, 47] on div "Github" at bounding box center [444, 47] width 58 height 14
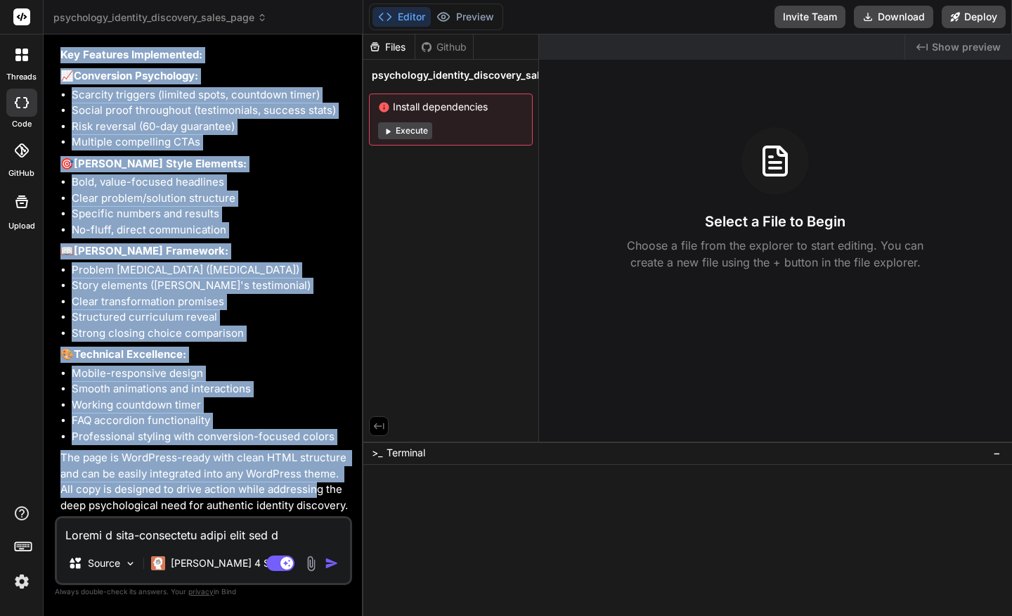
scroll to position [1293, 0]
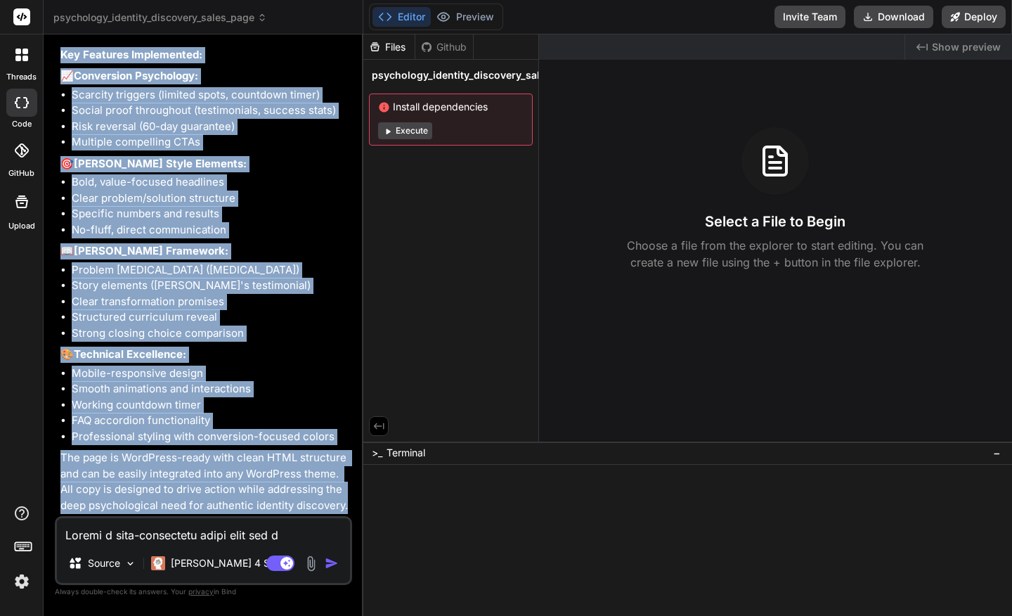
drag, startPoint x: 53, startPoint y: 111, endPoint x: 314, endPoint y: 514, distance: 479.9
click at [314, 514] on div "Bind AI Web Search Created with Pixso. Code Generator You Create a sales page s…" at bounding box center [204, 324] width 320 height 581
copy div "Lore IP Dolorsitam Consecte Adipiscin Elits Doei Tempo in utla Etdolorem Aliqua…"
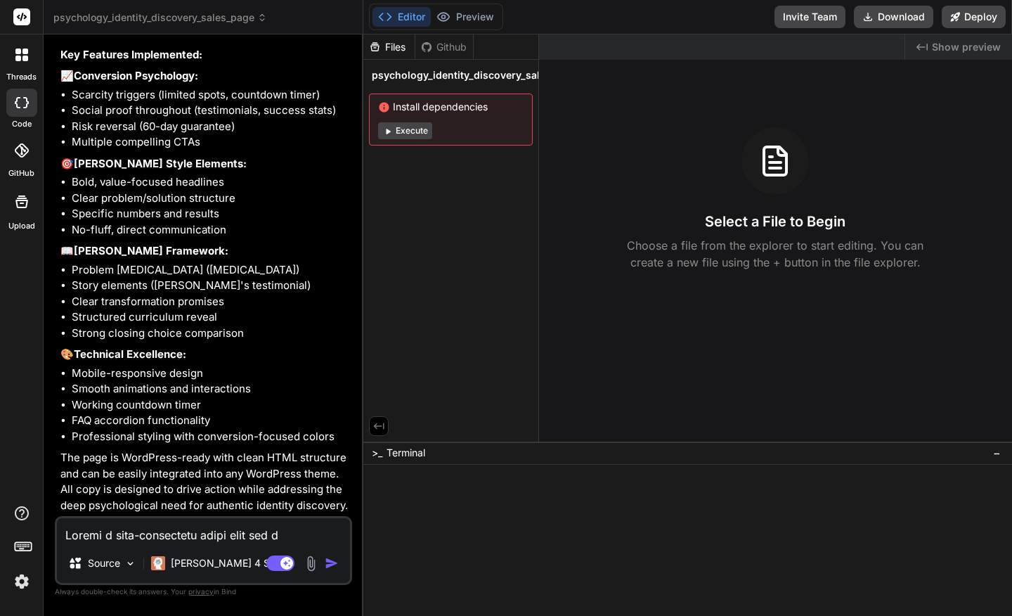
click at [311, 352] on p "🎨 Technical Excellence:" at bounding box center [204, 355] width 289 height 16
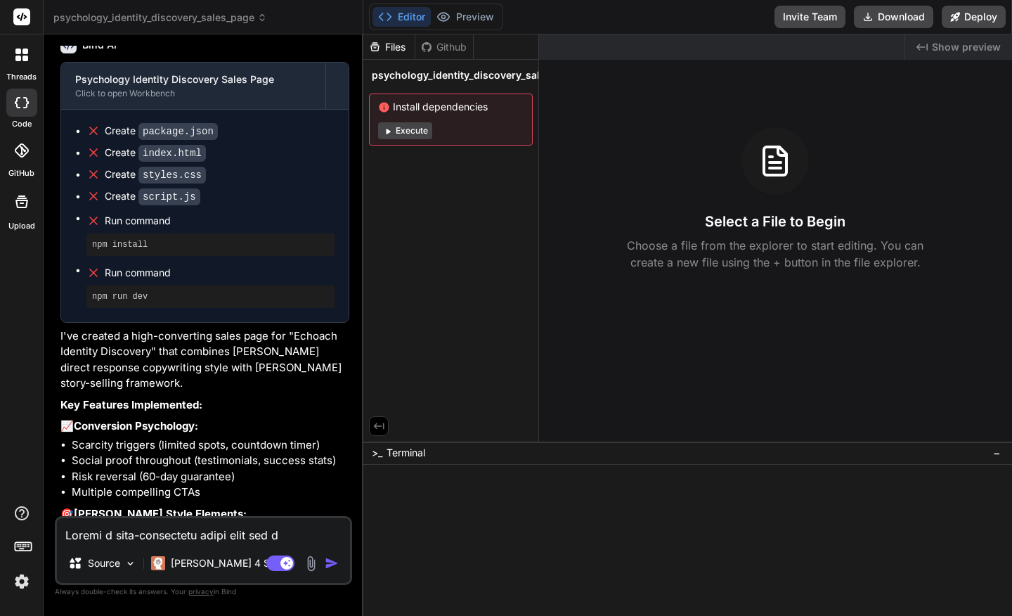
scroll to position [915, 0]
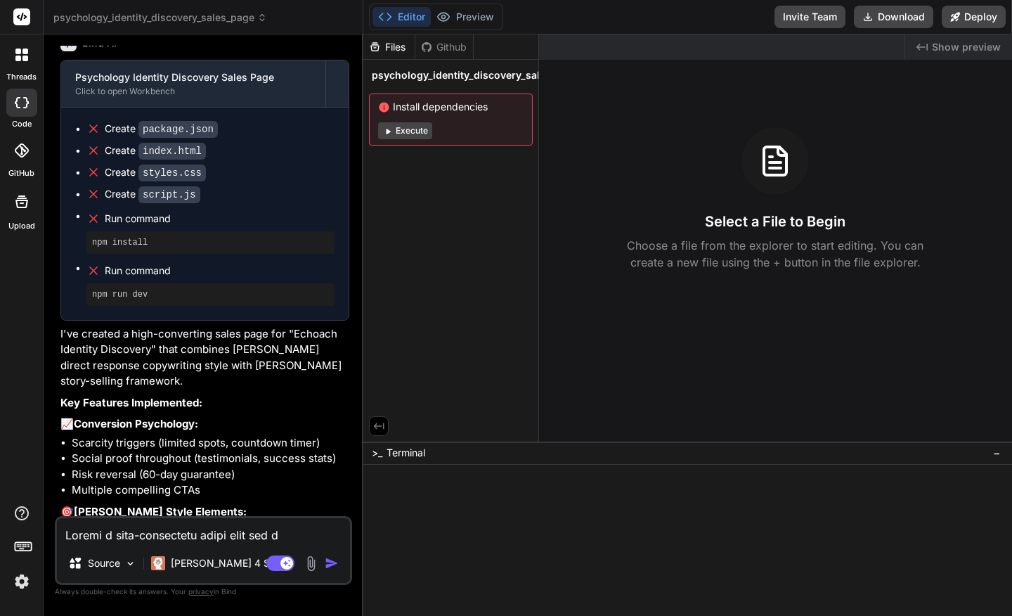
click at [177, 535] on textarea at bounding box center [203, 530] width 293 height 25
paste textarea "Create a single HTML file (index.html) for a sales page called "Echoach Identit…"
type textarea "Create a single HTML file (index.html) for a sales page called "Echoach Identit…"
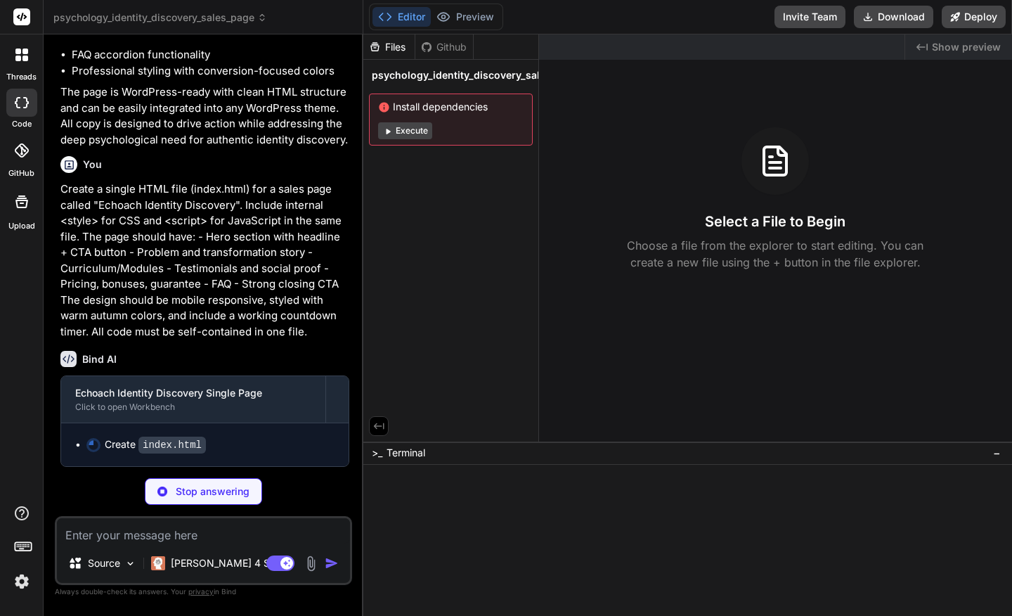
scroll to position [1658, 0]
click at [588, 520] on div at bounding box center [680, 516] width 622 height 13
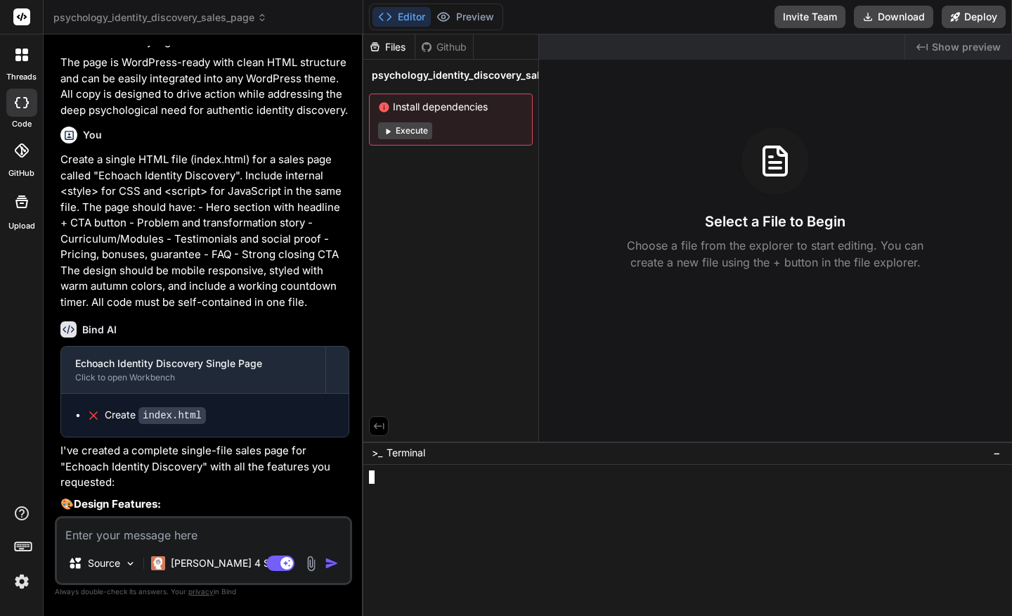
click at [18, 582] on img at bounding box center [22, 581] width 24 height 24
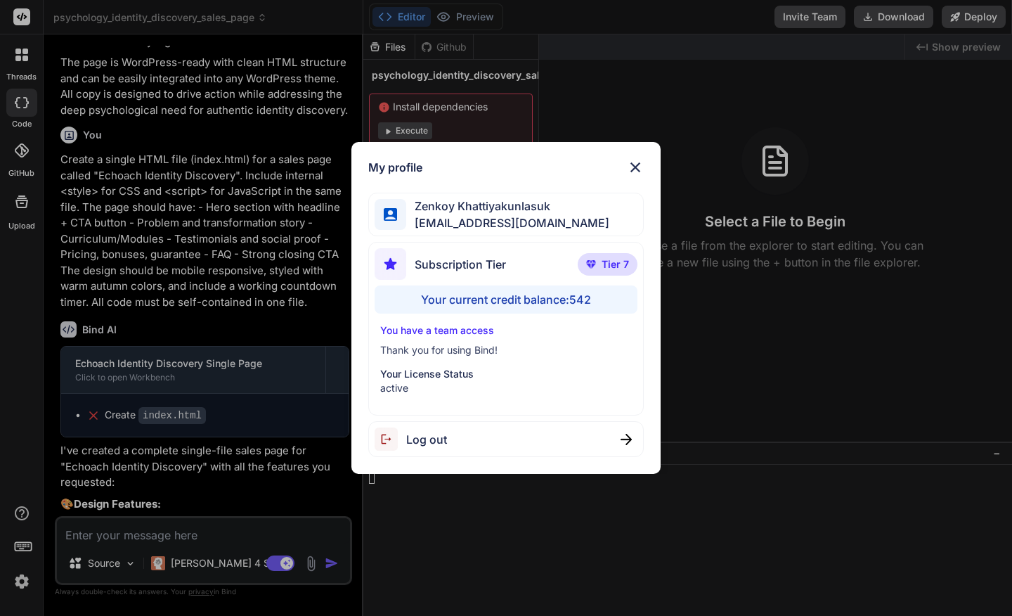
click at [639, 170] on img at bounding box center [635, 167] width 17 height 17
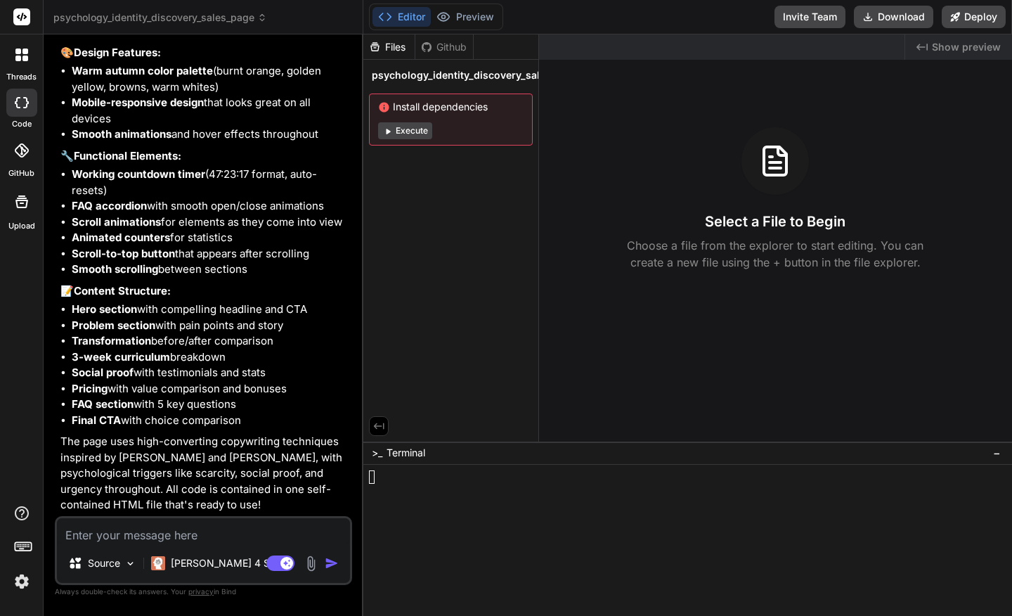
scroll to position [2139, 0]
click at [127, 562] on img at bounding box center [130, 564] width 12 height 12
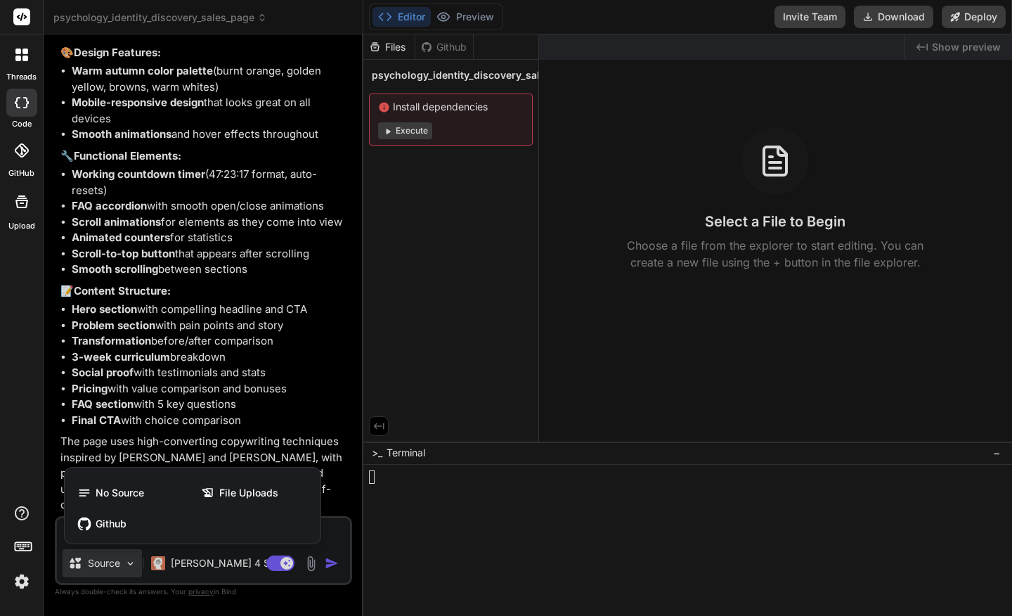
click at [215, 565] on div at bounding box center [506, 308] width 1012 height 616
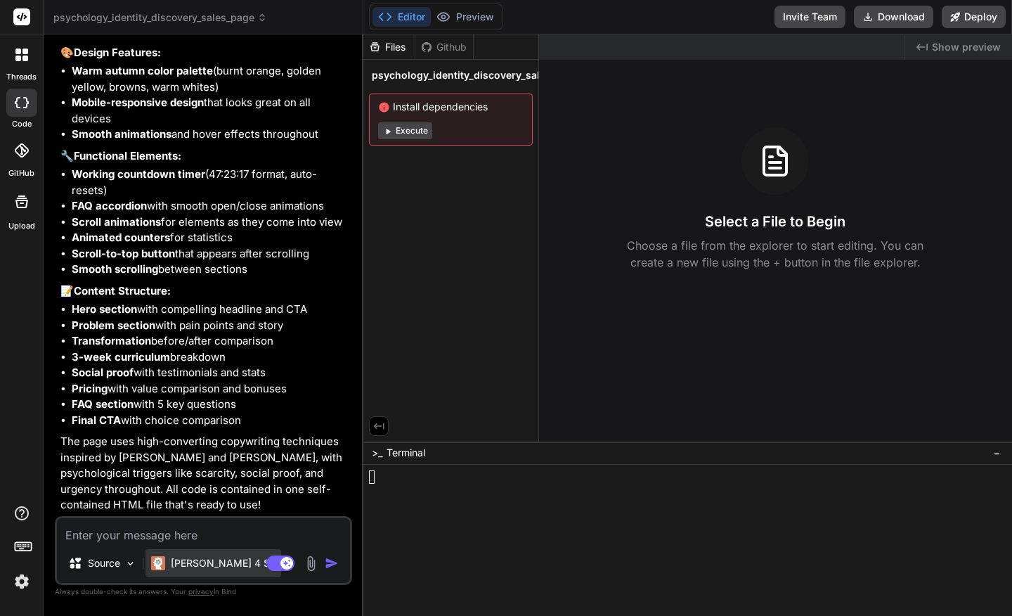
click at [224, 565] on p "[PERSON_NAME] 4 S.." at bounding box center [223, 563] width 105 height 14
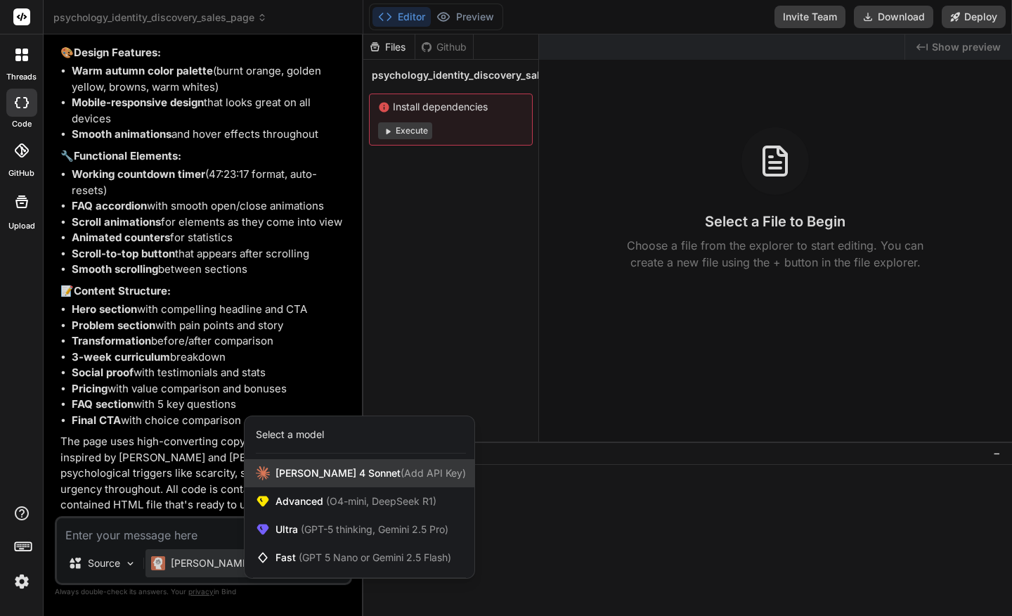
click at [401, 476] on span "(Add API Key)" at bounding box center [433, 473] width 65 height 12
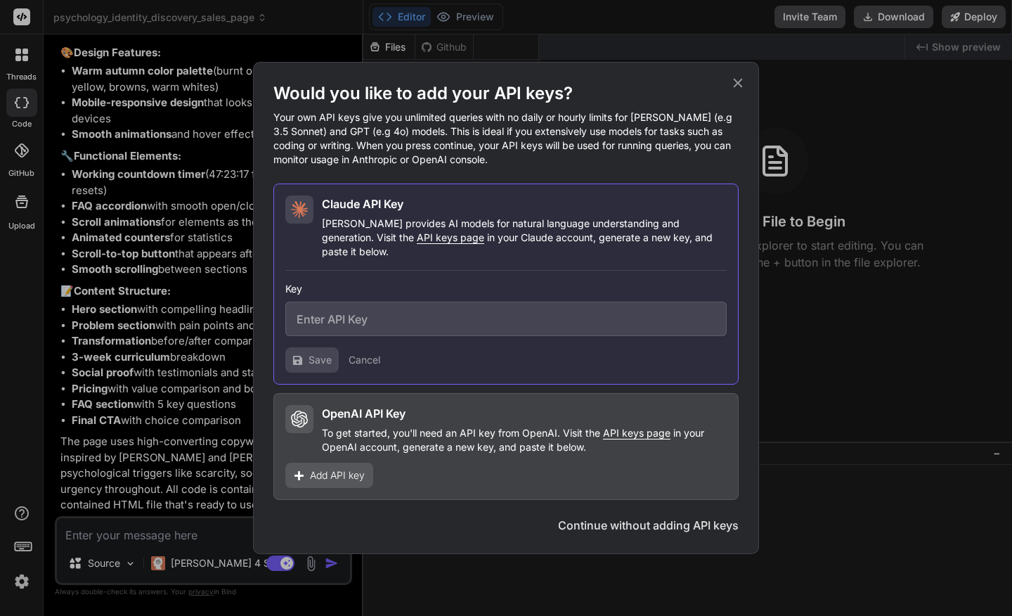
click at [408, 313] on input "text" at bounding box center [506, 319] width 442 height 34
click at [434, 406] on div "OpenAI API Key" at bounding box center [524, 413] width 405 height 17
click at [438, 470] on div "OpenAI API Key To get started, you'll need an API key from OpenAI. Visit the AP…" at bounding box center [505, 446] width 465 height 107
click at [612, 522] on button "Continue without adding API keys" at bounding box center [648, 525] width 181 height 17
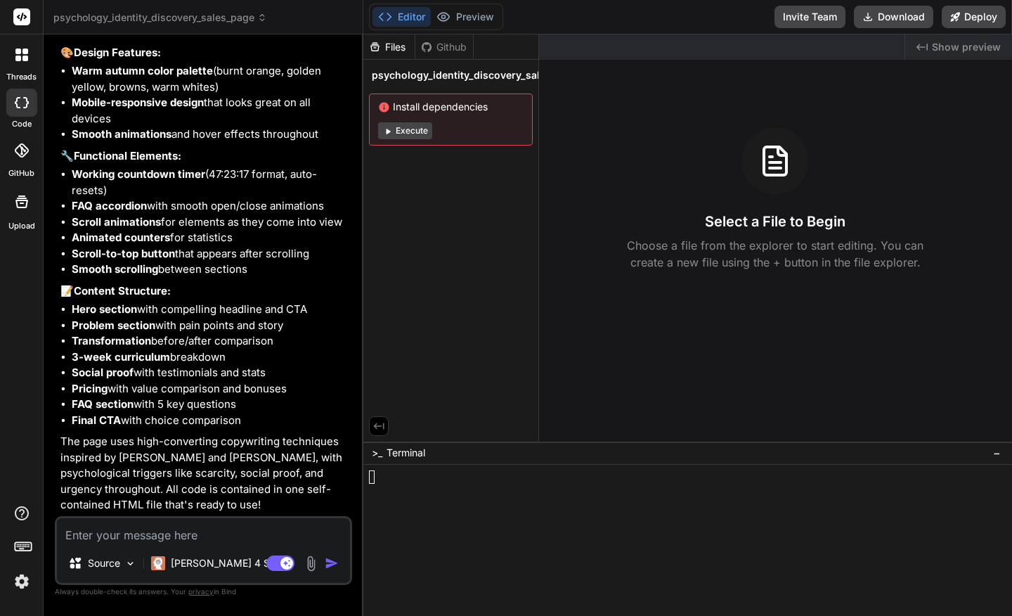
click at [331, 562] on img "button" at bounding box center [332, 563] width 14 height 14
click at [392, 49] on div "Files" at bounding box center [388, 47] width 51 height 14
click at [374, 453] on span ">_" at bounding box center [377, 453] width 11 height 14
click at [310, 562] on img at bounding box center [311, 563] width 16 height 16
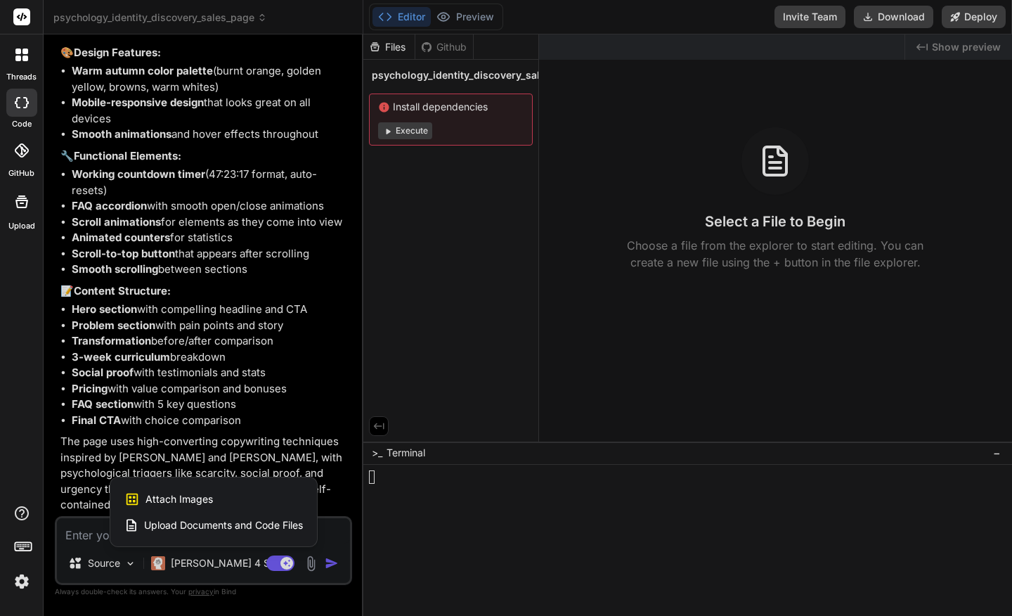
click at [441, 503] on div at bounding box center [506, 308] width 1012 height 616
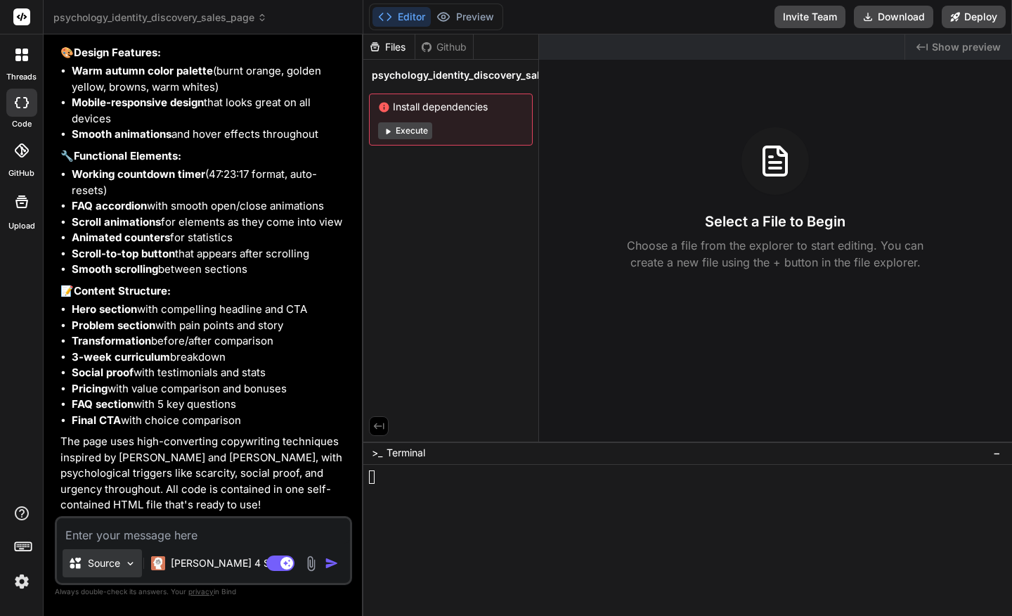
click at [130, 560] on img at bounding box center [130, 564] width 12 height 12
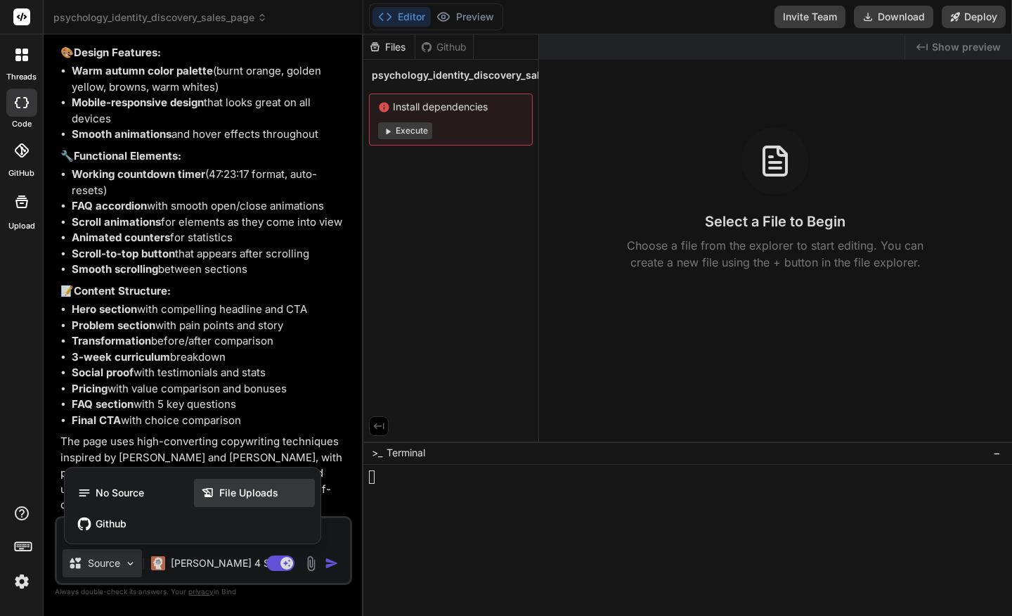
click at [239, 496] on span "File Uploads" at bounding box center [248, 493] width 59 height 14
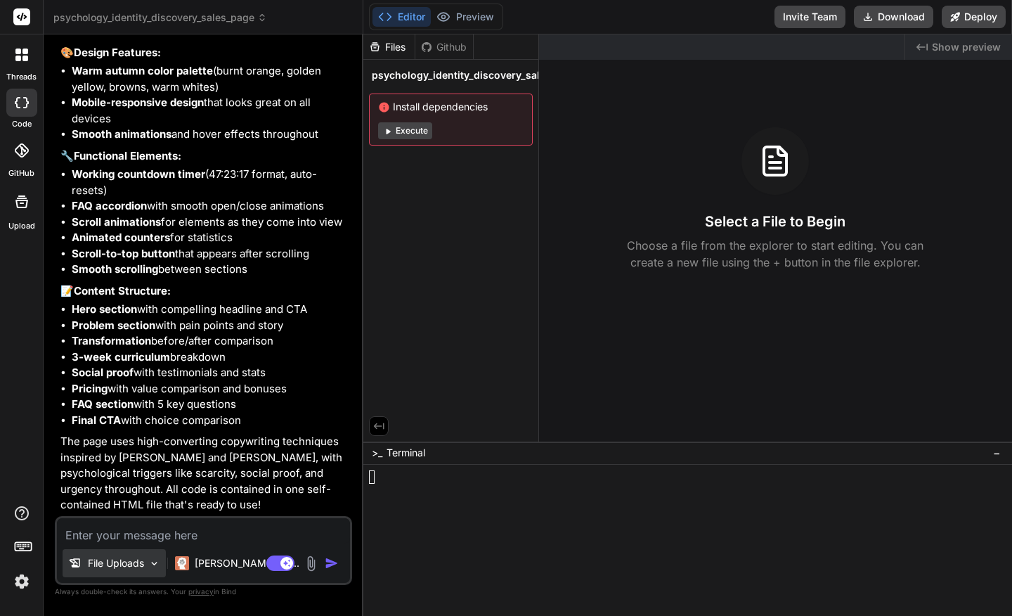
click at [149, 559] on img at bounding box center [154, 564] width 12 height 12
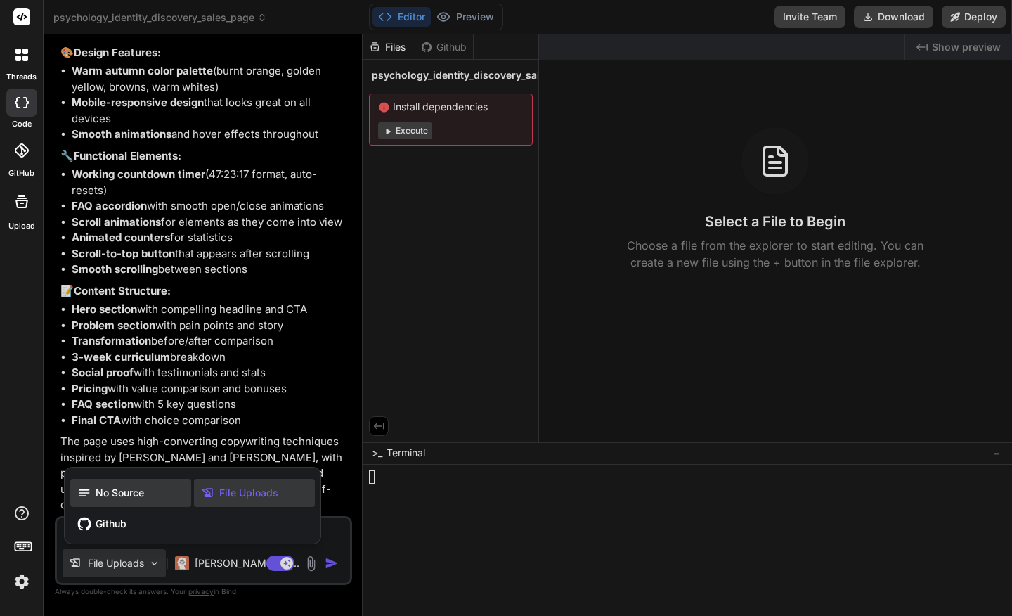
click at [135, 498] on span "No Source" at bounding box center [120, 493] width 49 height 14
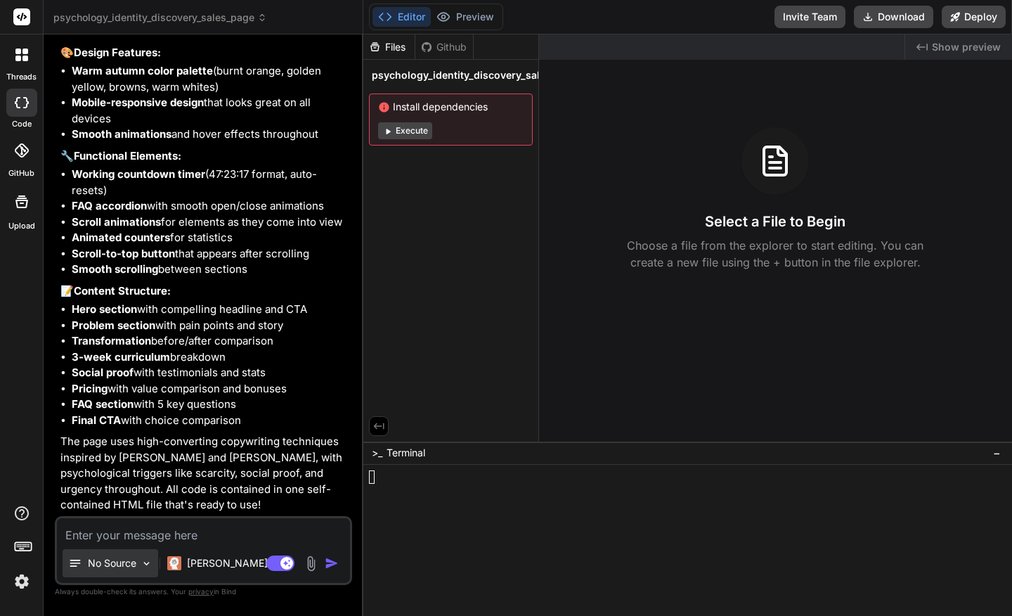
click at [136, 563] on div "No Source" at bounding box center [111, 563] width 96 height 28
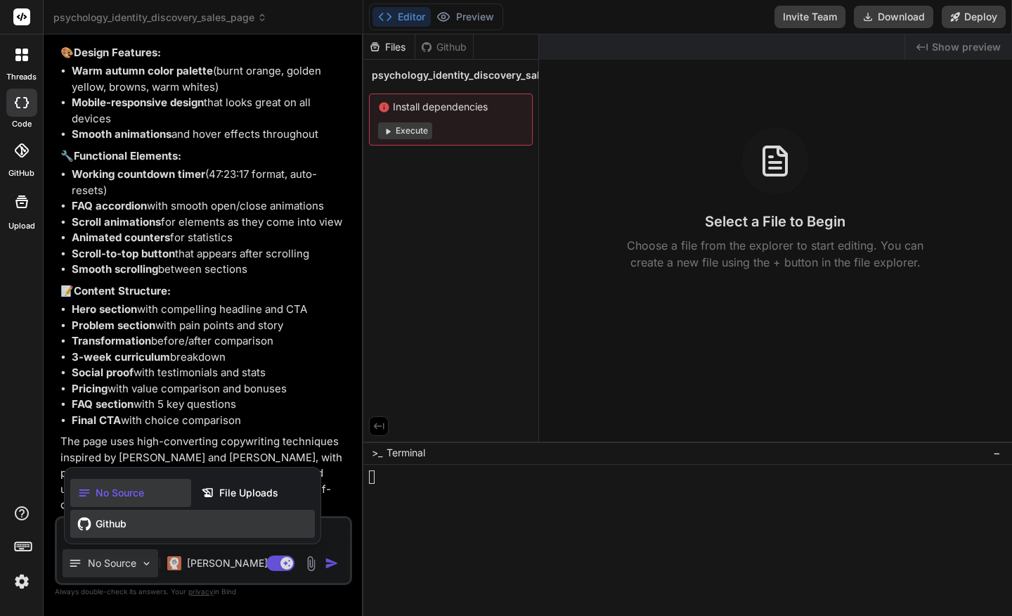
click at [129, 527] on div "Github" at bounding box center [192, 524] width 245 height 28
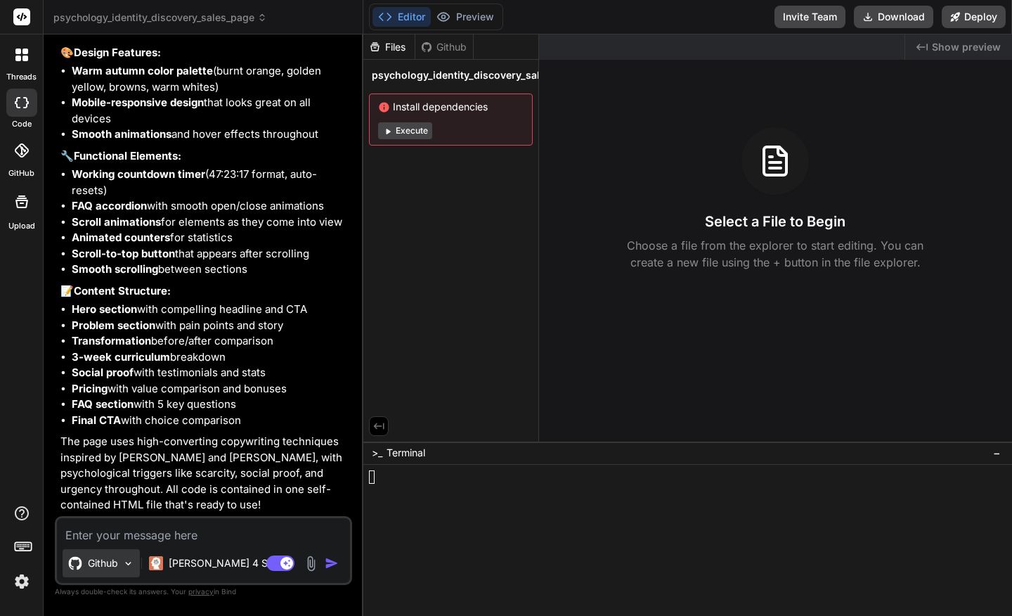
click at [77, 569] on icon at bounding box center [74, 562] width 13 height 13
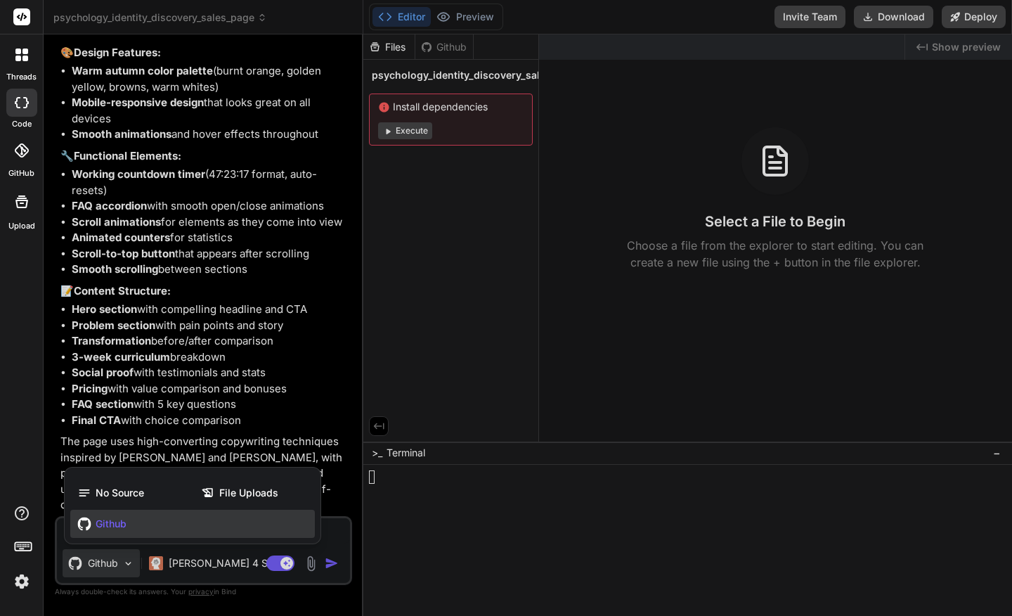
click at [472, 356] on div at bounding box center [506, 308] width 1012 height 616
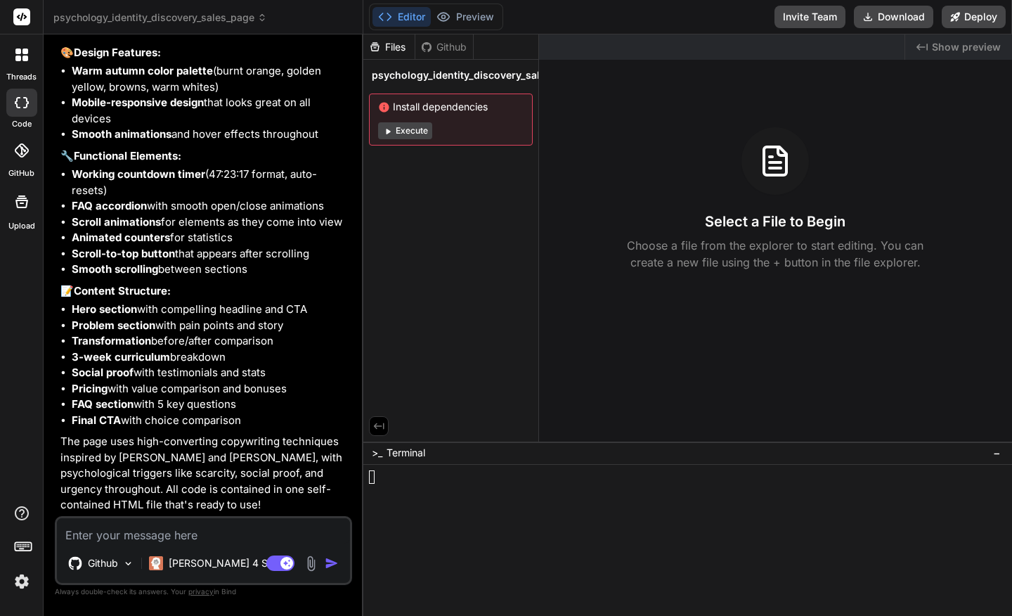
click at [472, 356] on div "Files Github psychology_identity_discovery_sales_page Install dependencies Exec…" at bounding box center [451, 237] width 176 height 407
click at [260, 20] on icon at bounding box center [262, 18] width 10 height 10
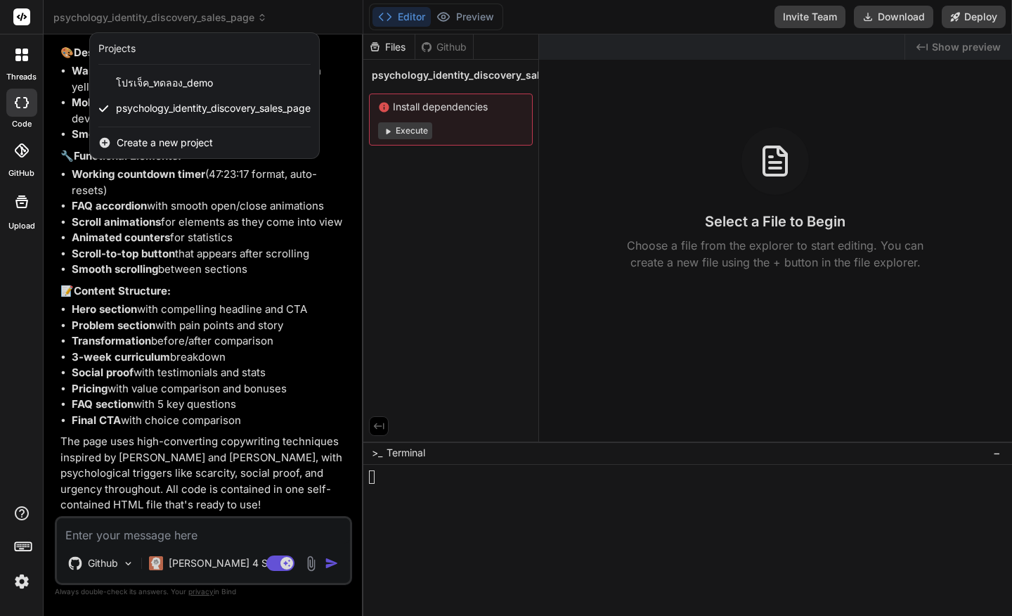
click at [645, 155] on div at bounding box center [506, 308] width 1012 height 616
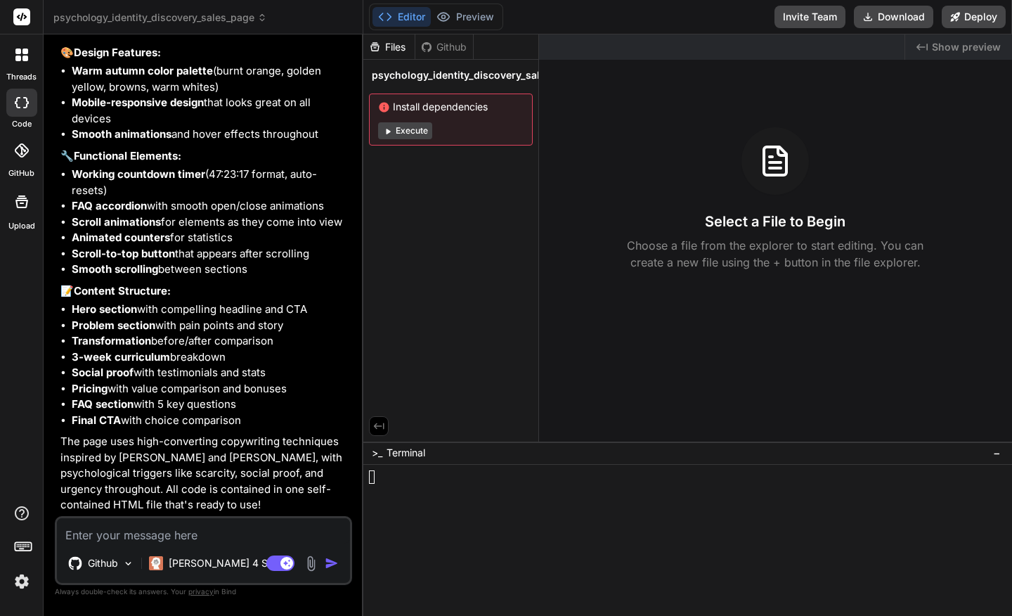
click at [449, 271] on div "Files Github psychology_identity_discovery_sales_page Install dependencies Exec…" at bounding box center [451, 237] width 176 height 407
click at [512, 318] on div "Files Github psychology_identity_discovery_sales_page Install dependencies Exec…" at bounding box center [451, 237] width 176 height 407
click at [397, 49] on div "Files" at bounding box center [388, 47] width 51 height 14
click at [392, 49] on div "Files" at bounding box center [388, 47] width 51 height 14
click at [477, 76] on span "psychology_identity_discovery_sales_page" at bounding box center [476, 75] width 208 height 14
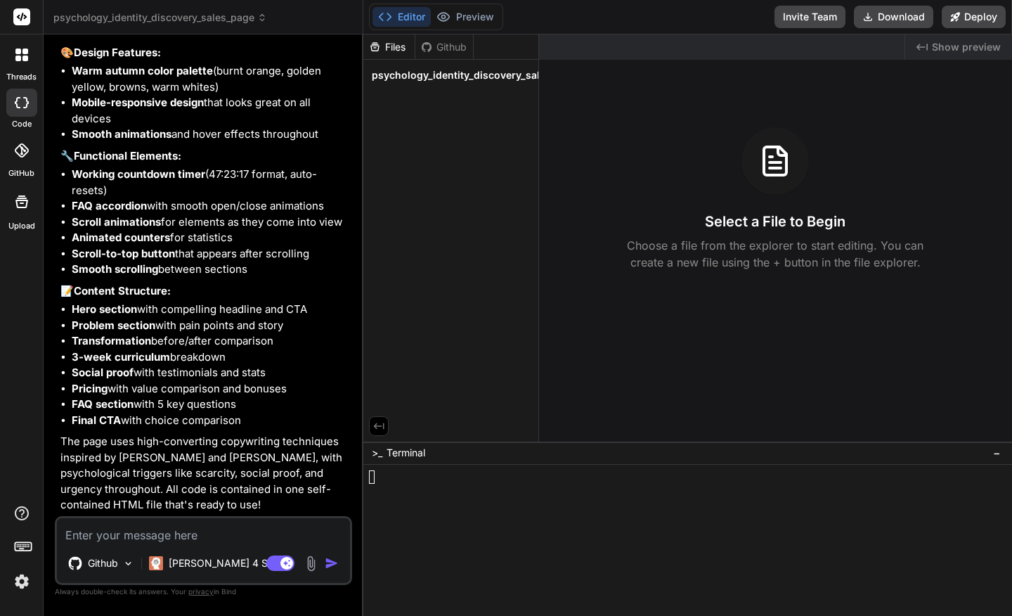
click at [421, 77] on span "psychology_identity_discovery_sales_page" at bounding box center [476, 75] width 208 height 14
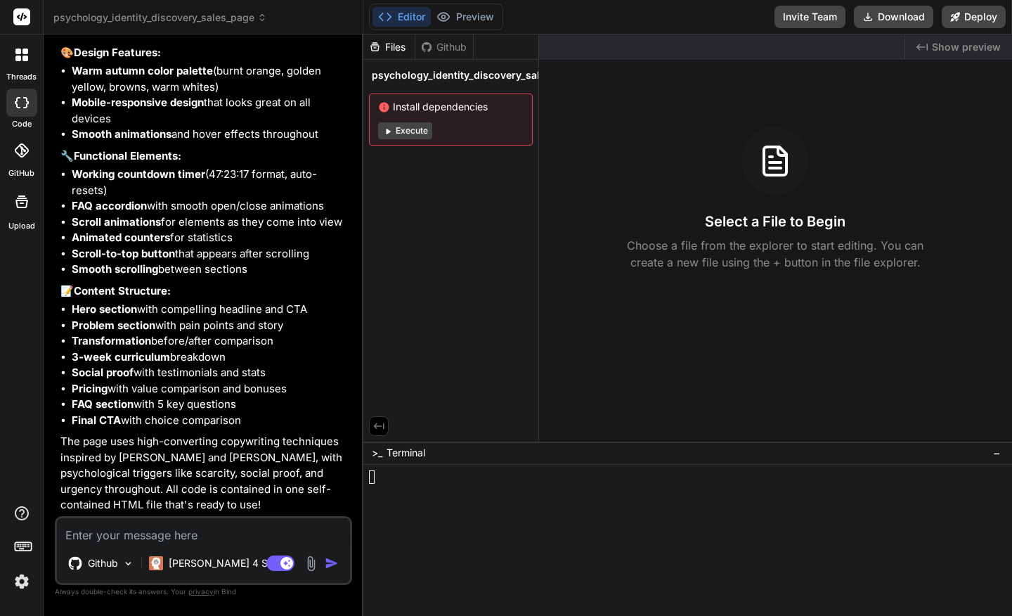
click at [486, 129] on span "Execute" at bounding box center [451, 130] width 146 height 17
click at [382, 421] on icon at bounding box center [379, 426] width 13 height 13
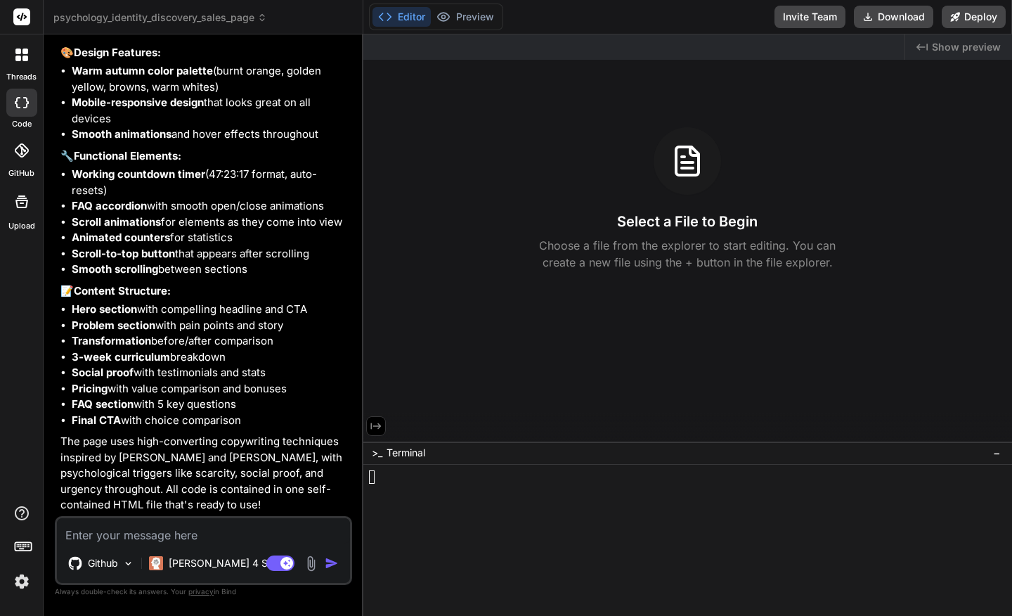
click at [382, 423] on button at bounding box center [376, 426] width 20 height 20
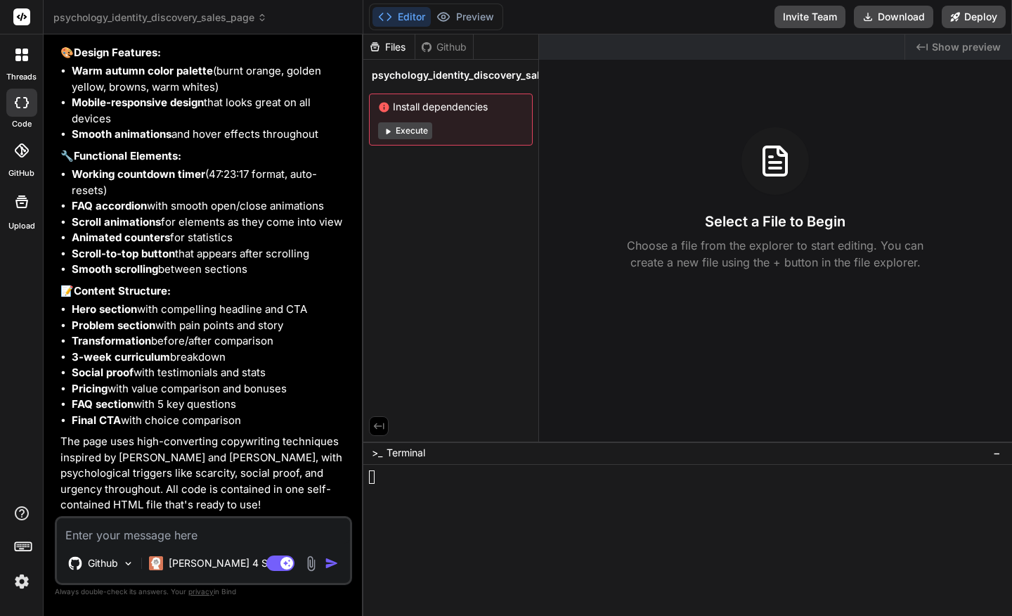
click at [488, 107] on span "Install dependencies" at bounding box center [451, 107] width 146 height 14
click at [428, 110] on span "Install dependencies" at bounding box center [451, 107] width 146 height 14
click at [388, 106] on icon at bounding box center [384, 107] width 10 height 10
click at [423, 106] on span "Install dependencies" at bounding box center [451, 107] width 146 height 14
click at [444, 114] on div "Install dependencies Execute" at bounding box center [451, 120] width 164 height 52
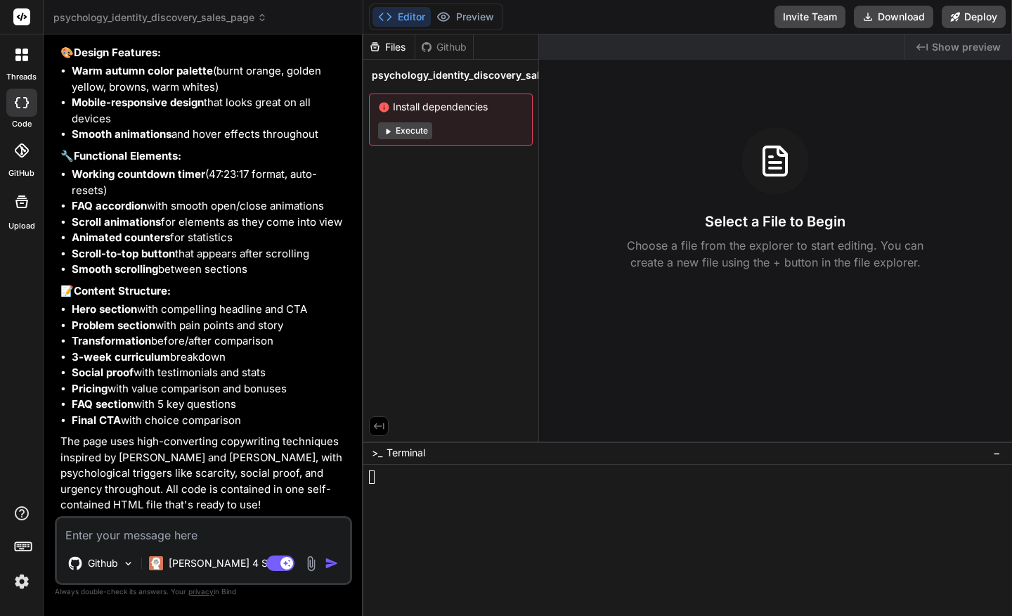
click at [414, 107] on span "Install dependencies" at bounding box center [451, 107] width 146 height 14
click at [410, 108] on span "Install dependencies" at bounding box center [451, 107] width 146 height 14
click at [415, 13] on button "Editor" at bounding box center [402, 17] width 58 height 20
click at [28, 67] on div at bounding box center [22, 55] width 30 height 30
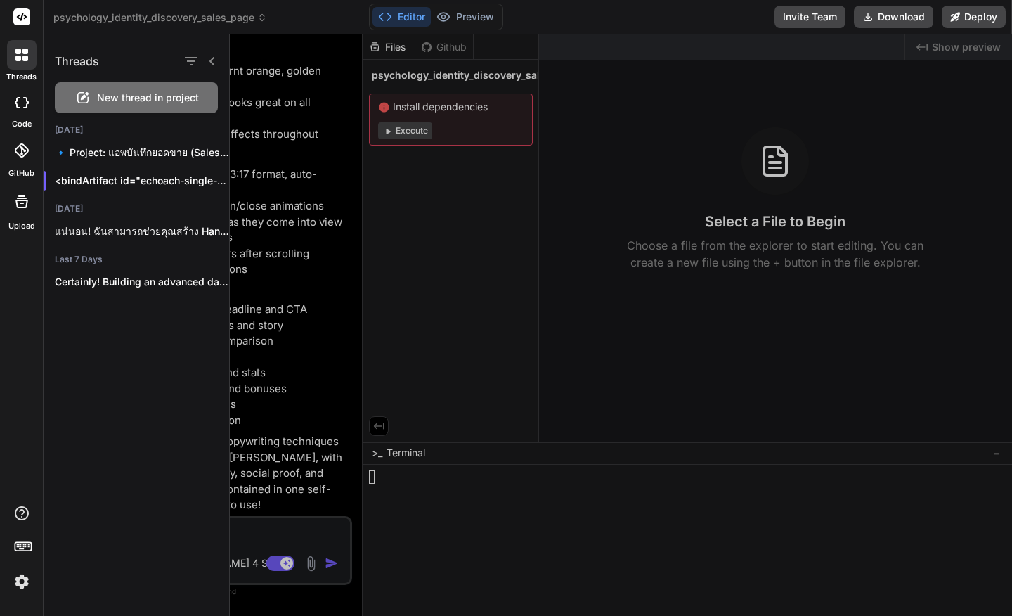
click at [22, 115] on div at bounding box center [21, 103] width 31 height 28
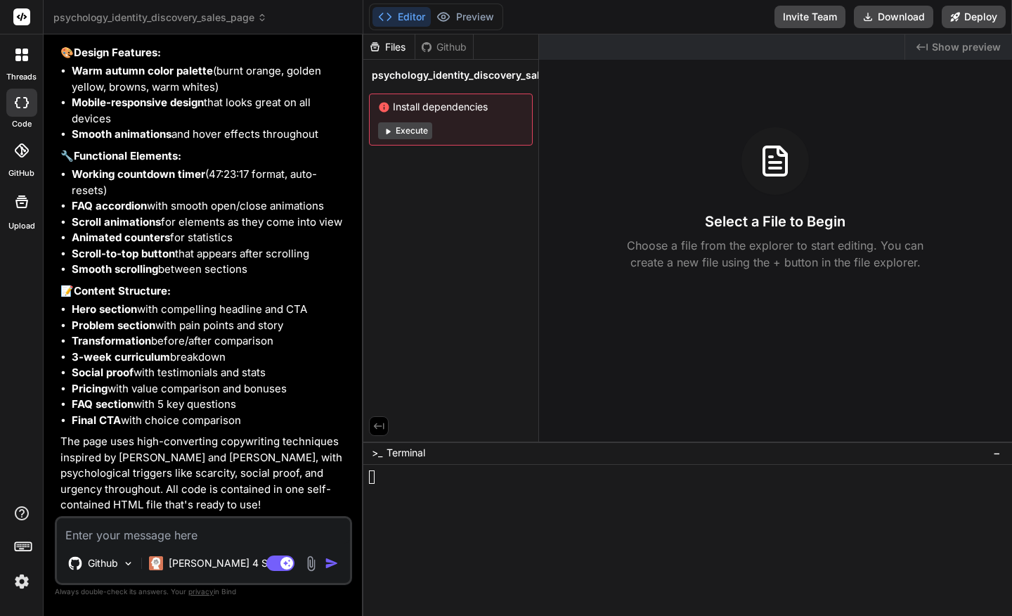
click at [22, 153] on icon at bounding box center [21, 150] width 14 height 14
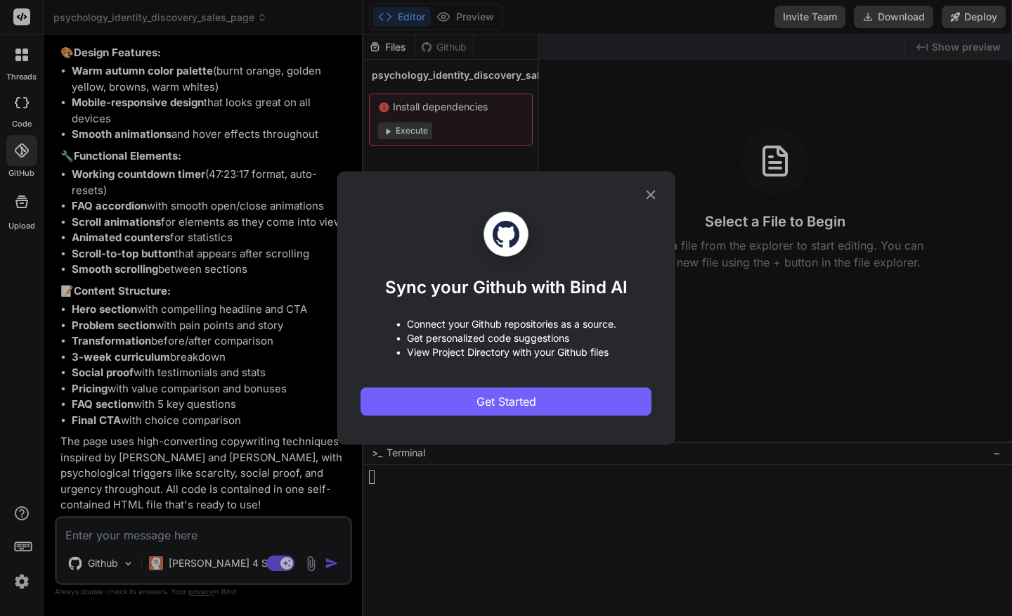
click at [656, 193] on icon at bounding box center [650, 194] width 15 height 15
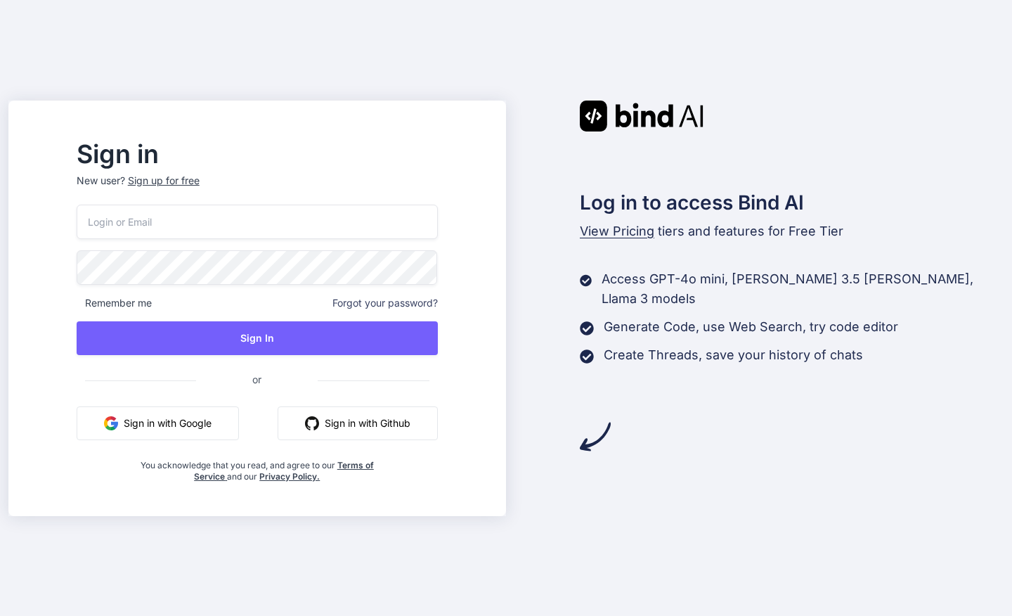
click at [301, 224] on input "email" at bounding box center [257, 222] width 361 height 34
paste input "[EMAIL_ADDRESS][DOMAIN_NAME]"
type input "[EMAIL_ADDRESS][DOMAIN_NAME]"
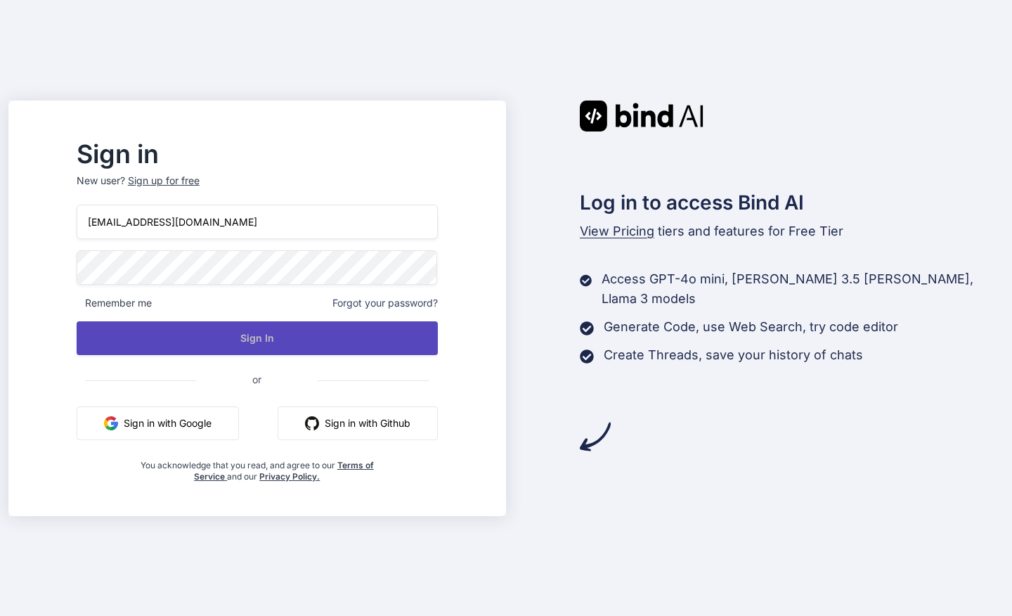
click at [202, 326] on button "Sign In" at bounding box center [257, 338] width 361 height 34
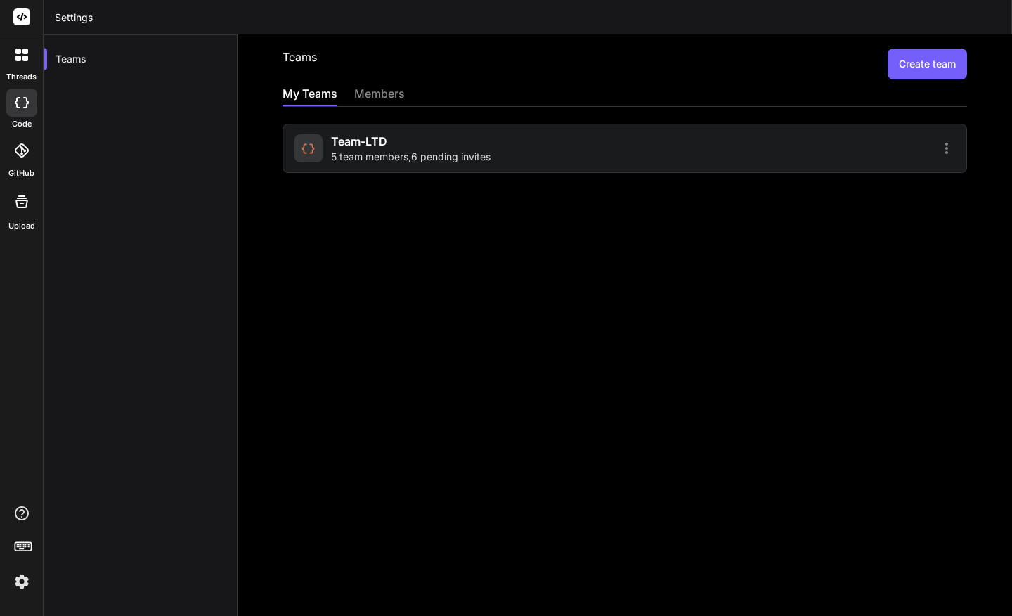
click at [374, 148] on span "Team-LTD" at bounding box center [359, 141] width 56 height 17
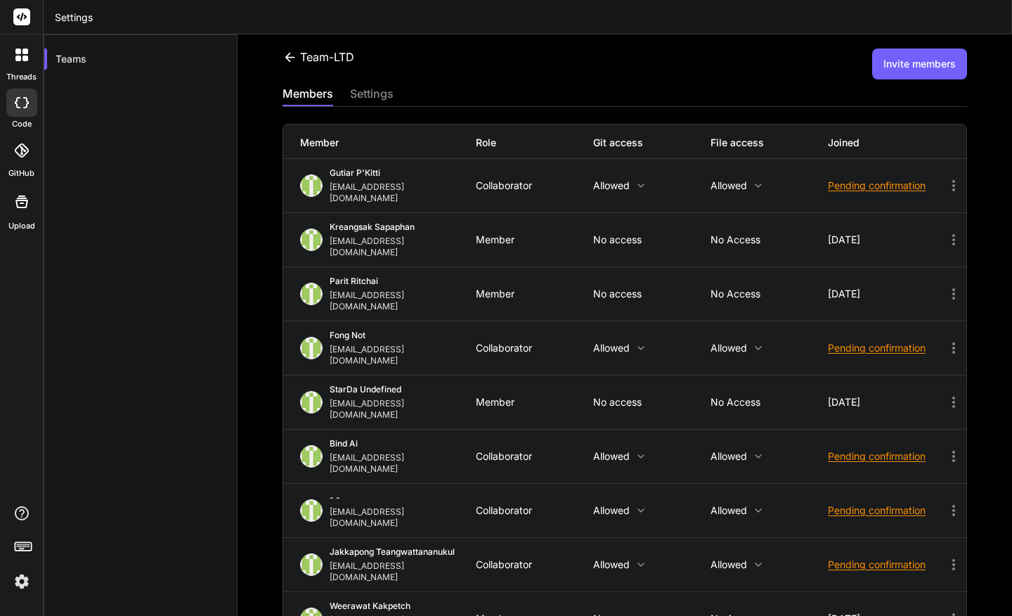
click at [262, 95] on div "Team-LTD Invite members members settings Member Role Git access File access Joi…" at bounding box center [625, 324] width 775 height 581
